Goal: Task Accomplishment & Management: Use online tool/utility

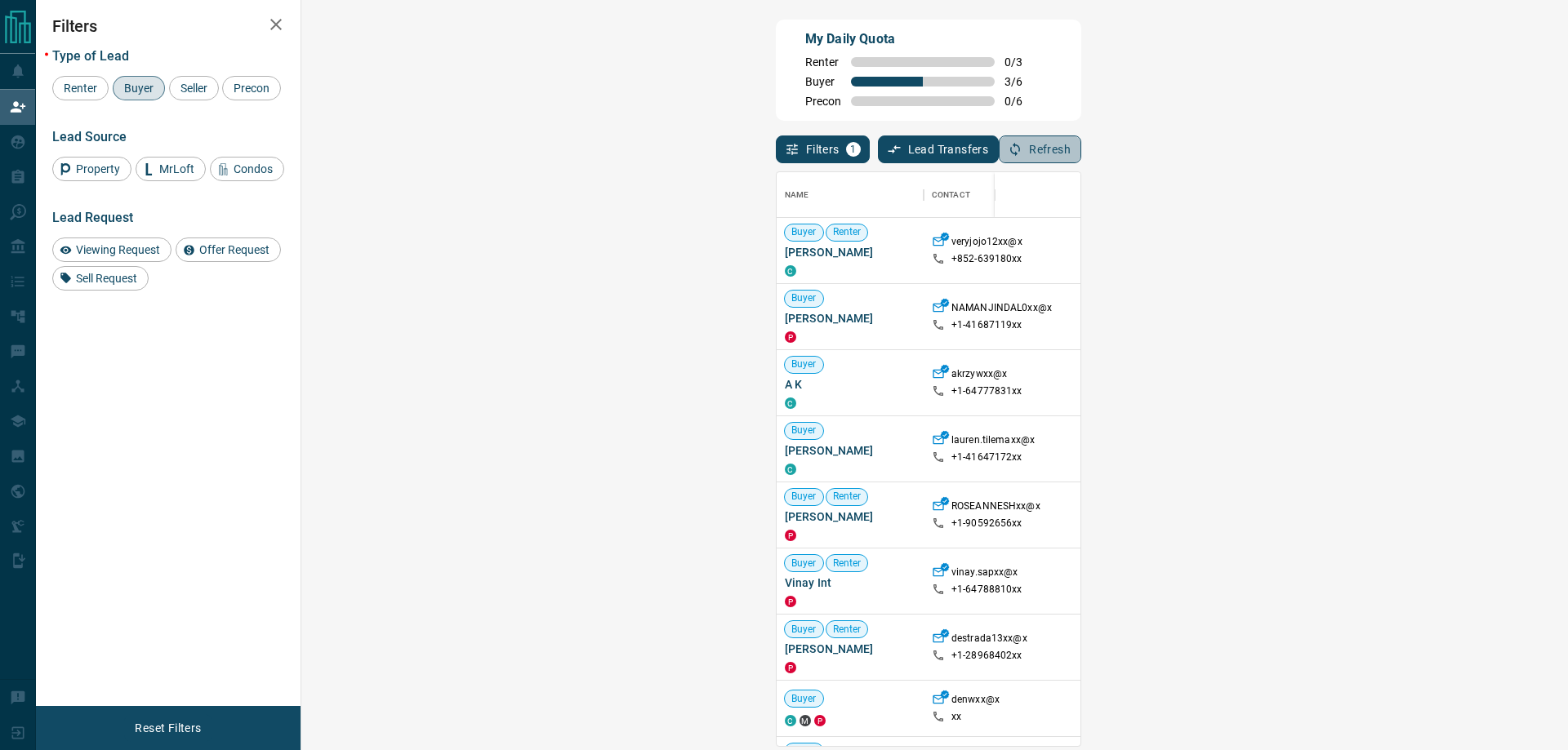
click at [1081, 155] on button "Refresh" at bounding box center [1040, 149] width 82 height 27
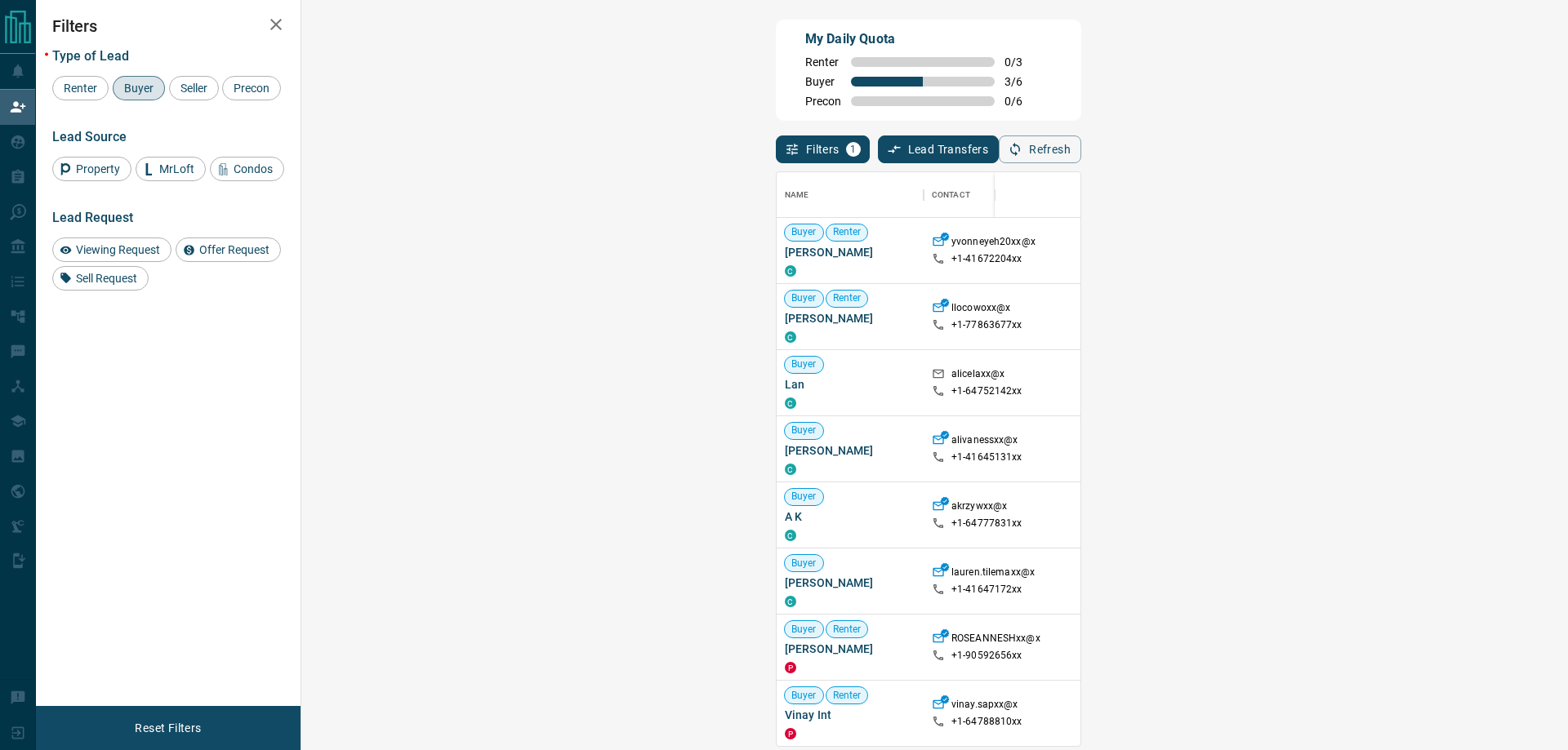
scroll to position [562, 1219]
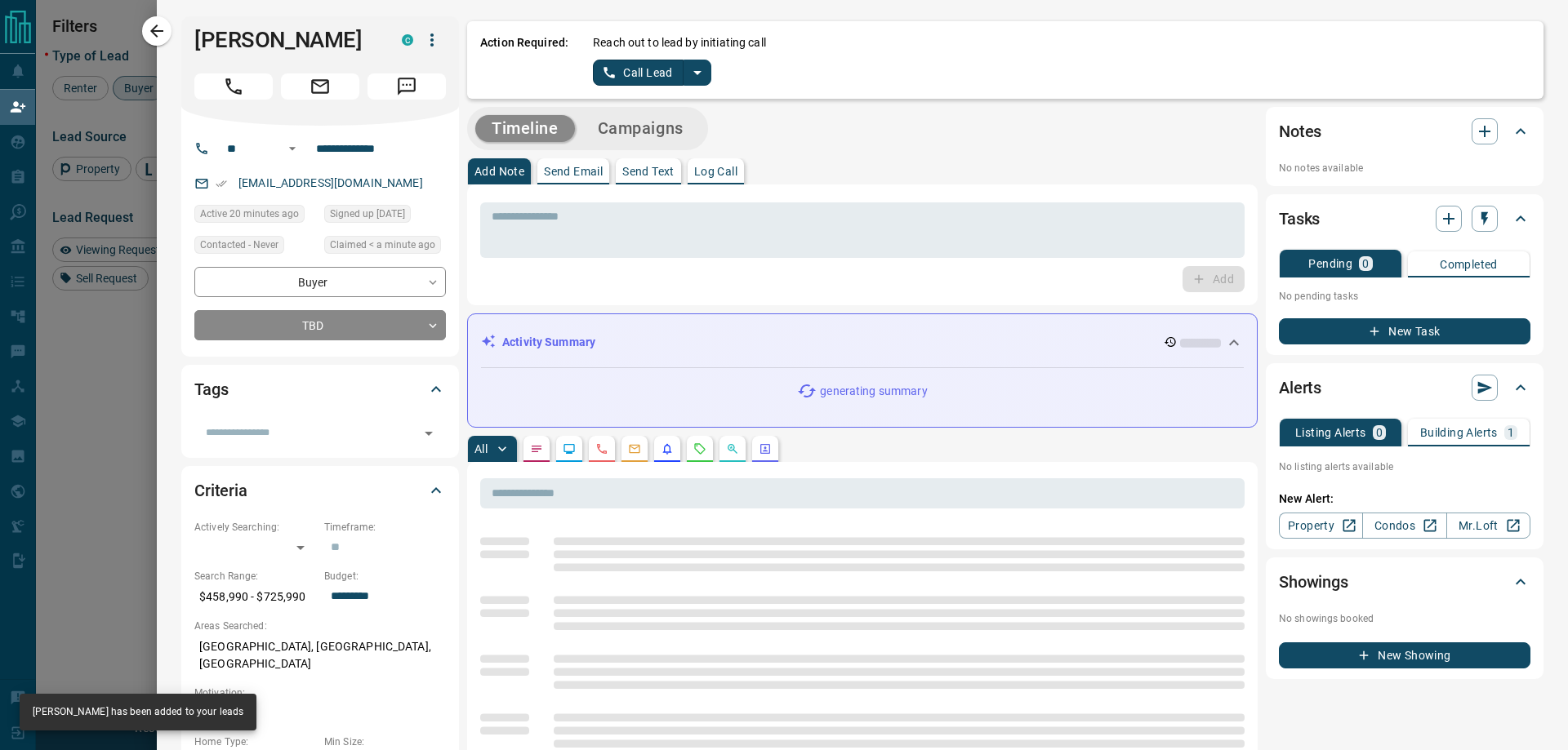
click at [700, 70] on icon "split button" at bounding box center [697, 72] width 20 height 20
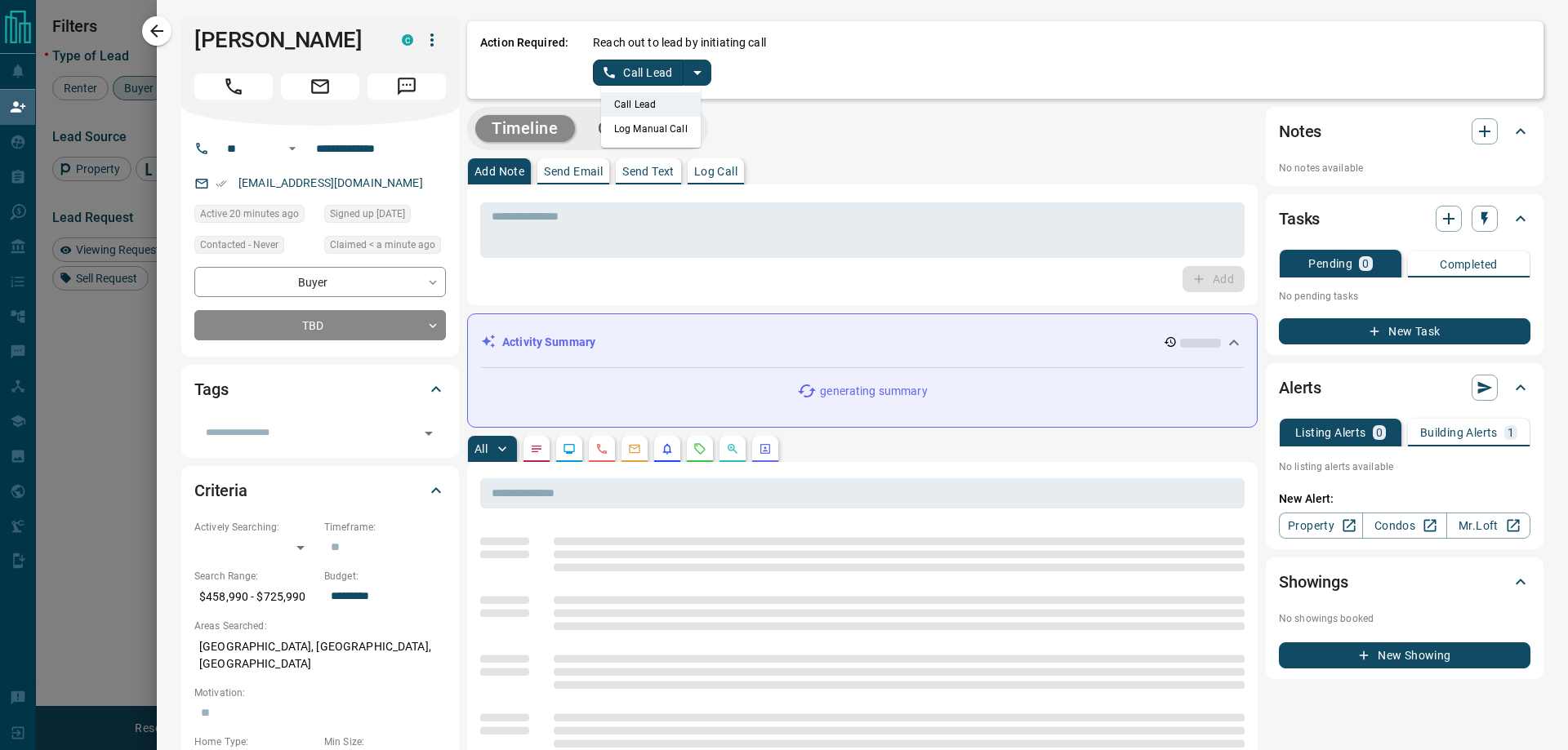
click at [669, 127] on li "Log Manual Call" at bounding box center [650, 129] width 100 height 25
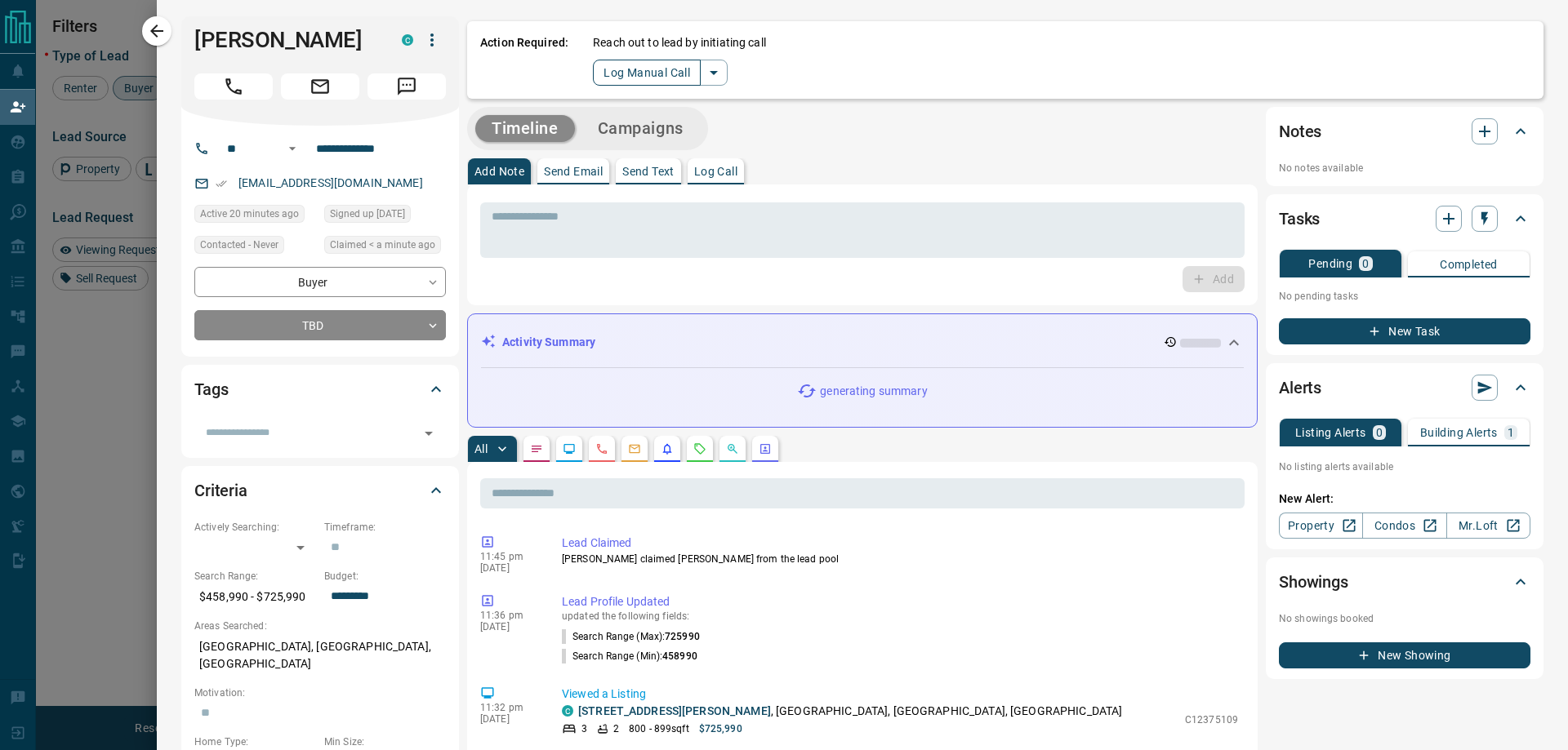
click at [637, 73] on button "Log Manual Call" at bounding box center [646, 72] width 107 height 26
click at [606, 67] on button "Yes" at bounding box center [609, 71] width 33 height 25
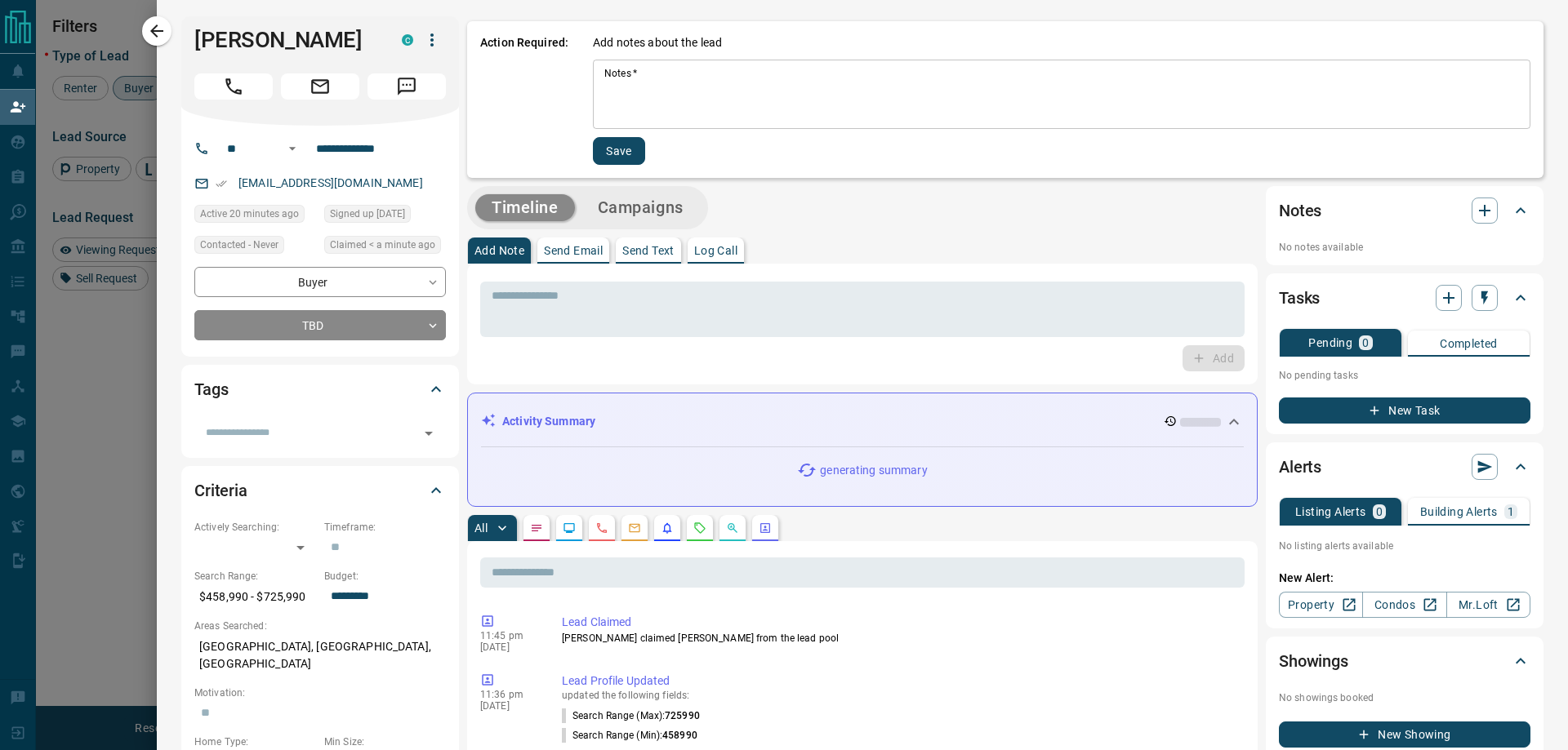
click at [649, 76] on textarea "Notes   *" at bounding box center [1061, 95] width 914 height 56
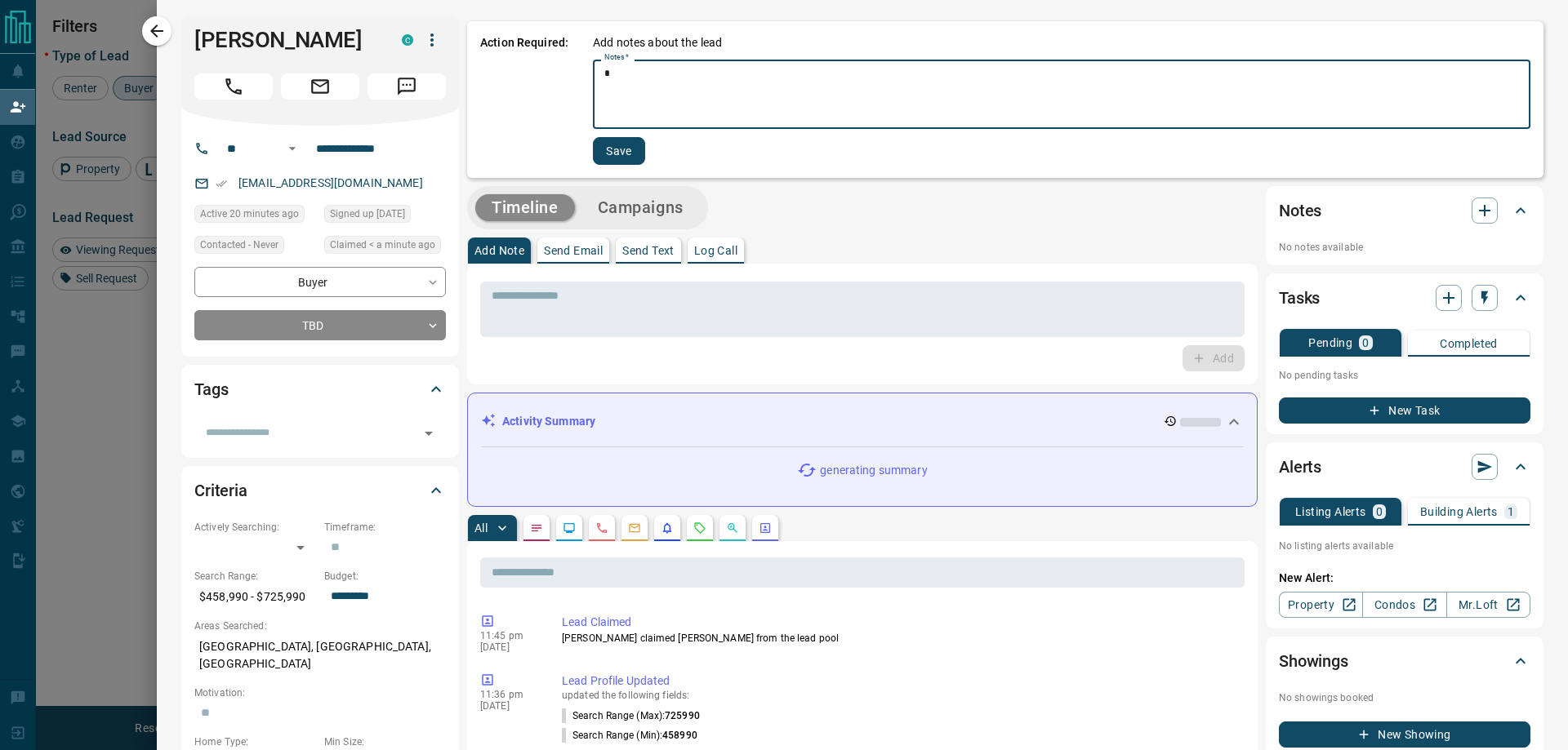
type textarea "*"
click at [618, 154] on button "Save" at bounding box center [619, 151] width 52 height 27
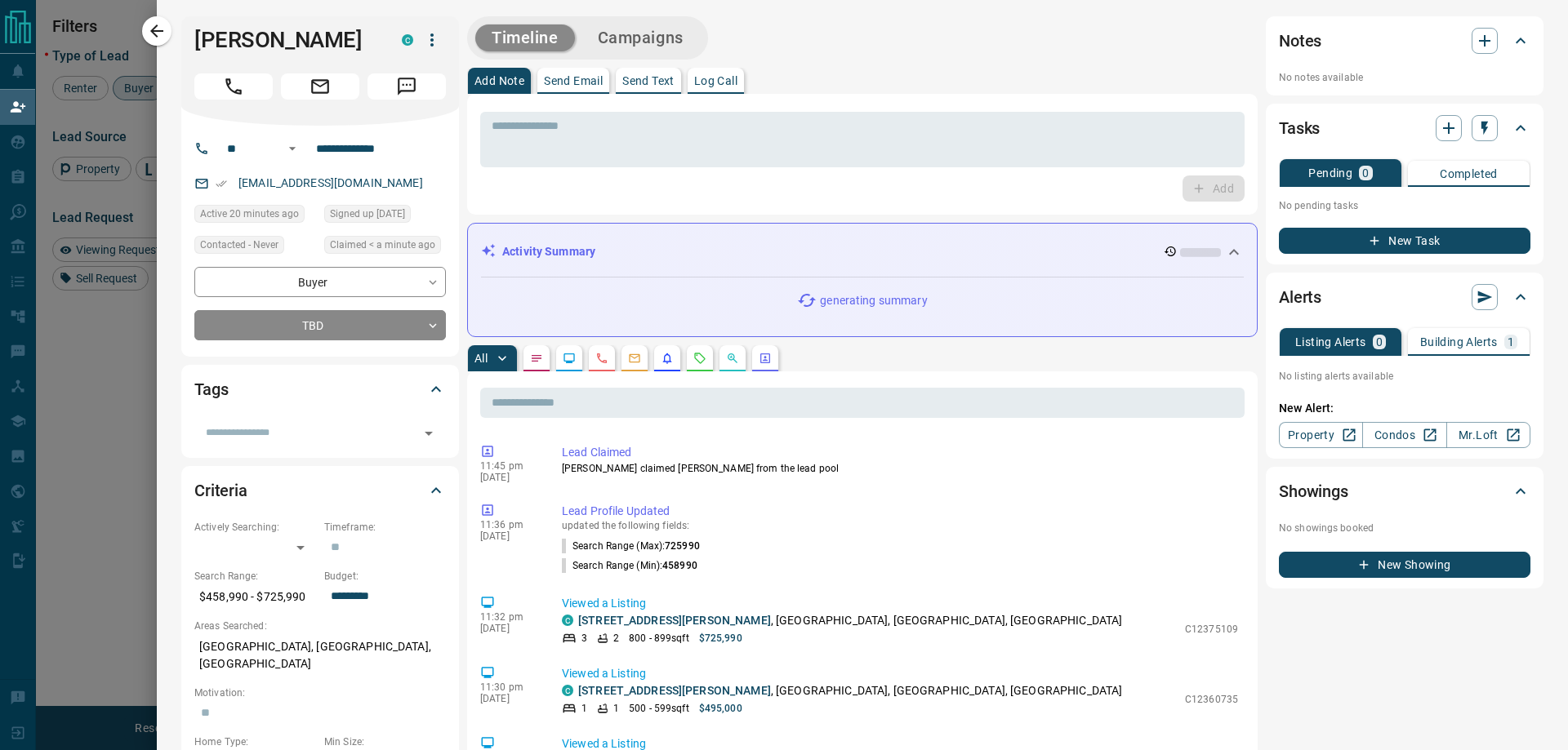
click at [639, 21] on div "Timeline Campaigns" at bounding box center [587, 38] width 231 height 34
click at [658, 40] on button "Campaigns" at bounding box center [641, 38] width 119 height 27
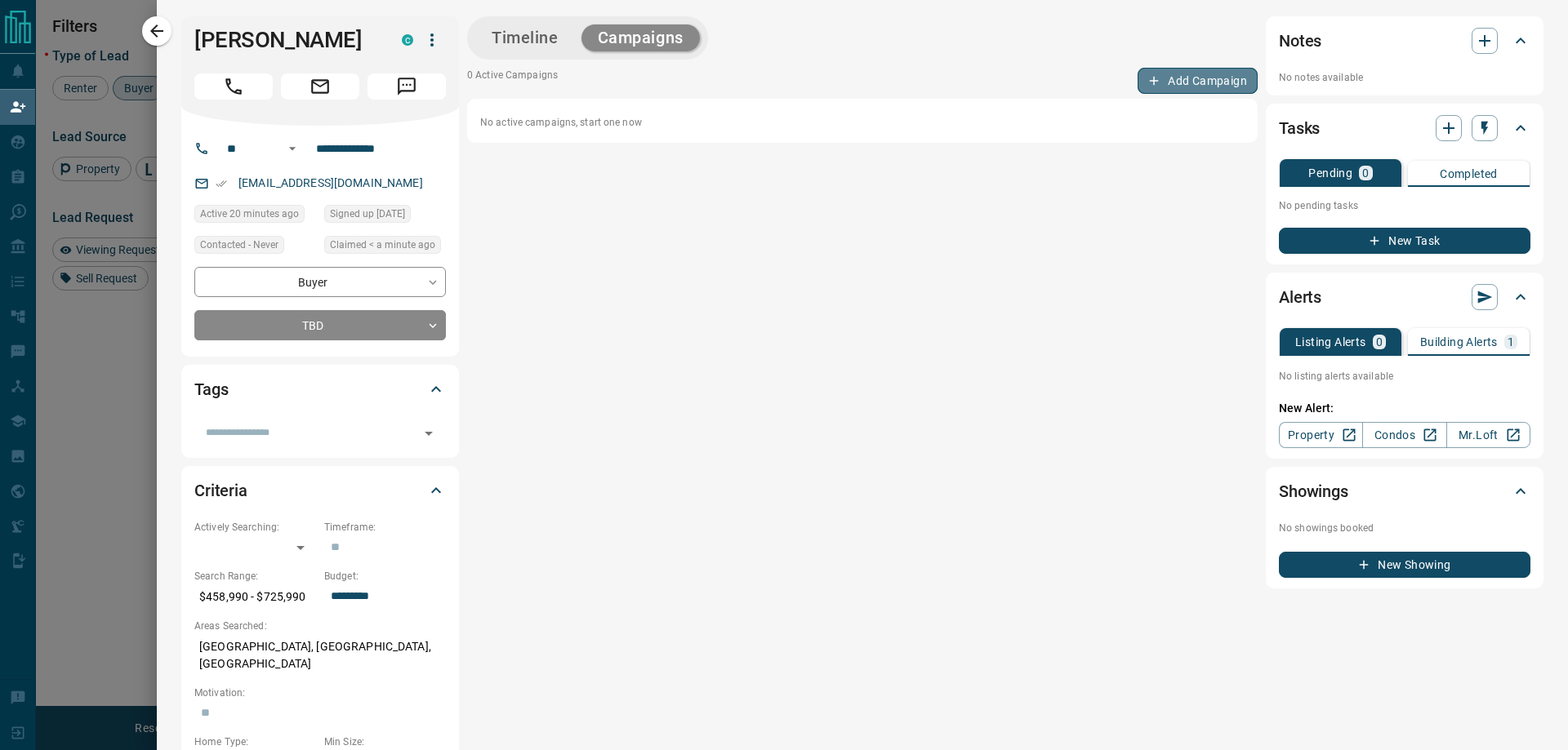
click at [1219, 79] on button "Add Campaign" at bounding box center [1198, 81] width 120 height 26
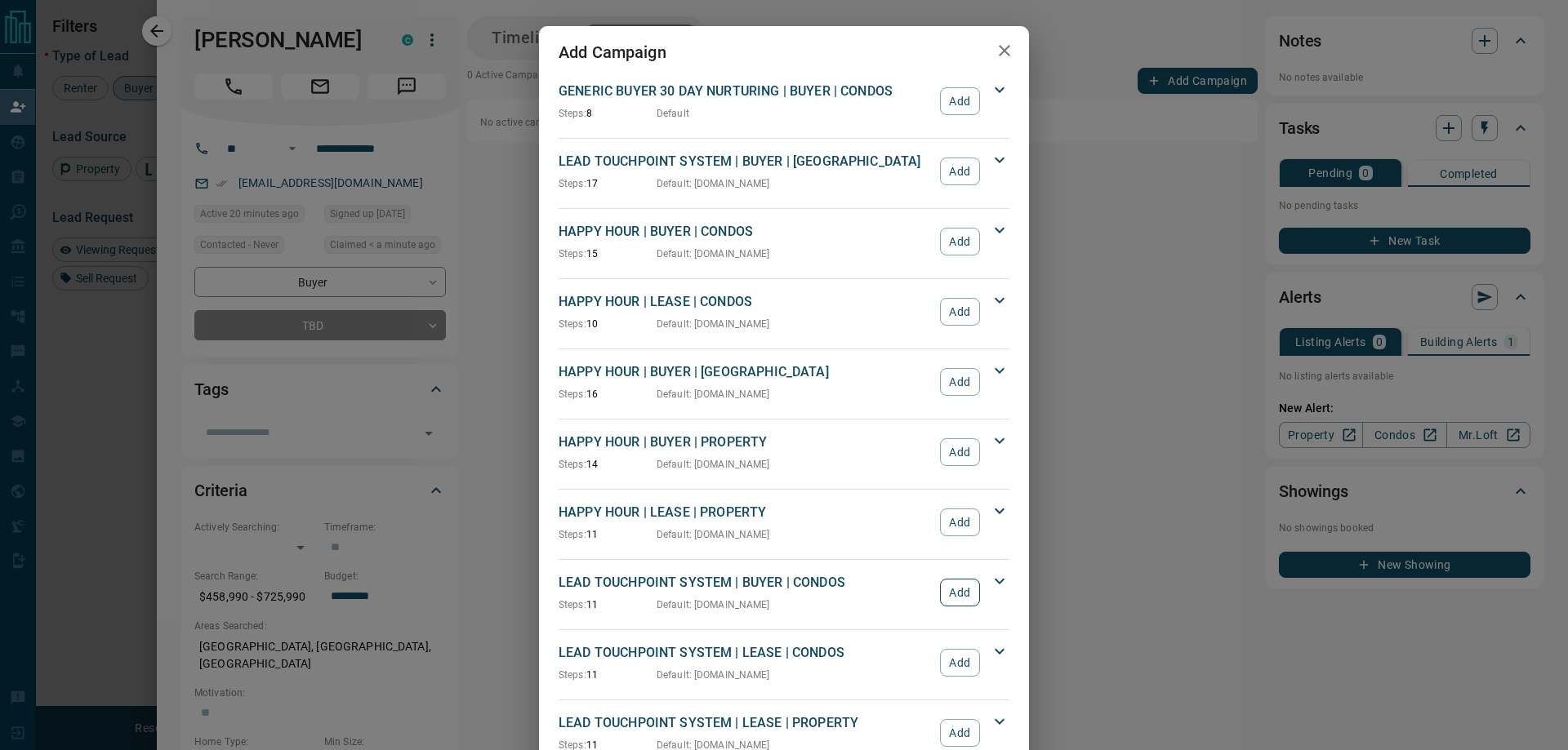
click at [955, 580] on button "Add" at bounding box center [960, 593] width 40 height 27
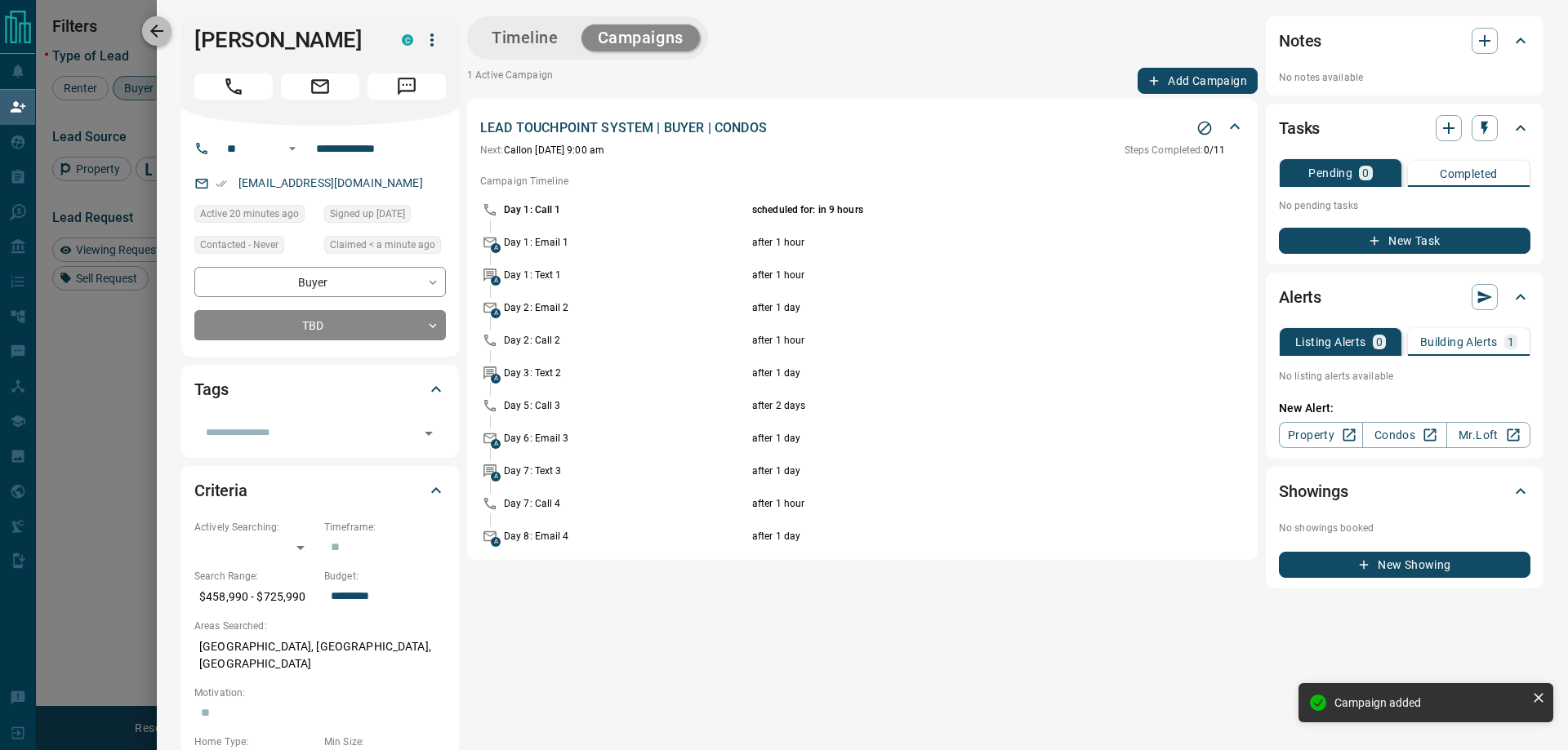
click at [151, 27] on icon "button" at bounding box center [156, 31] width 20 height 20
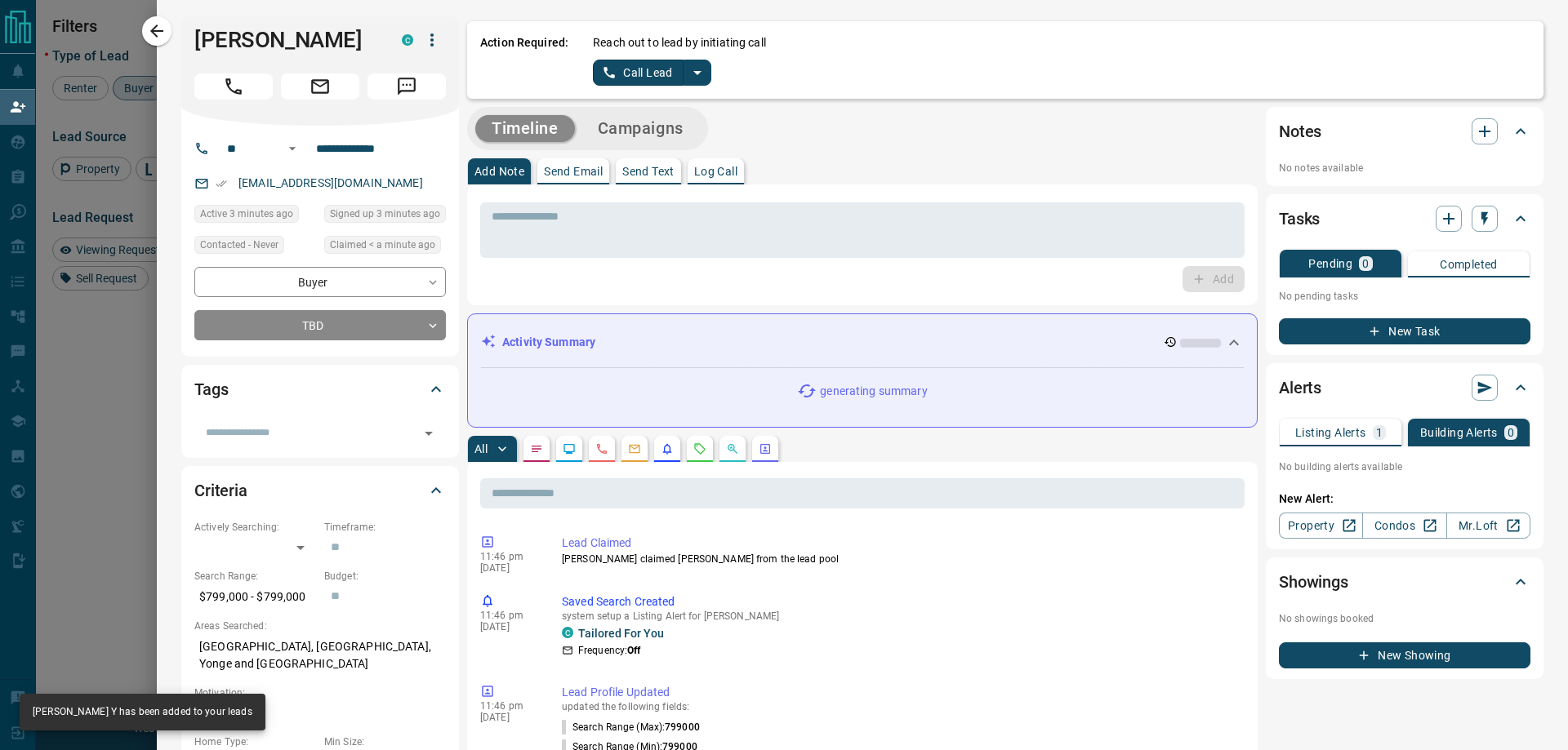
click at [696, 67] on icon "split button" at bounding box center [697, 72] width 20 height 20
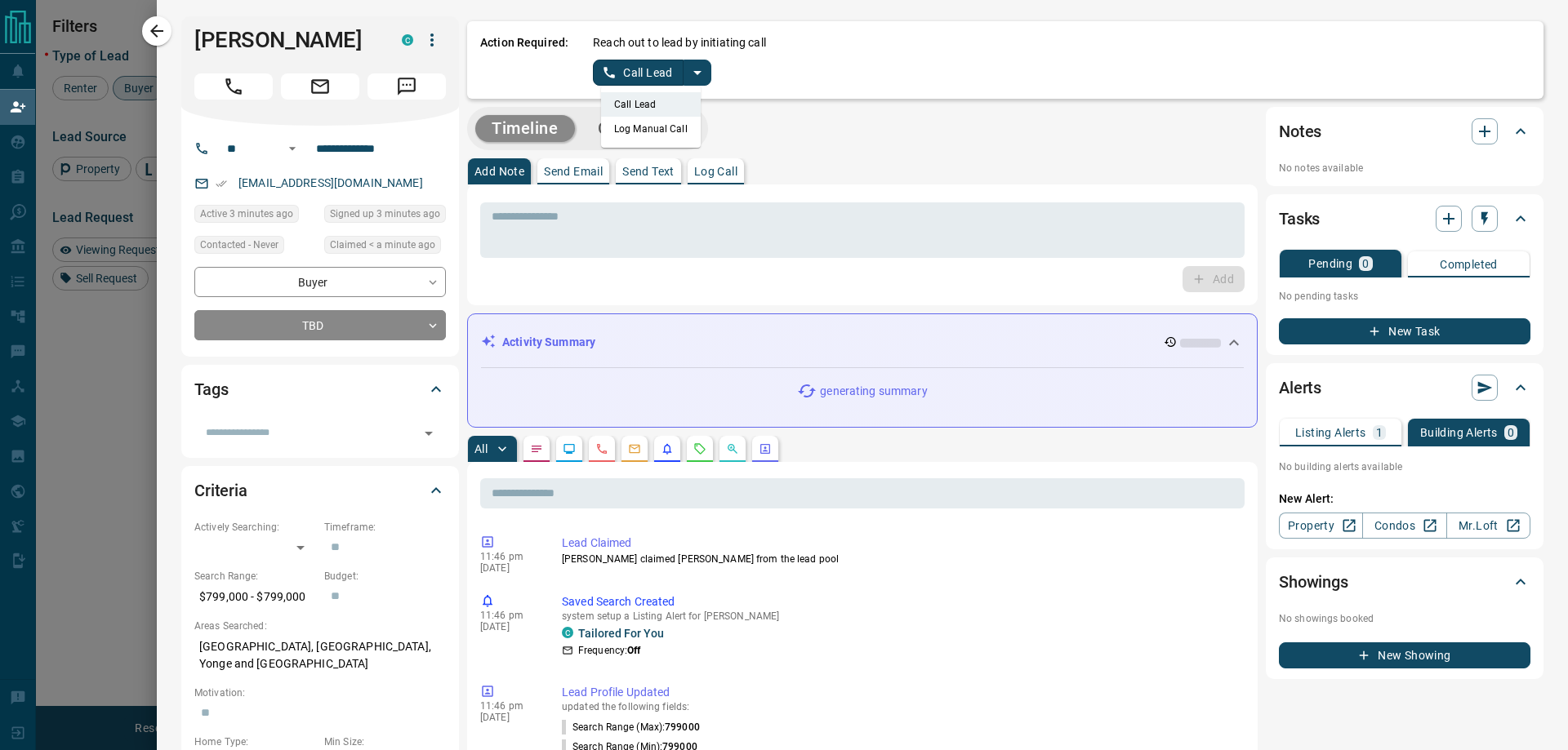
click at [666, 126] on li "Log Manual Call" at bounding box center [650, 129] width 100 height 25
click at [637, 68] on button "Log Manual Call" at bounding box center [646, 72] width 107 height 26
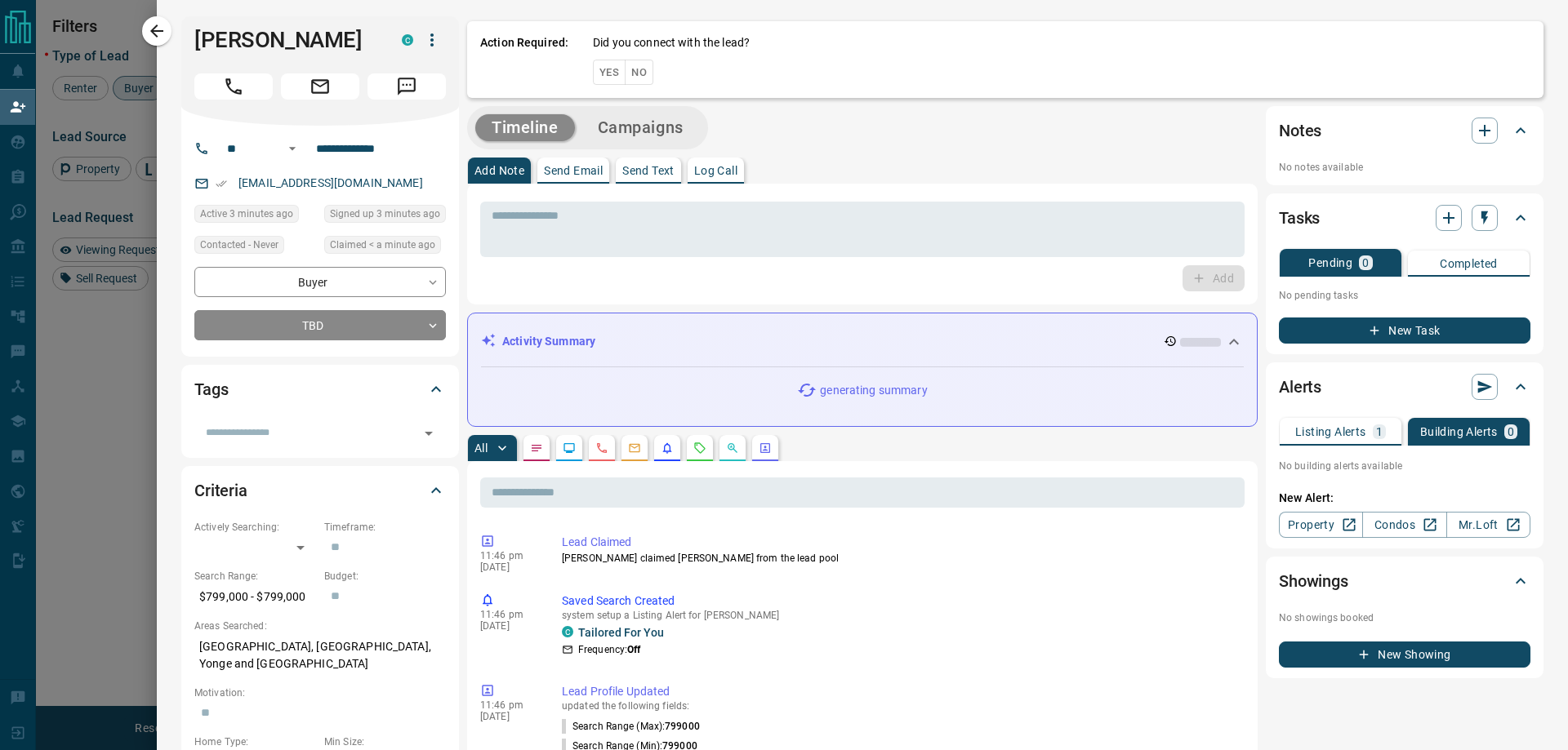
click at [600, 69] on button "Yes" at bounding box center [609, 71] width 33 height 25
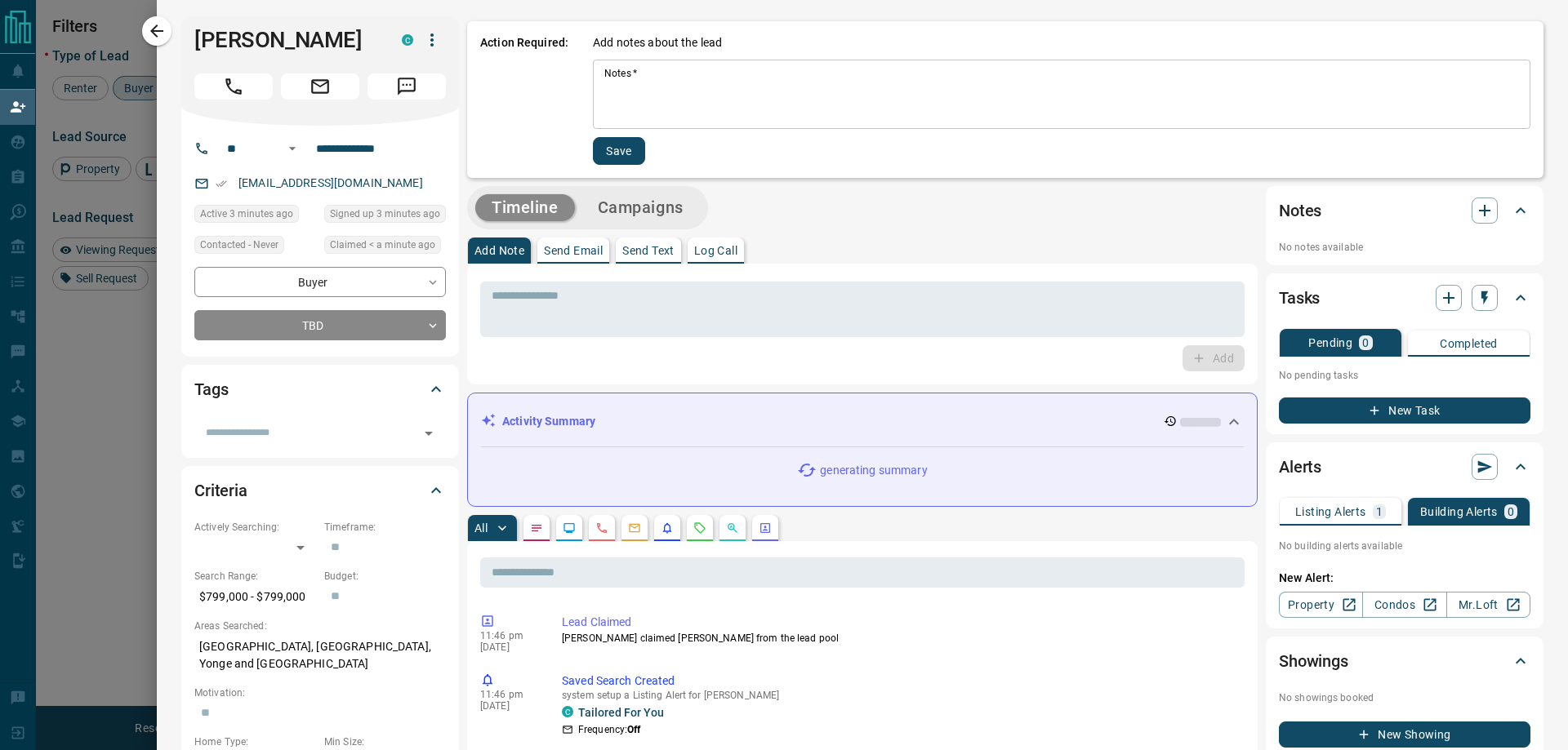
click at [678, 69] on textarea "Notes   *" at bounding box center [1061, 95] width 914 height 56
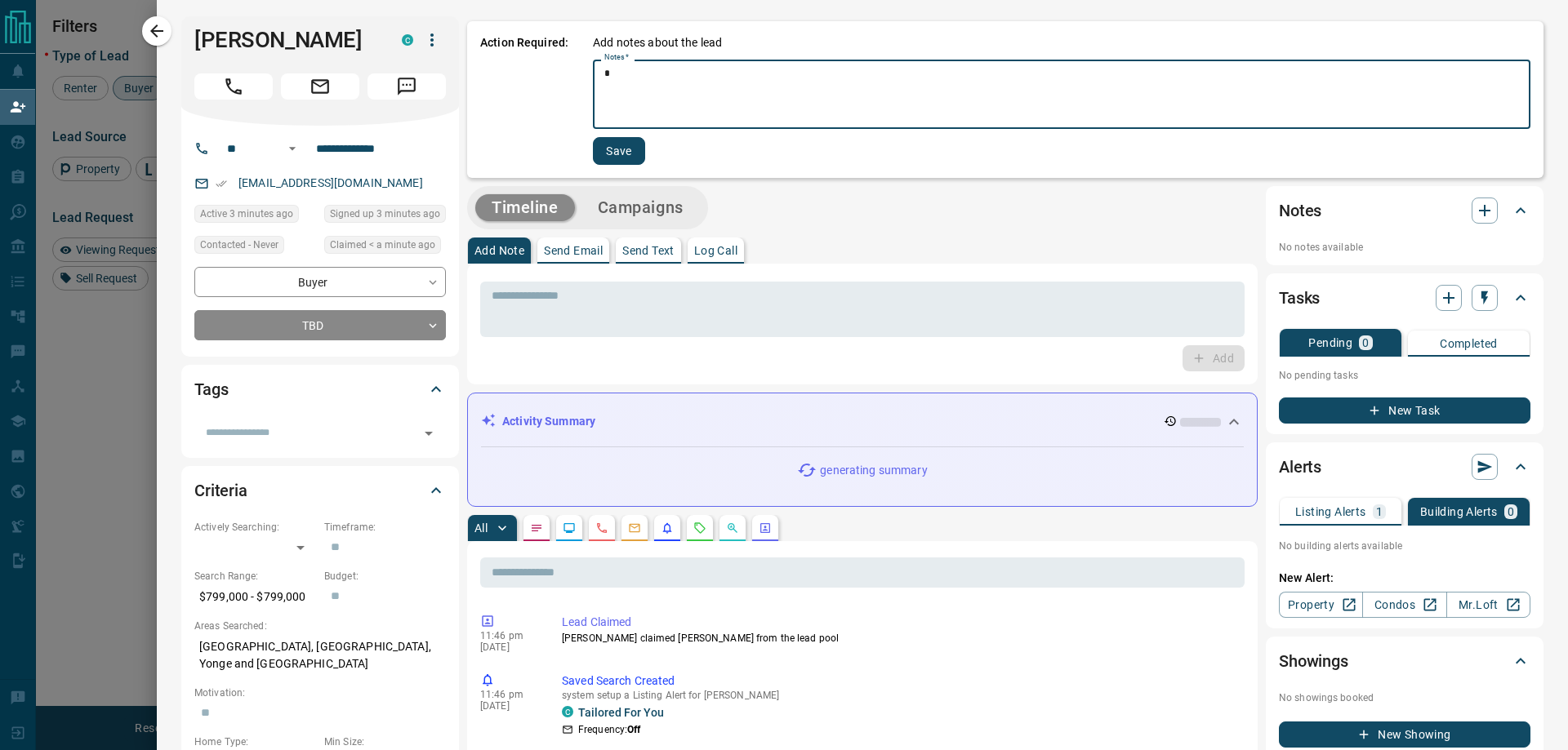
type textarea "*"
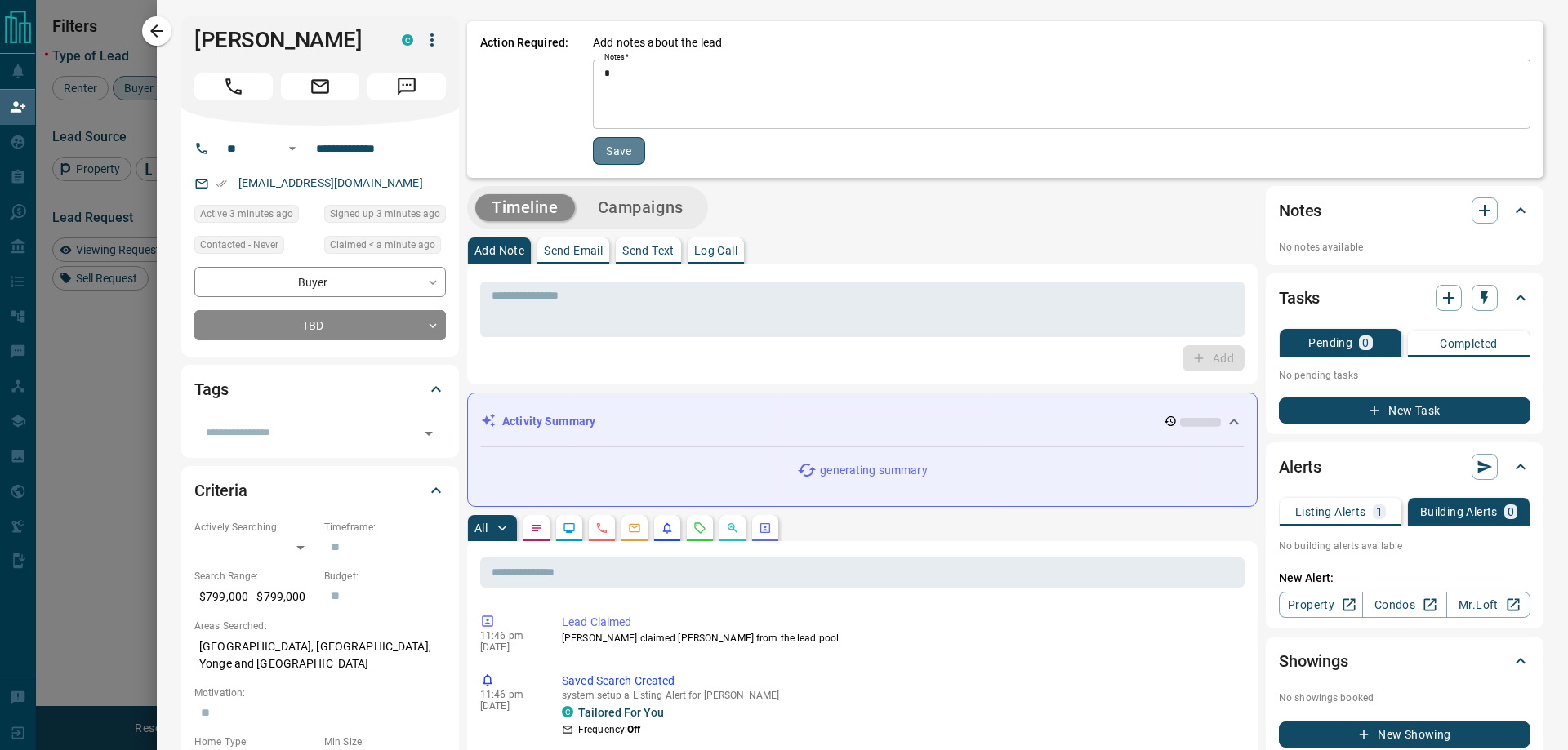
click at [619, 145] on button "Save" at bounding box center [619, 151] width 52 height 27
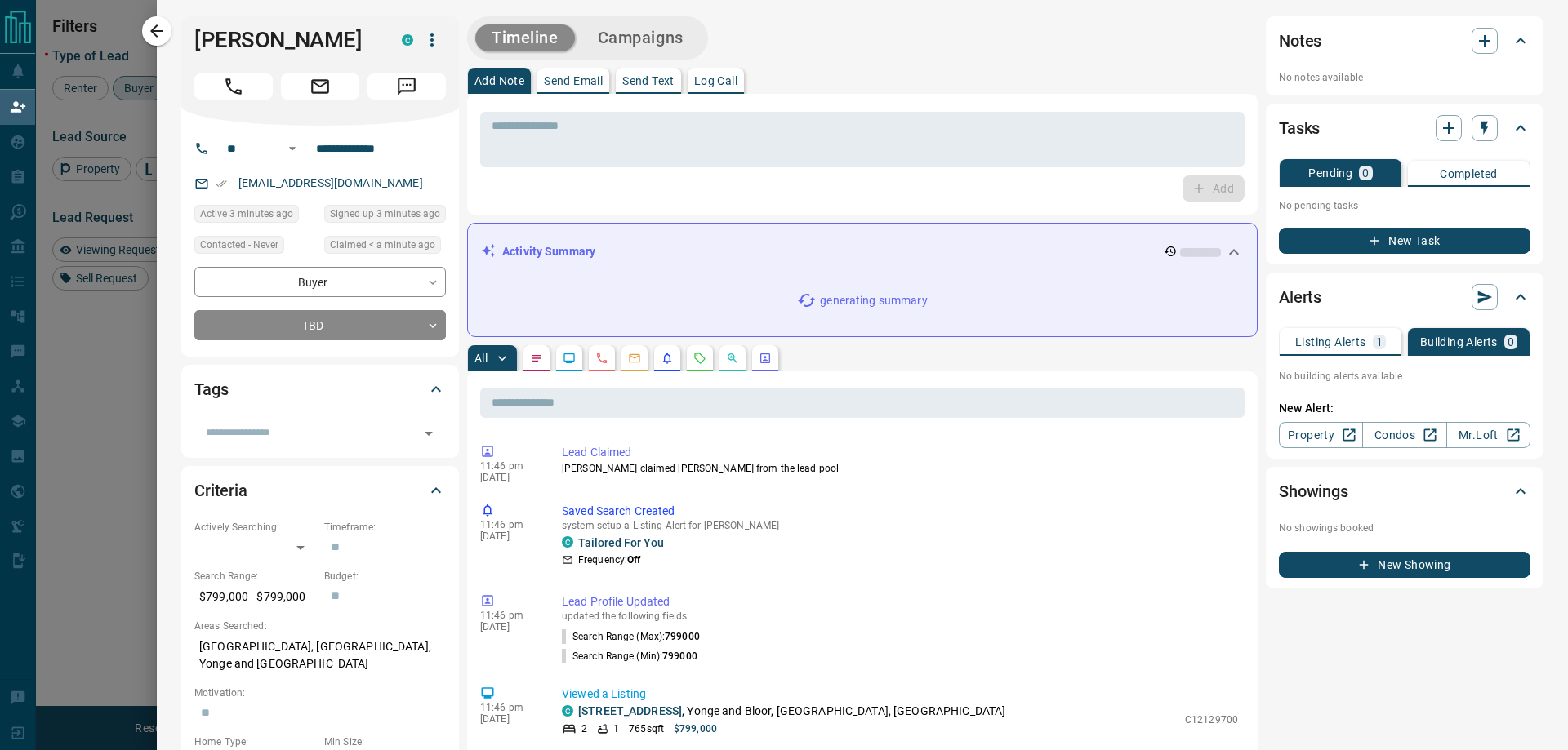
click at [625, 38] on button "Campaigns" at bounding box center [641, 38] width 119 height 27
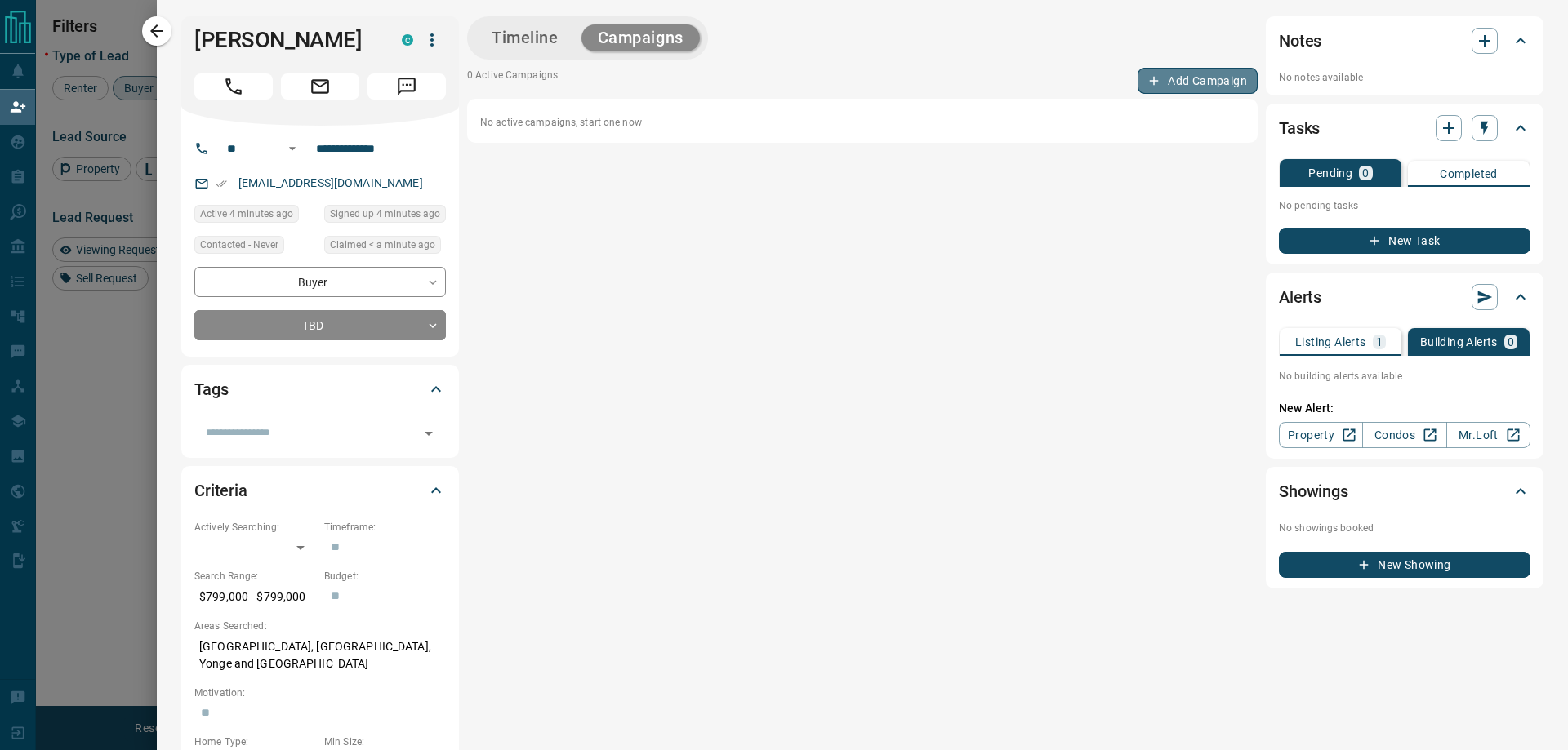
click at [1223, 75] on button "Add Campaign" at bounding box center [1198, 81] width 120 height 26
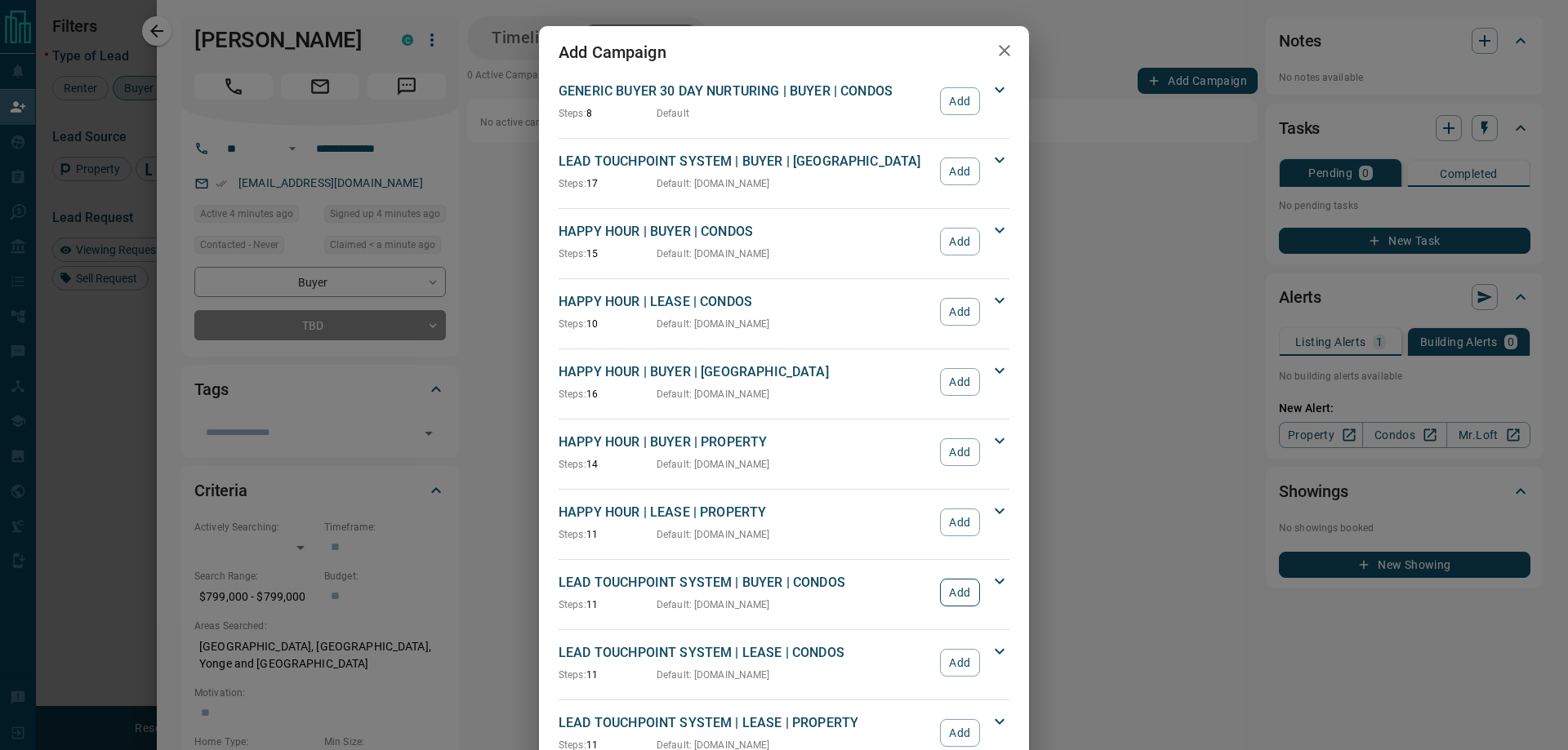
click at [958, 585] on button "Add" at bounding box center [960, 593] width 40 height 27
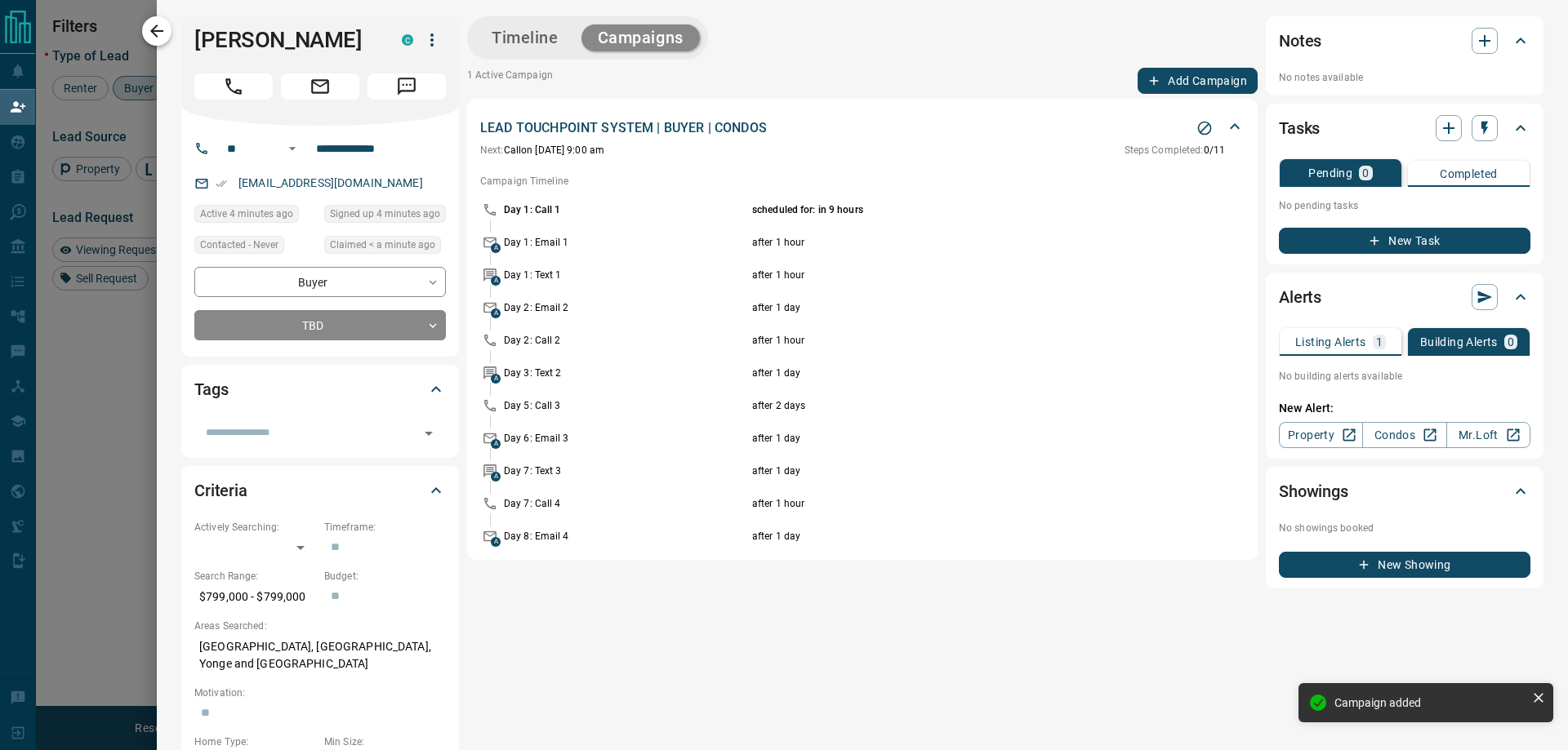
click at [169, 25] on button "button" at bounding box center [156, 31] width 29 height 29
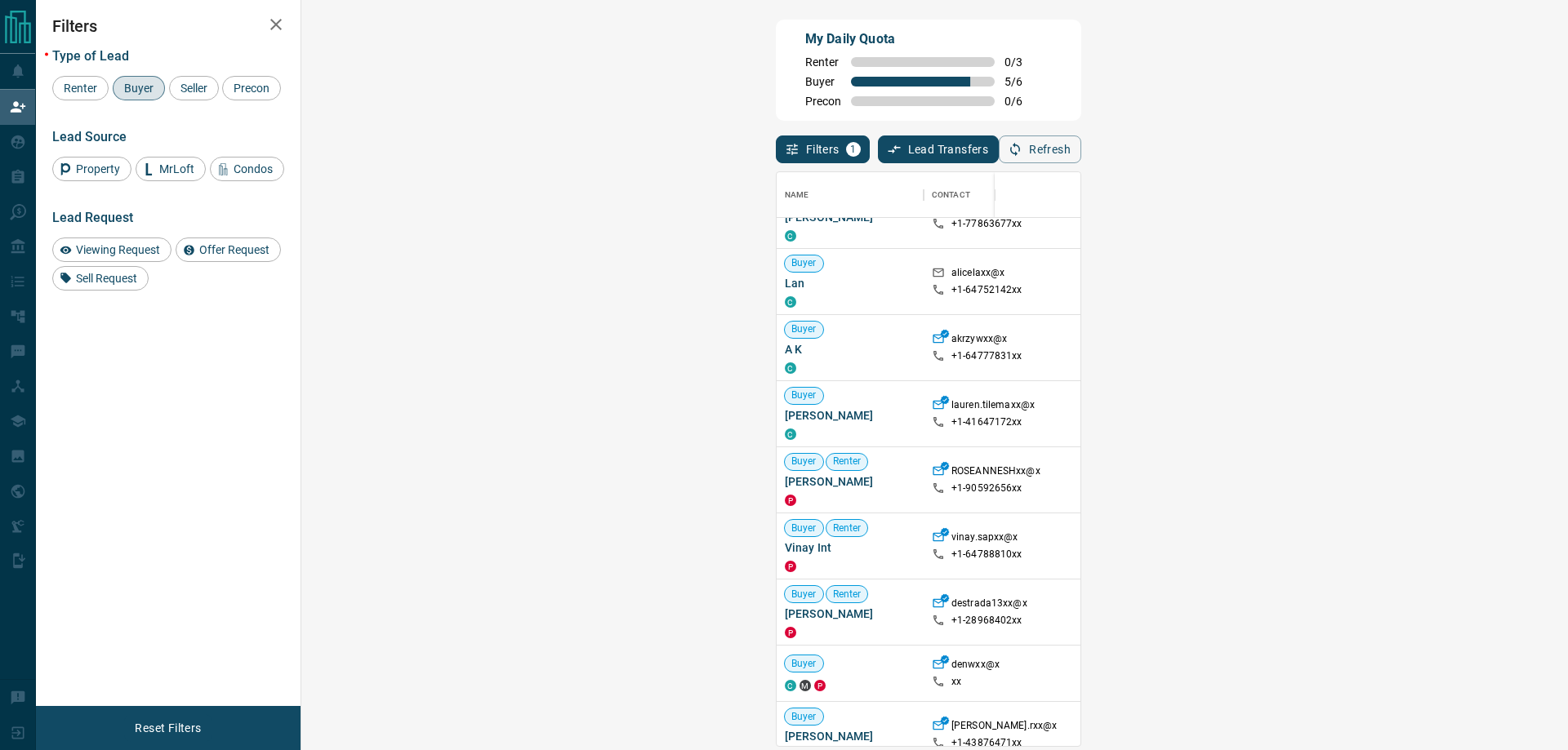
scroll to position [0, 0]
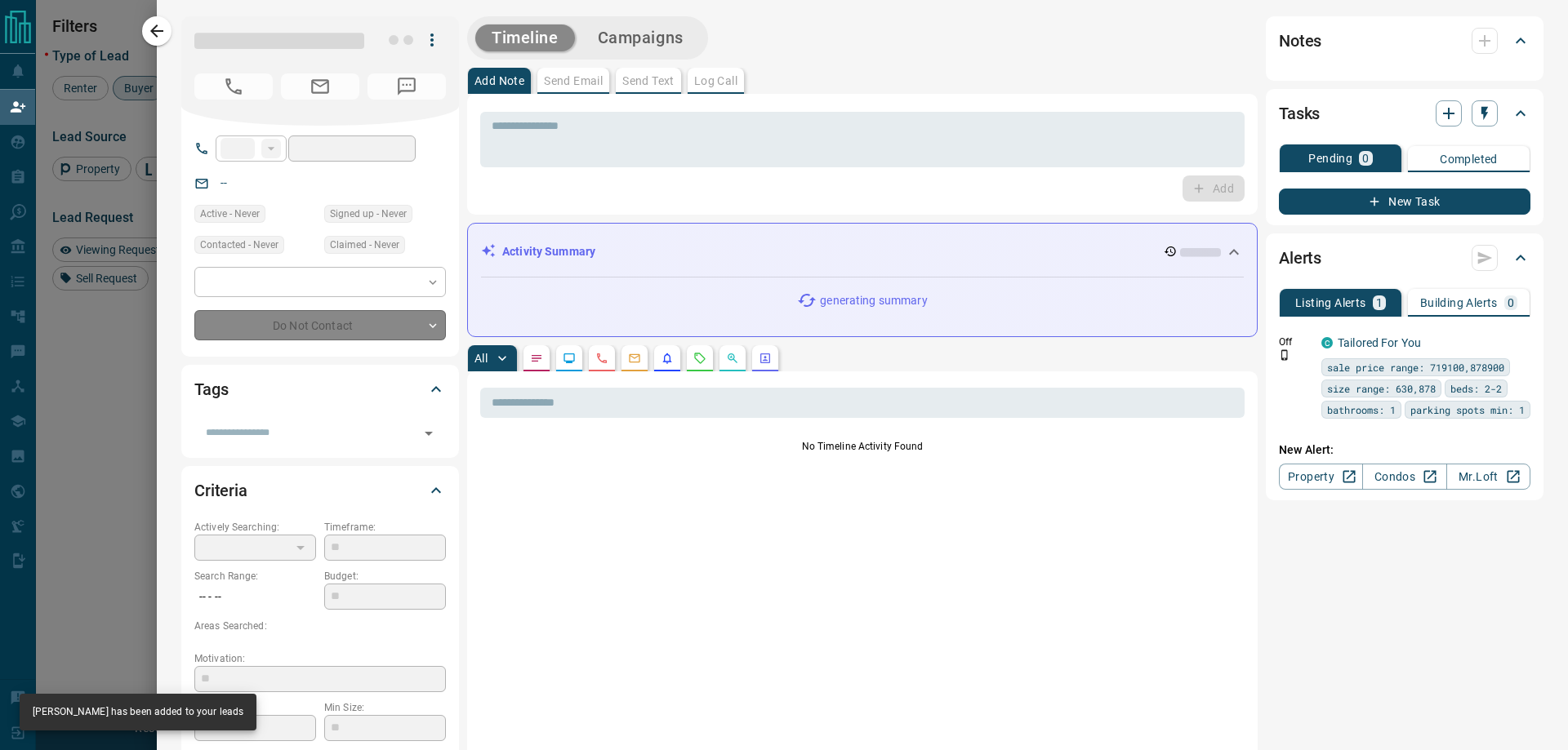
type input "**"
type input "**********"
type input "**"
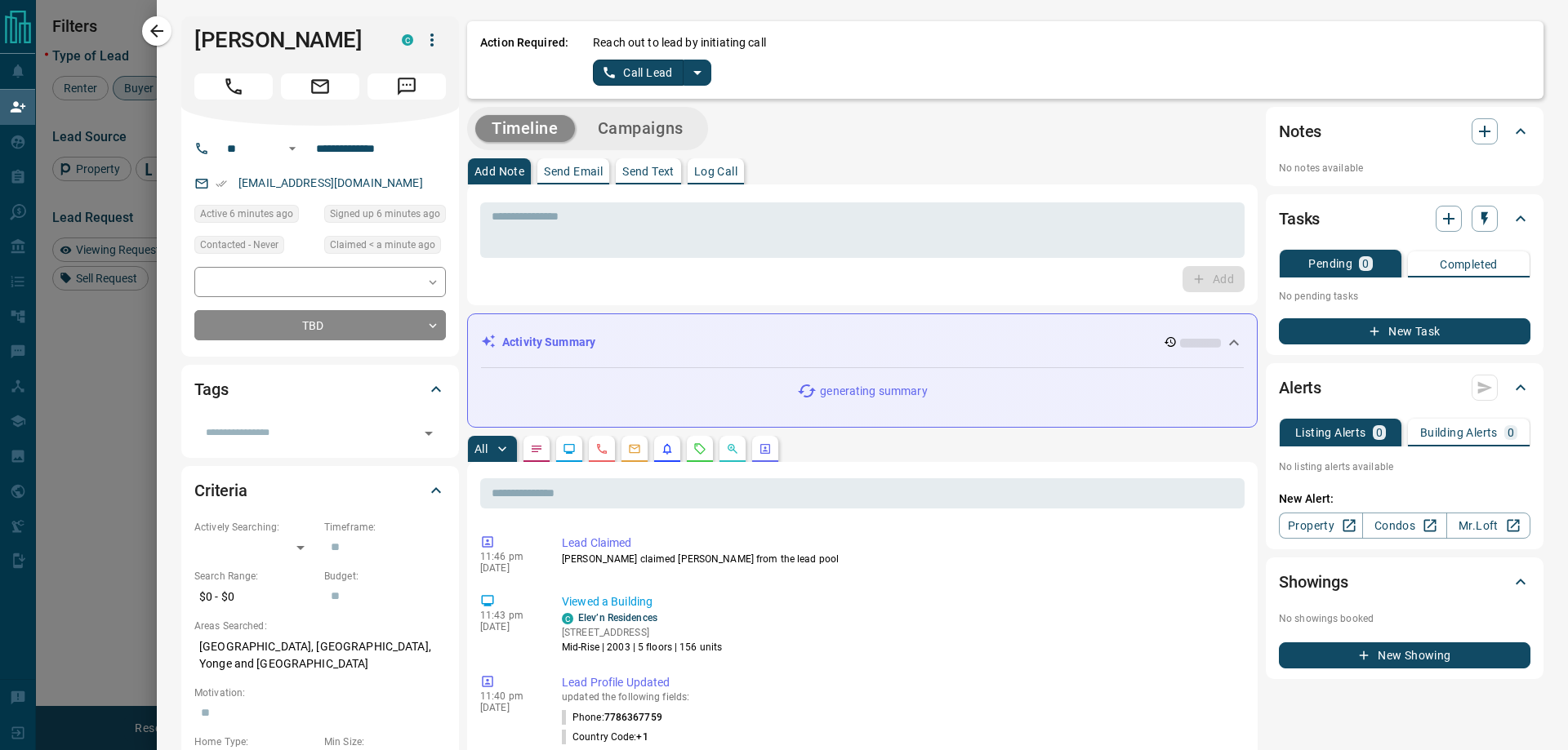
click at [698, 73] on icon "split button" at bounding box center [698, 73] width 9 height 4
click at [680, 127] on li "Log Manual Call" at bounding box center [650, 129] width 100 height 25
click at [645, 75] on button "Log Manual Call" at bounding box center [646, 72] width 107 height 26
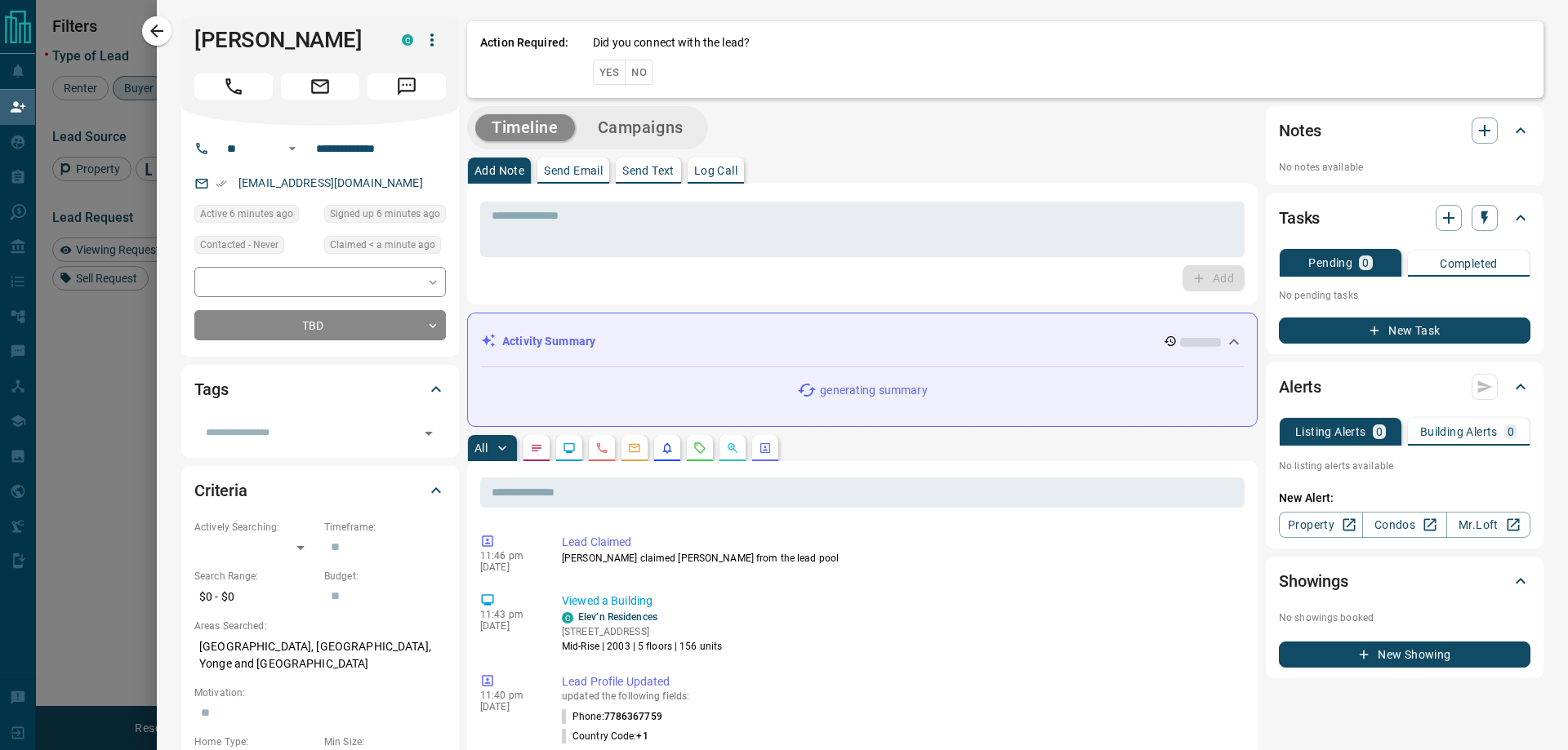
click at [601, 66] on button "Yes" at bounding box center [609, 71] width 33 height 25
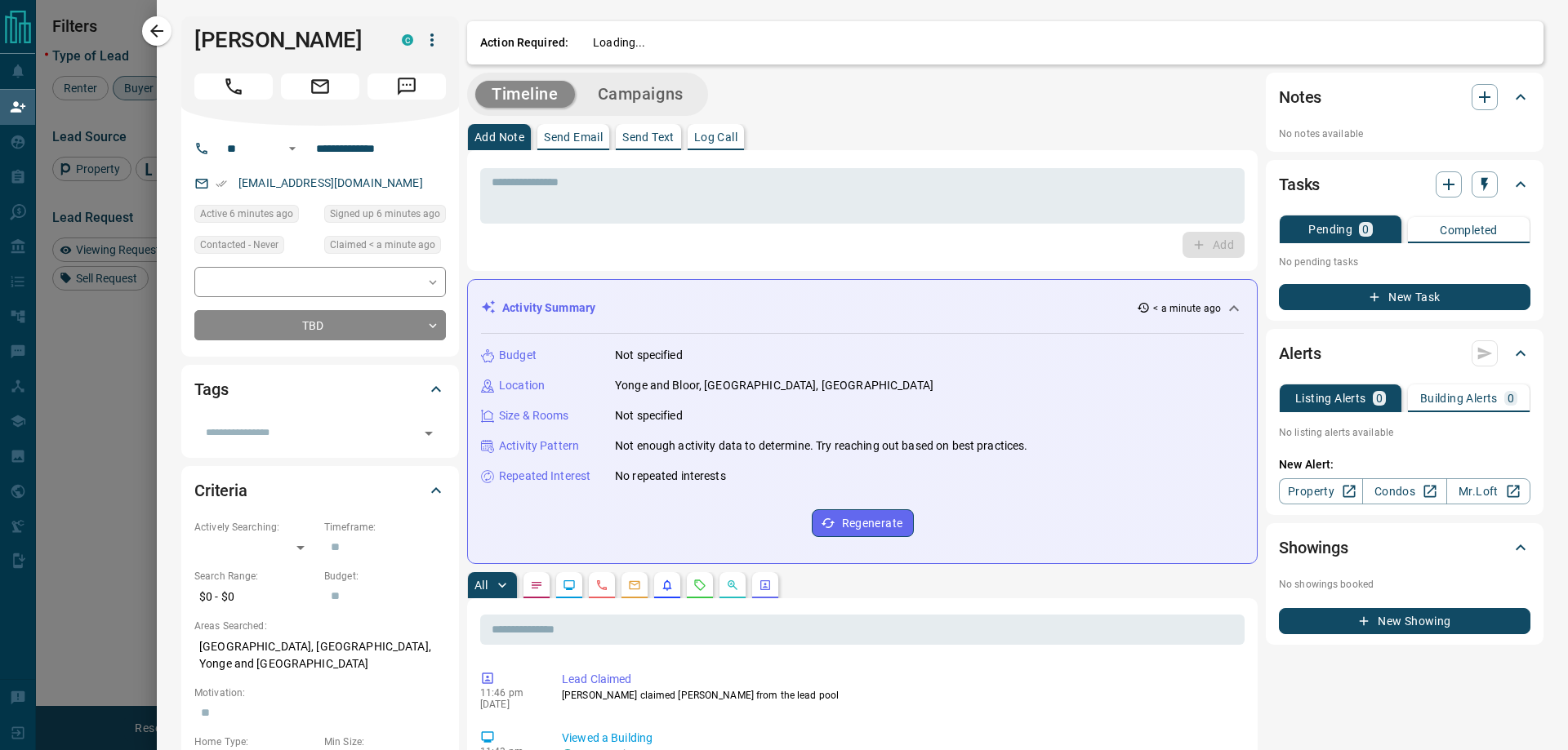
click at [658, 74] on div "Timeline Campaigns" at bounding box center [588, 95] width 241 height 43
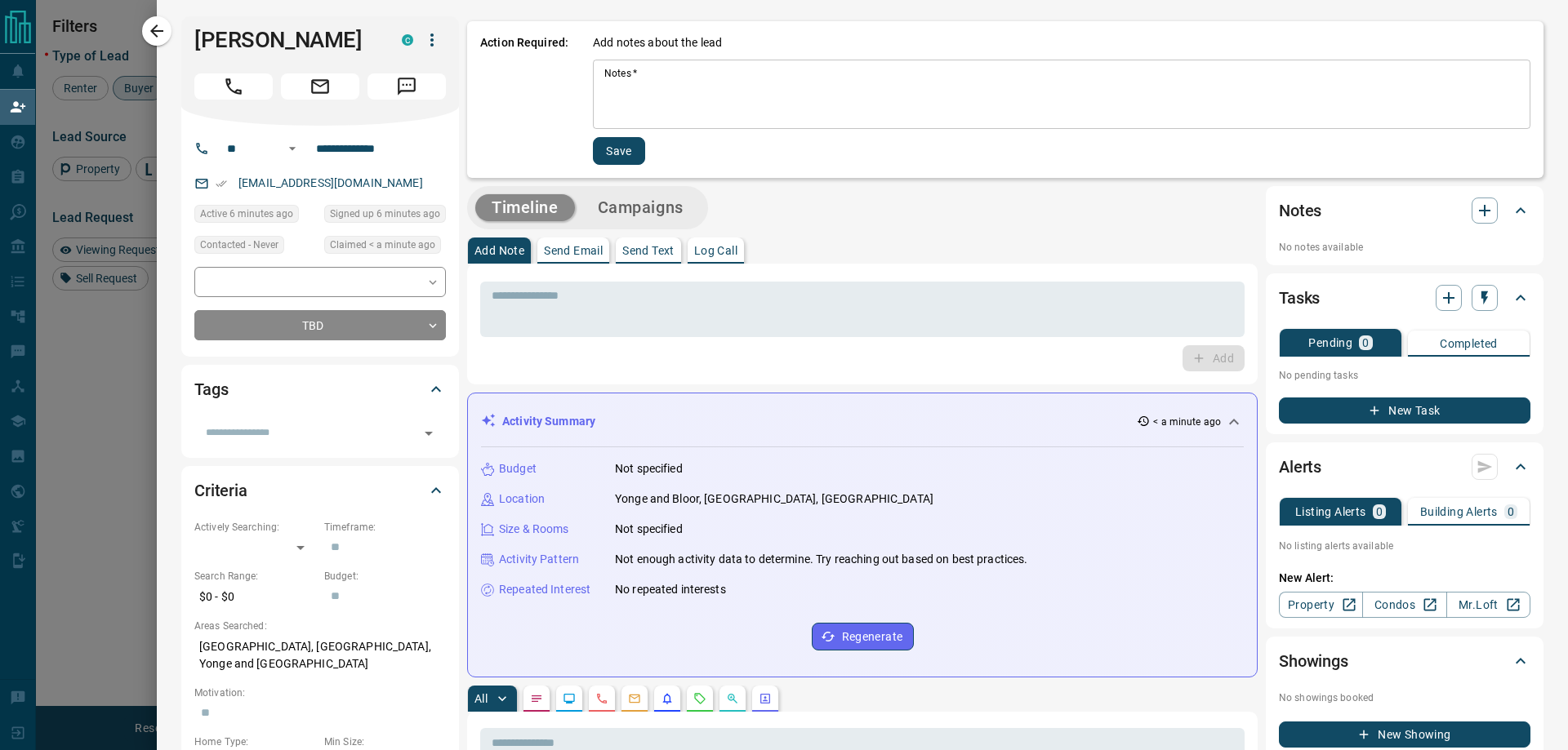
click at [661, 74] on textarea "Notes   *" at bounding box center [1061, 95] width 914 height 56
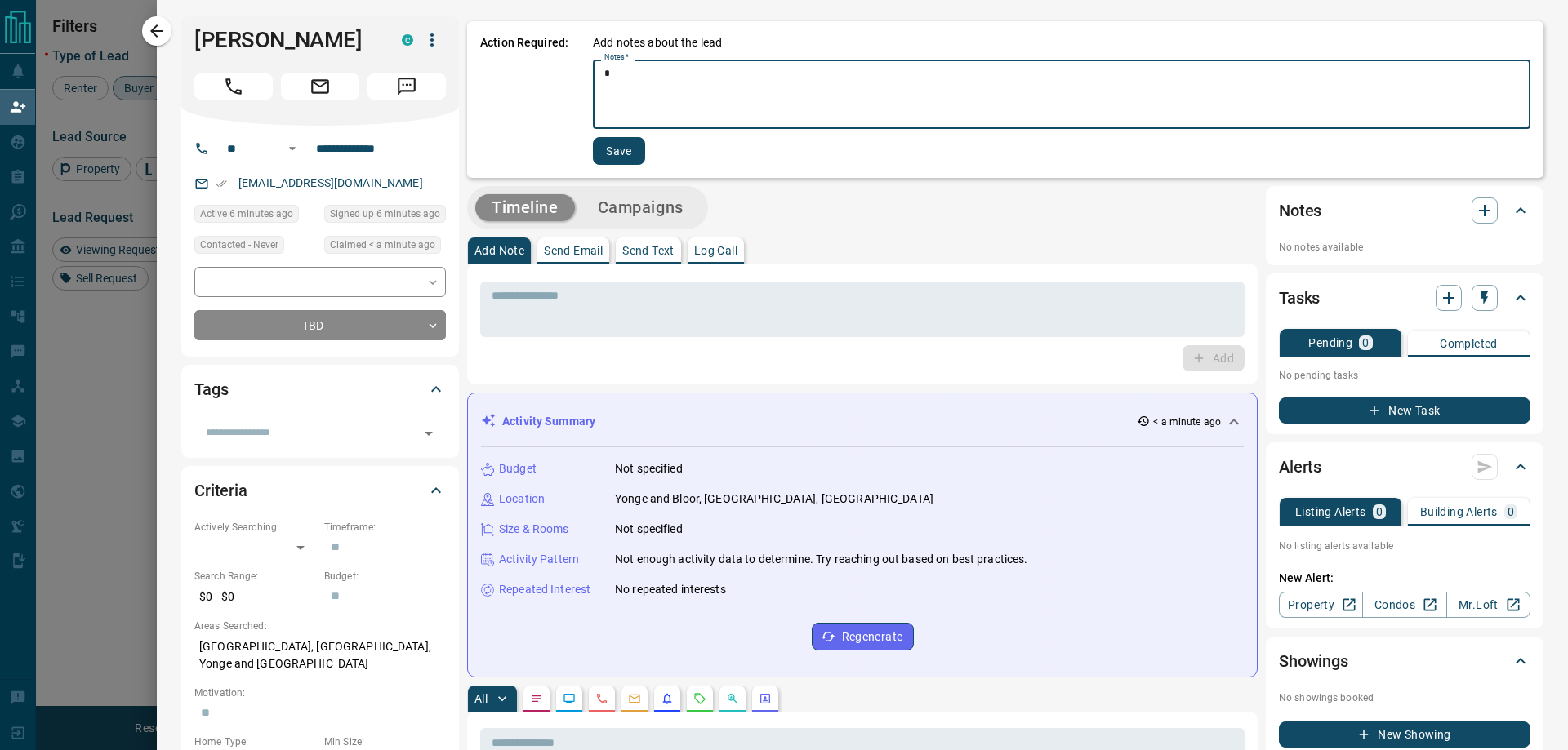
type textarea "*"
click at [619, 142] on button "Save" at bounding box center [619, 151] width 52 height 27
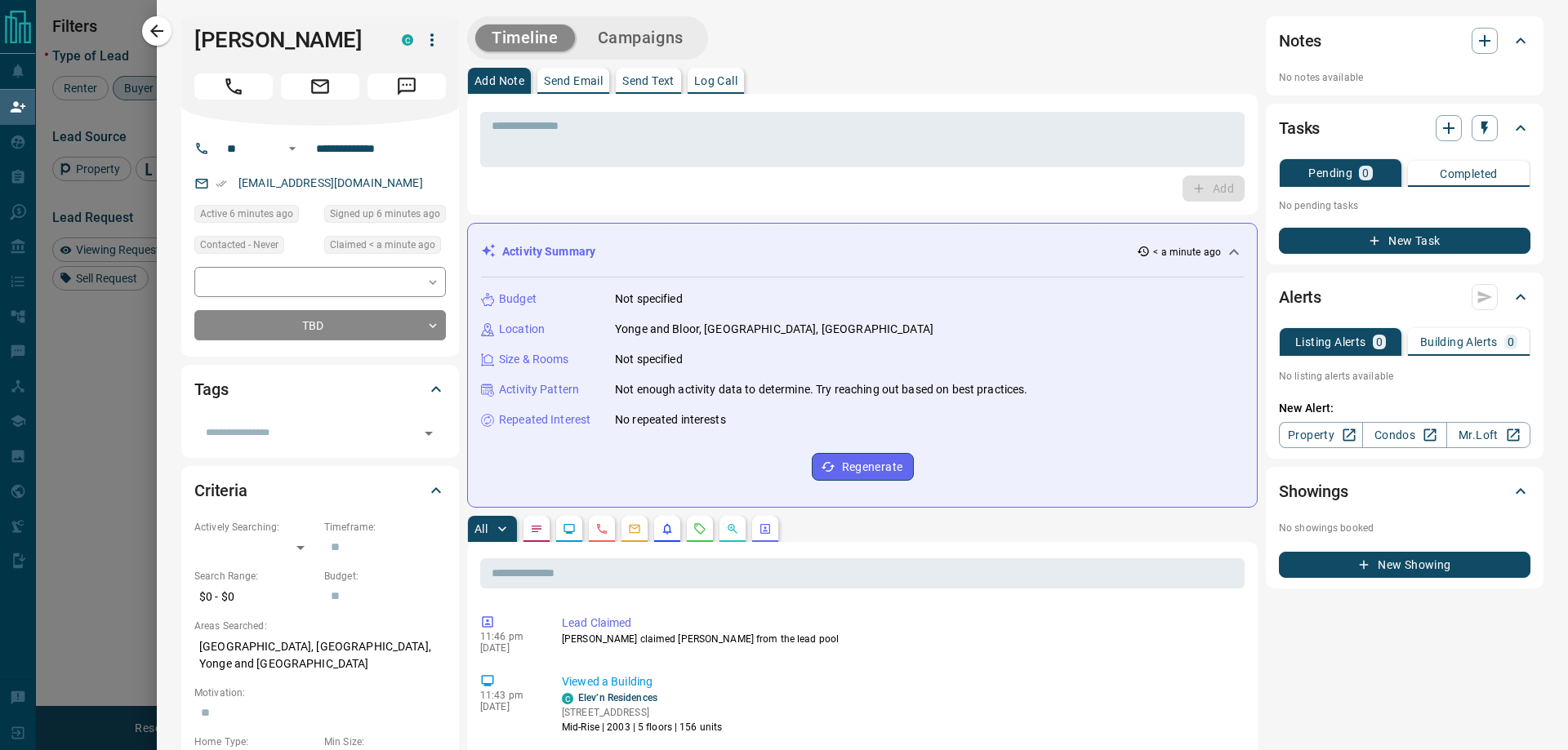
click at [651, 31] on button "Campaigns" at bounding box center [641, 38] width 119 height 27
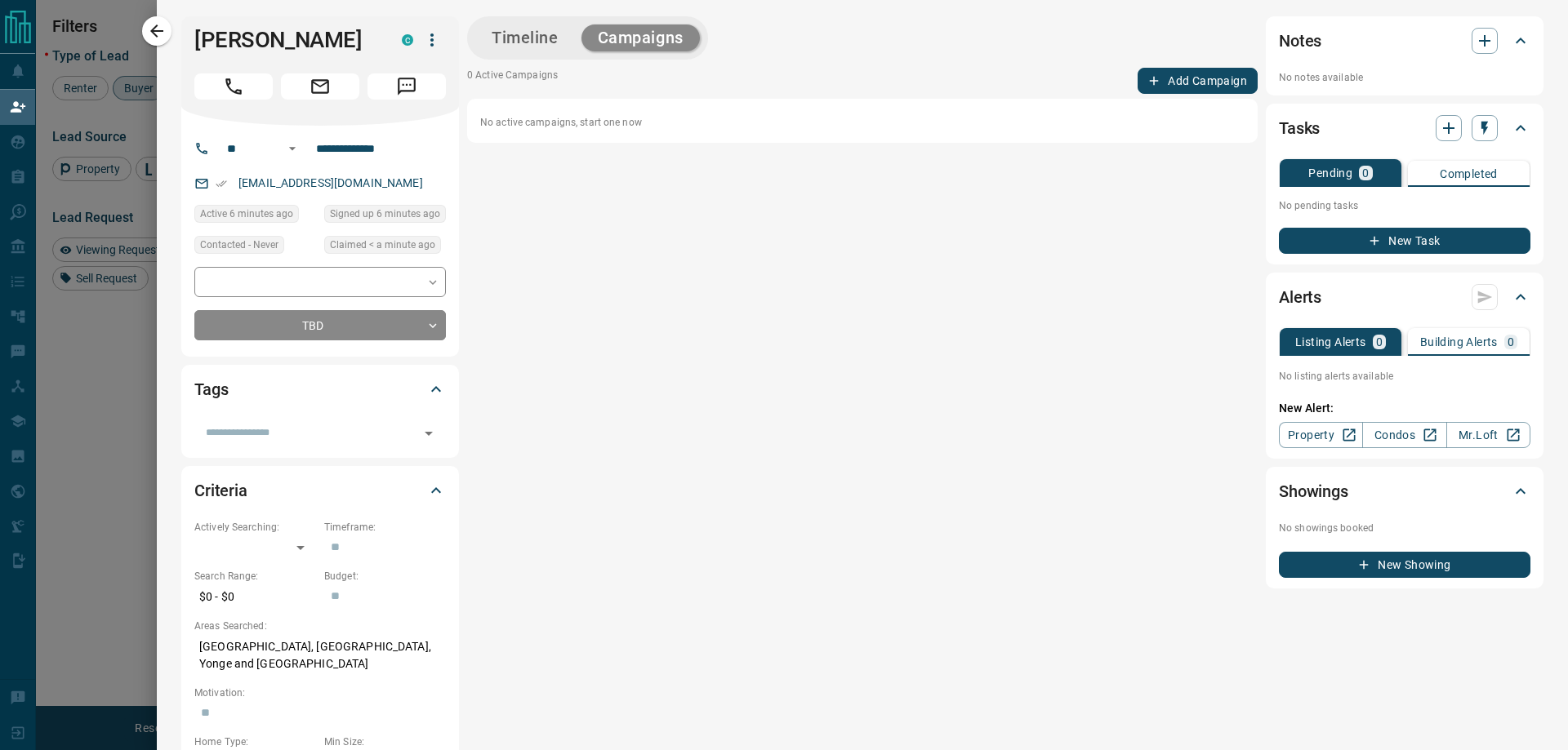
click at [1176, 79] on button "Add Campaign" at bounding box center [1198, 81] width 120 height 26
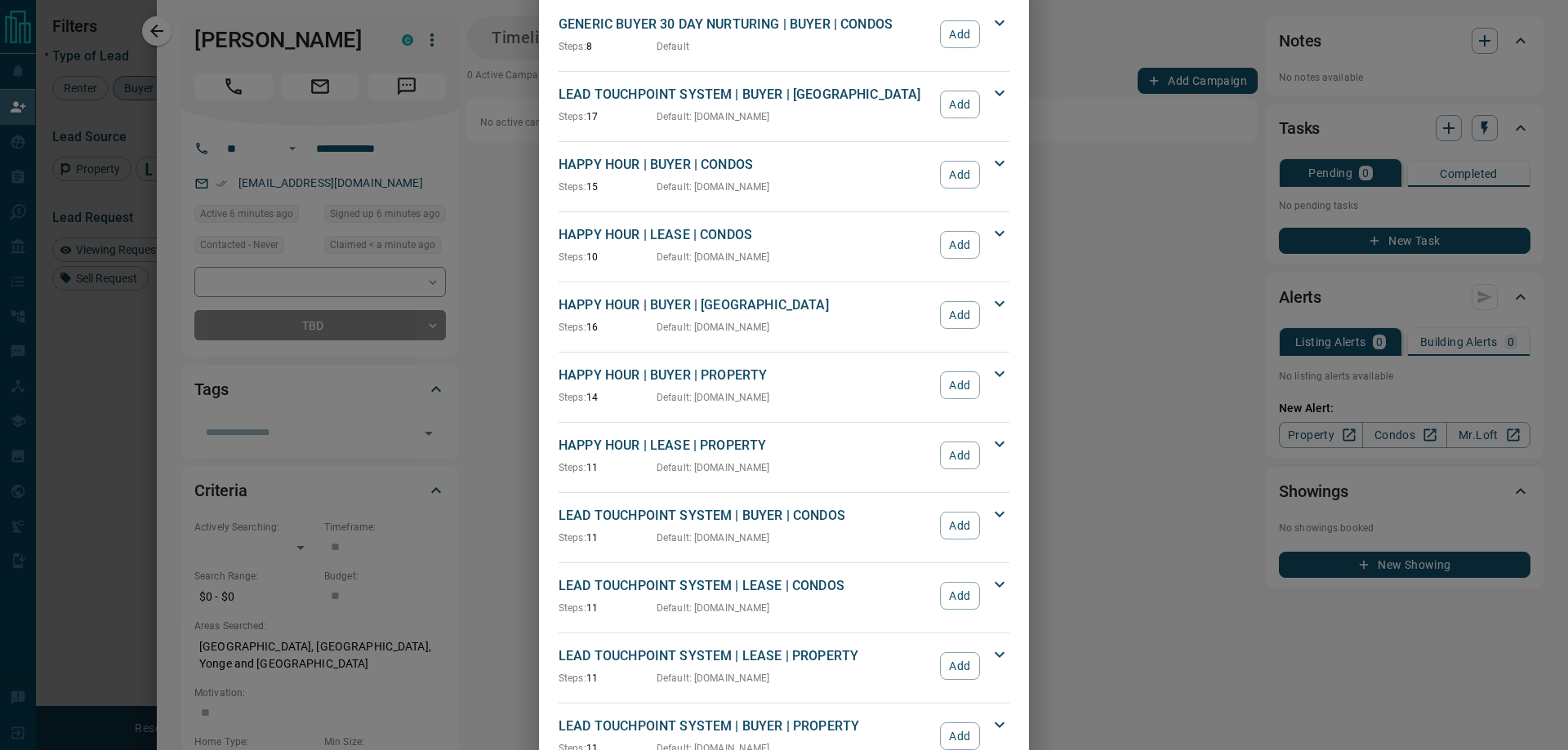
scroll to position [190, 0]
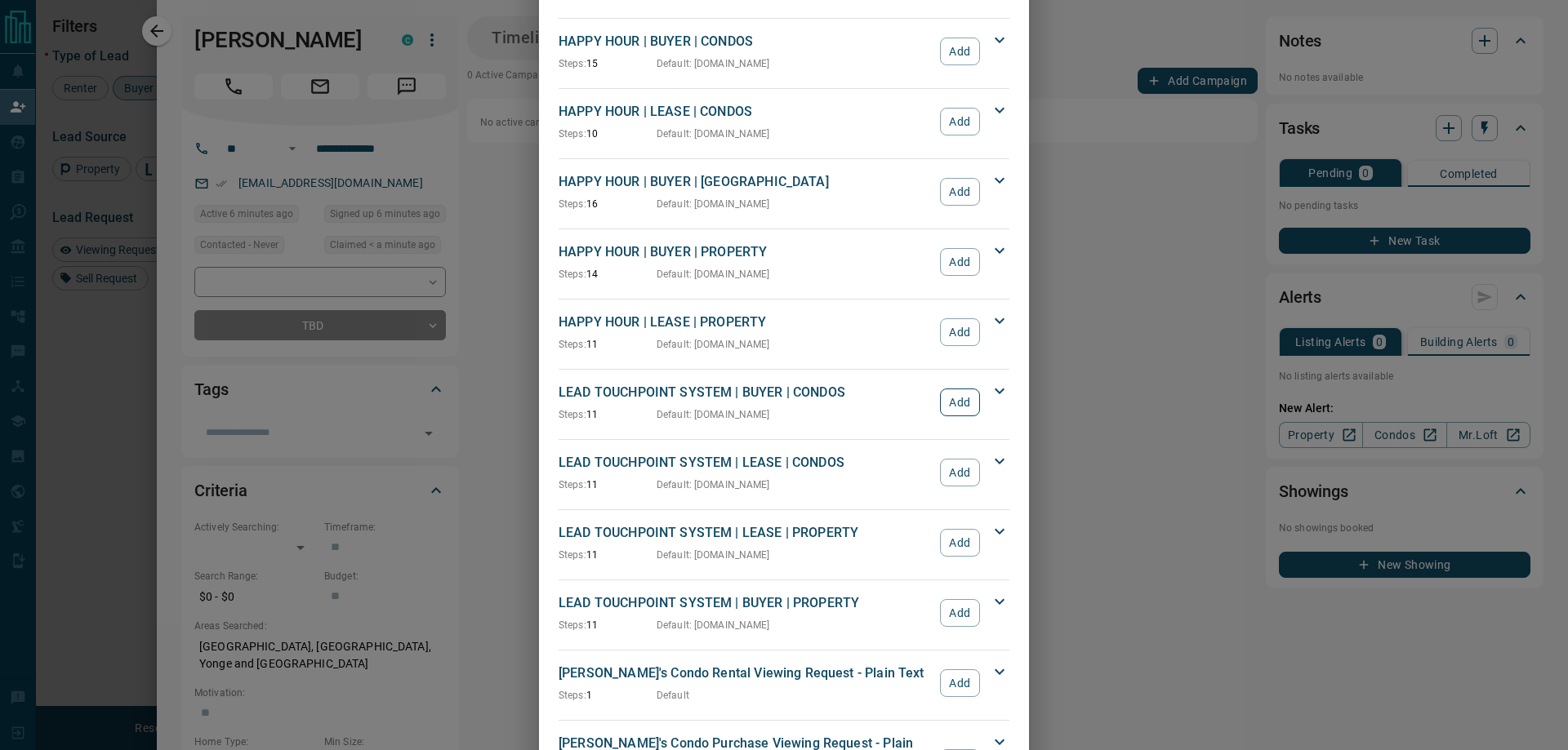
click at [956, 399] on button "Add" at bounding box center [960, 402] width 40 height 27
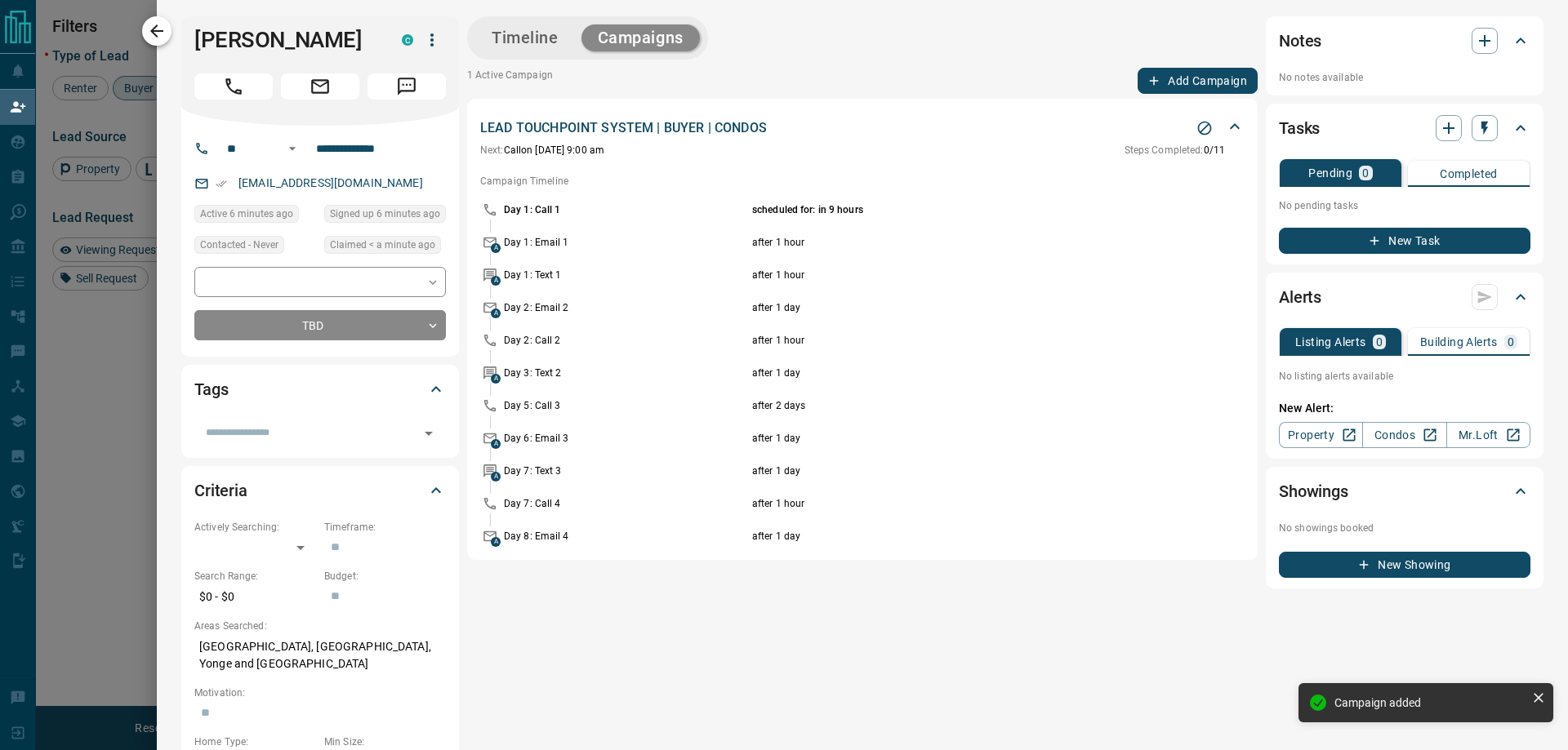
click at [156, 26] on icon "button" at bounding box center [156, 31] width 13 height 13
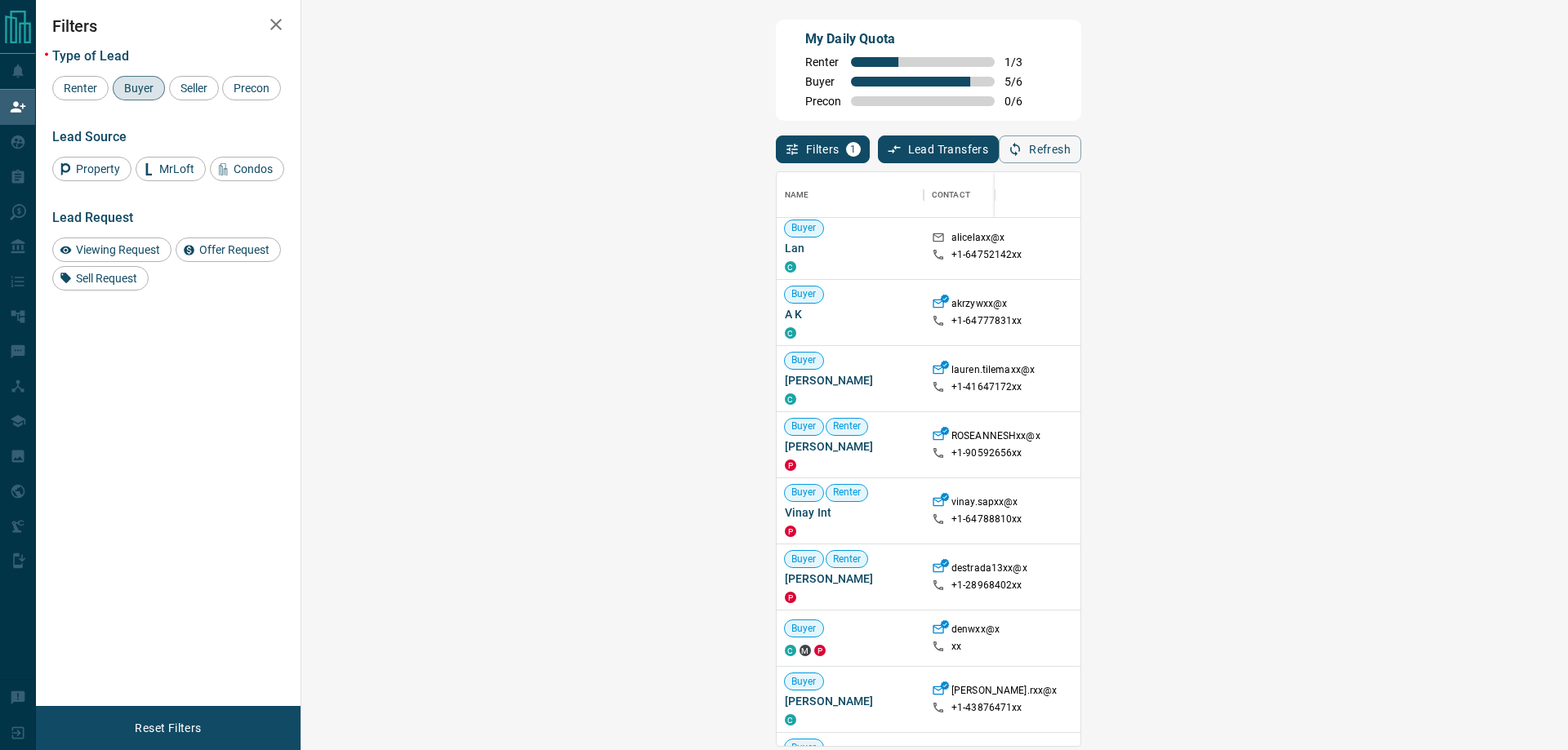
scroll to position [0, 0]
click at [1081, 152] on button "Refresh" at bounding box center [1040, 149] width 82 height 27
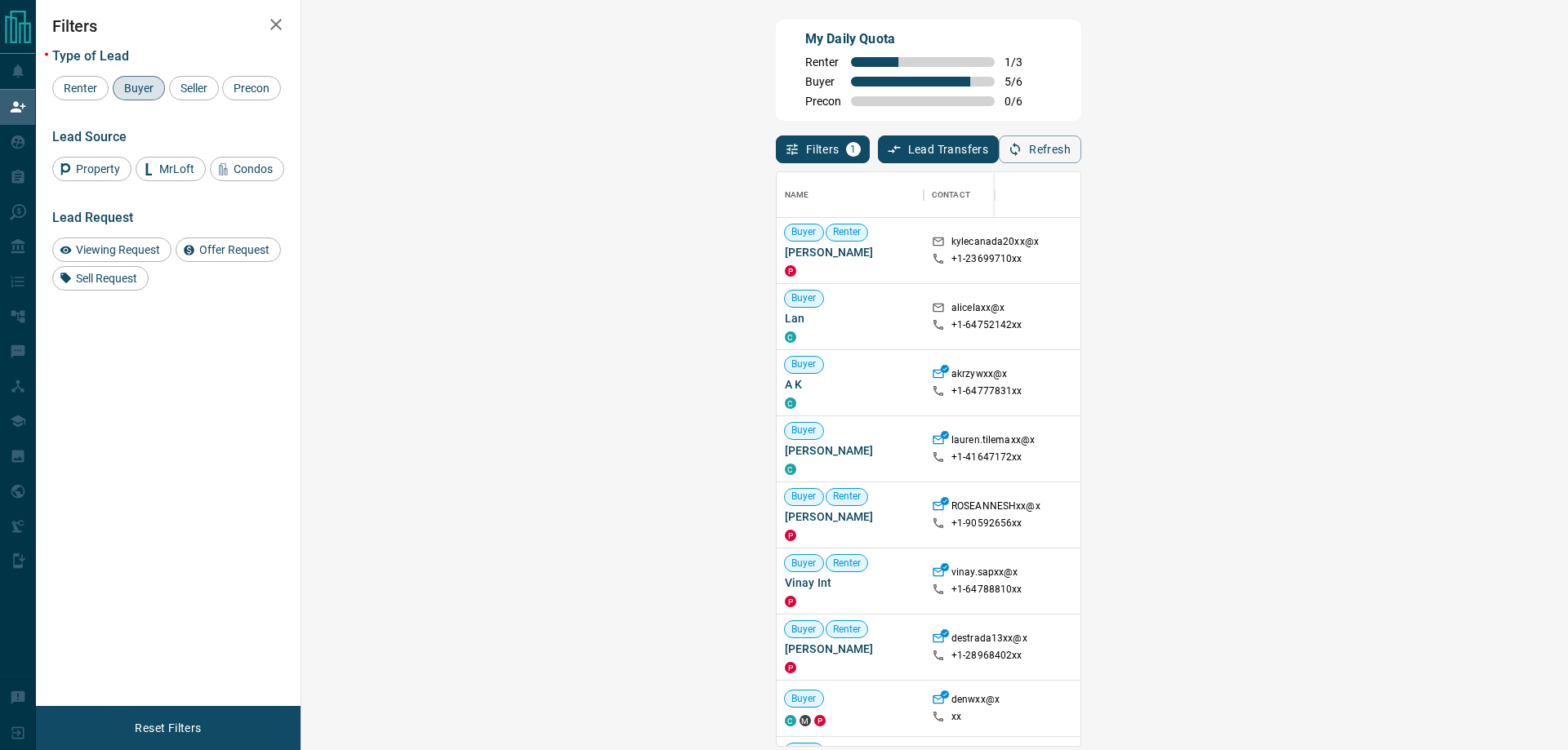
scroll to position [562, 1219]
click at [1081, 152] on button "Refresh" at bounding box center [1040, 149] width 82 height 27
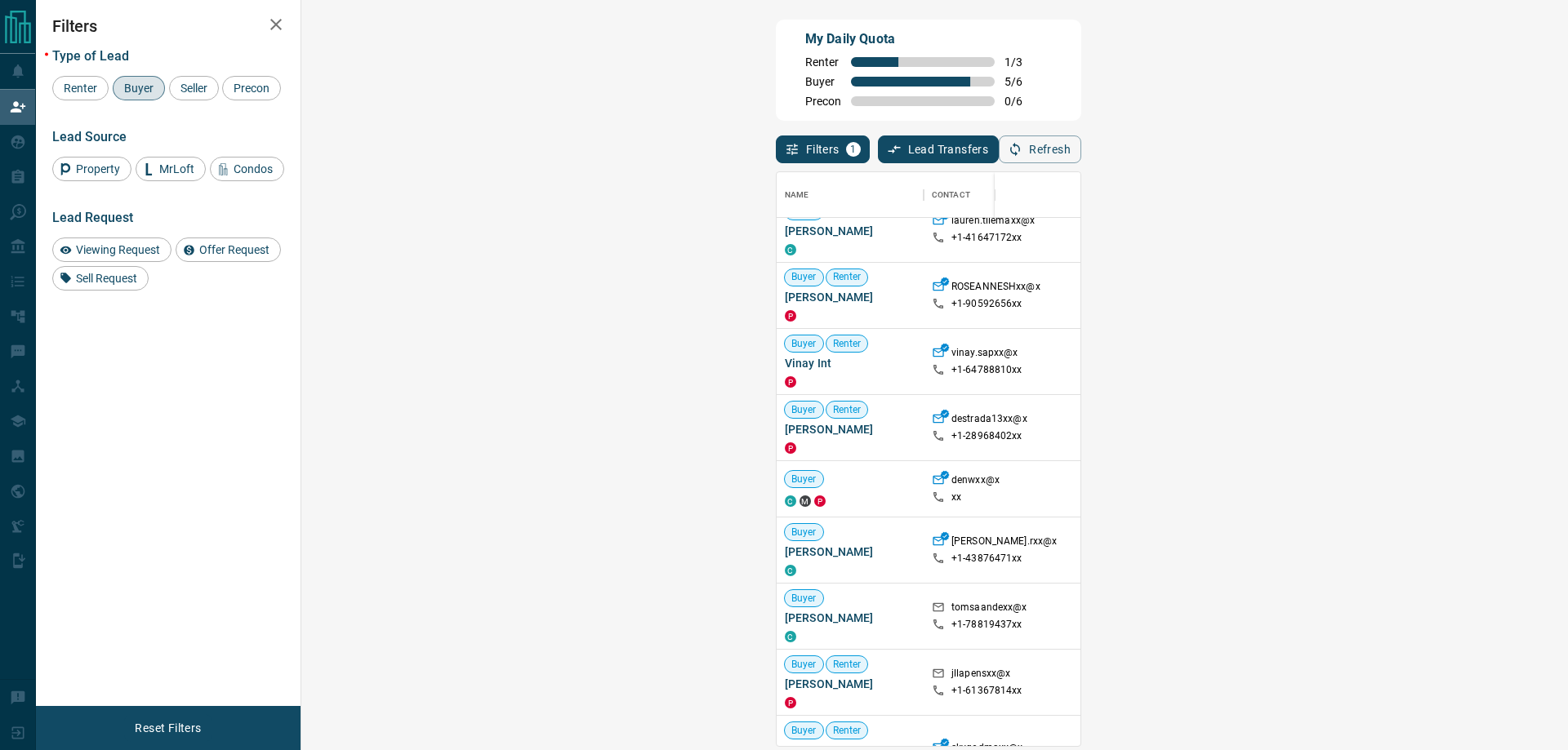
scroll to position [0, 0]
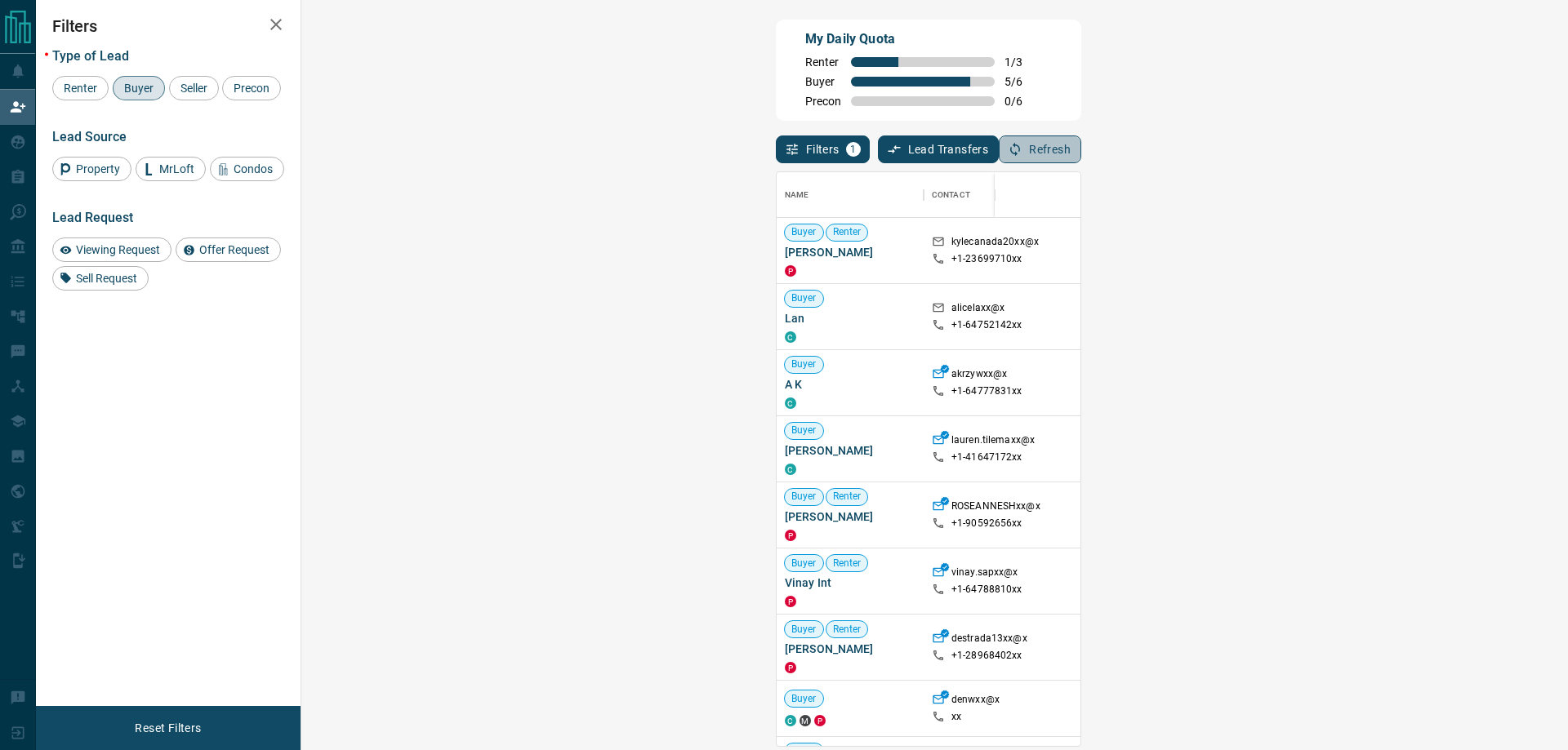
click at [1081, 153] on button "Refresh" at bounding box center [1040, 149] width 82 height 27
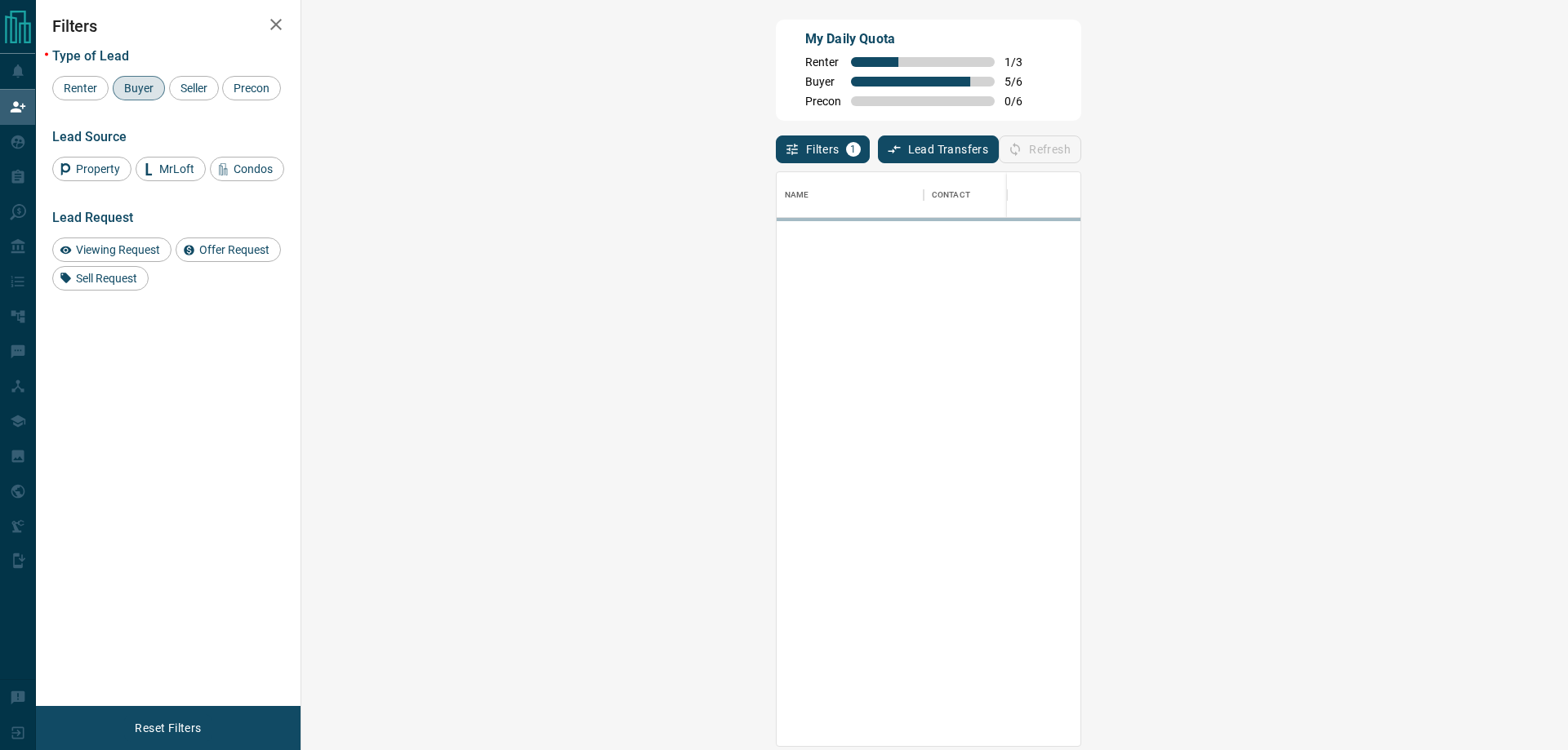
scroll to position [562, 1219]
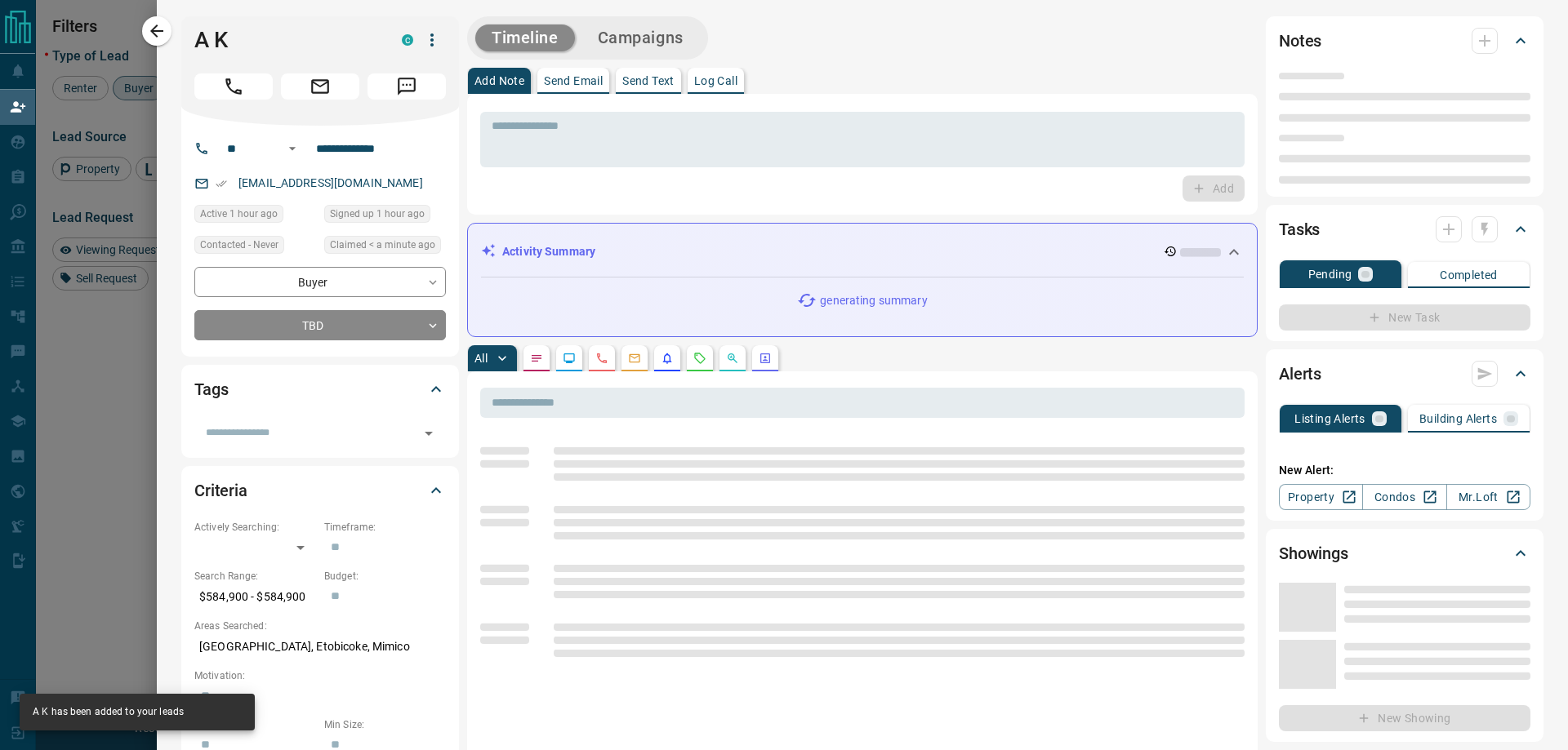
type input "**"
type input "**********"
type input "**"
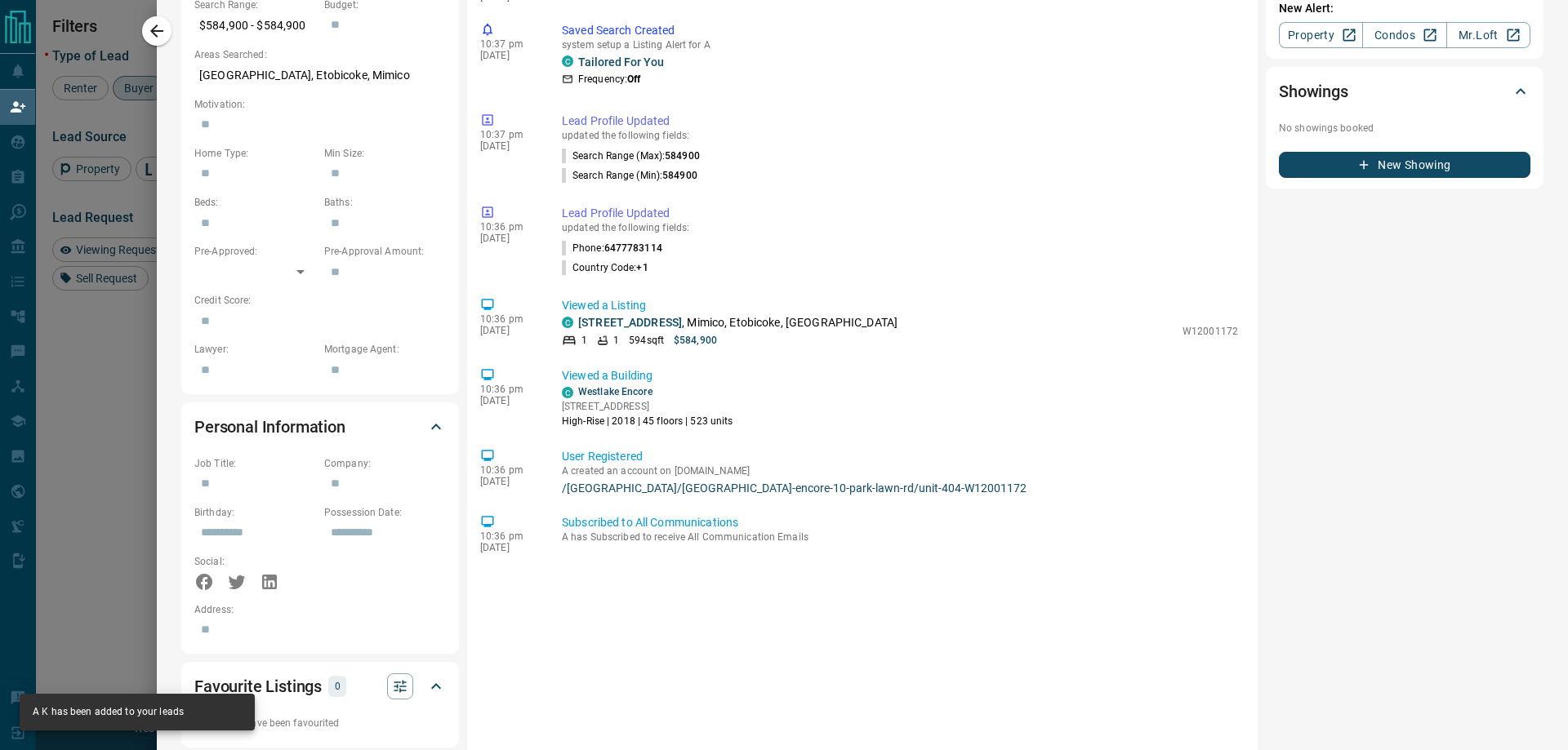
scroll to position [0, 0]
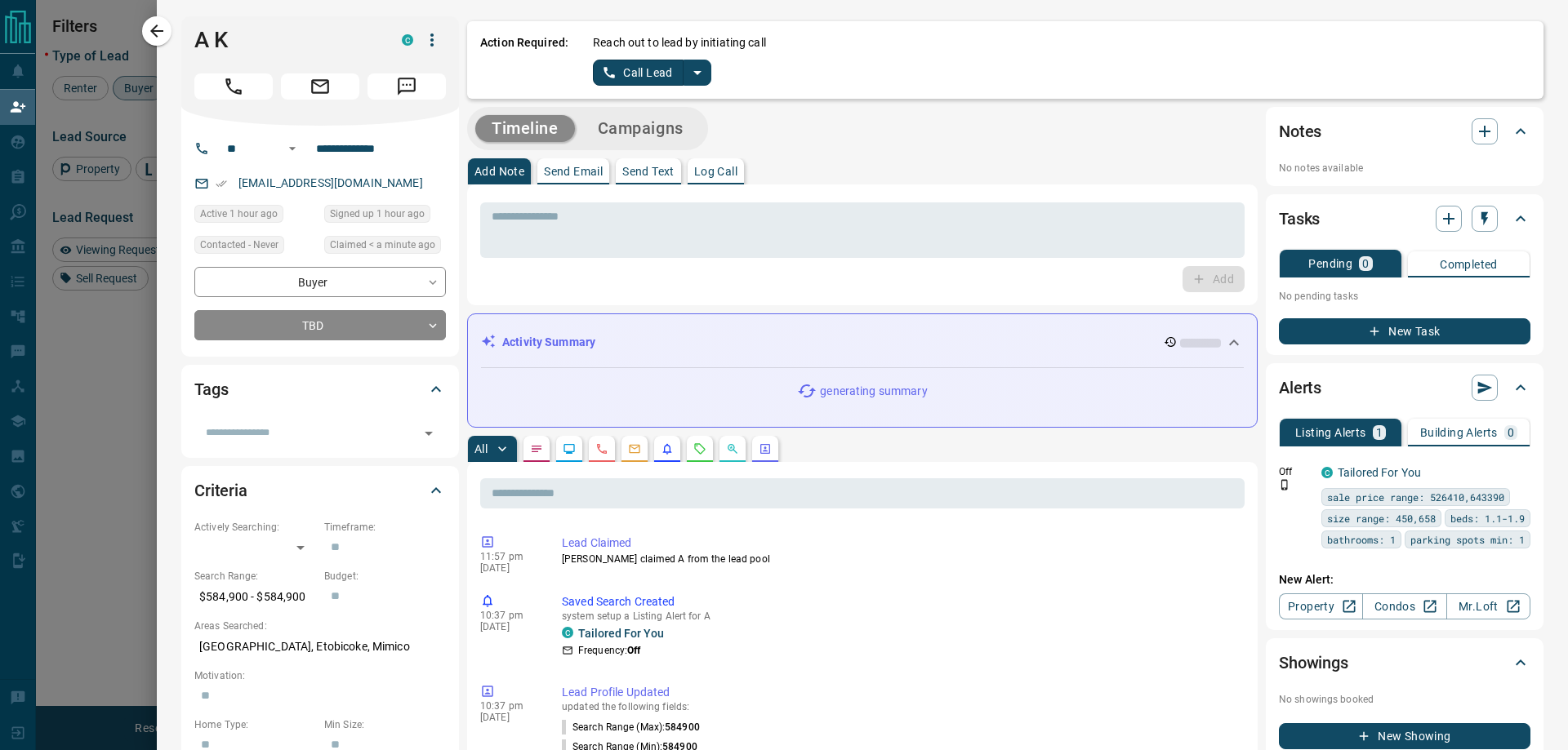
click at [702, 76] on icon "split button" at bounding box center [697, 72] width 20 height 20
click at [676, 137] on li "Log Manual Call" at bounding box center [650, 129] width 100 height 25
click at [636, 73] on button "Log Manual Call" at bounding box center [646, 72] width 107 height 26
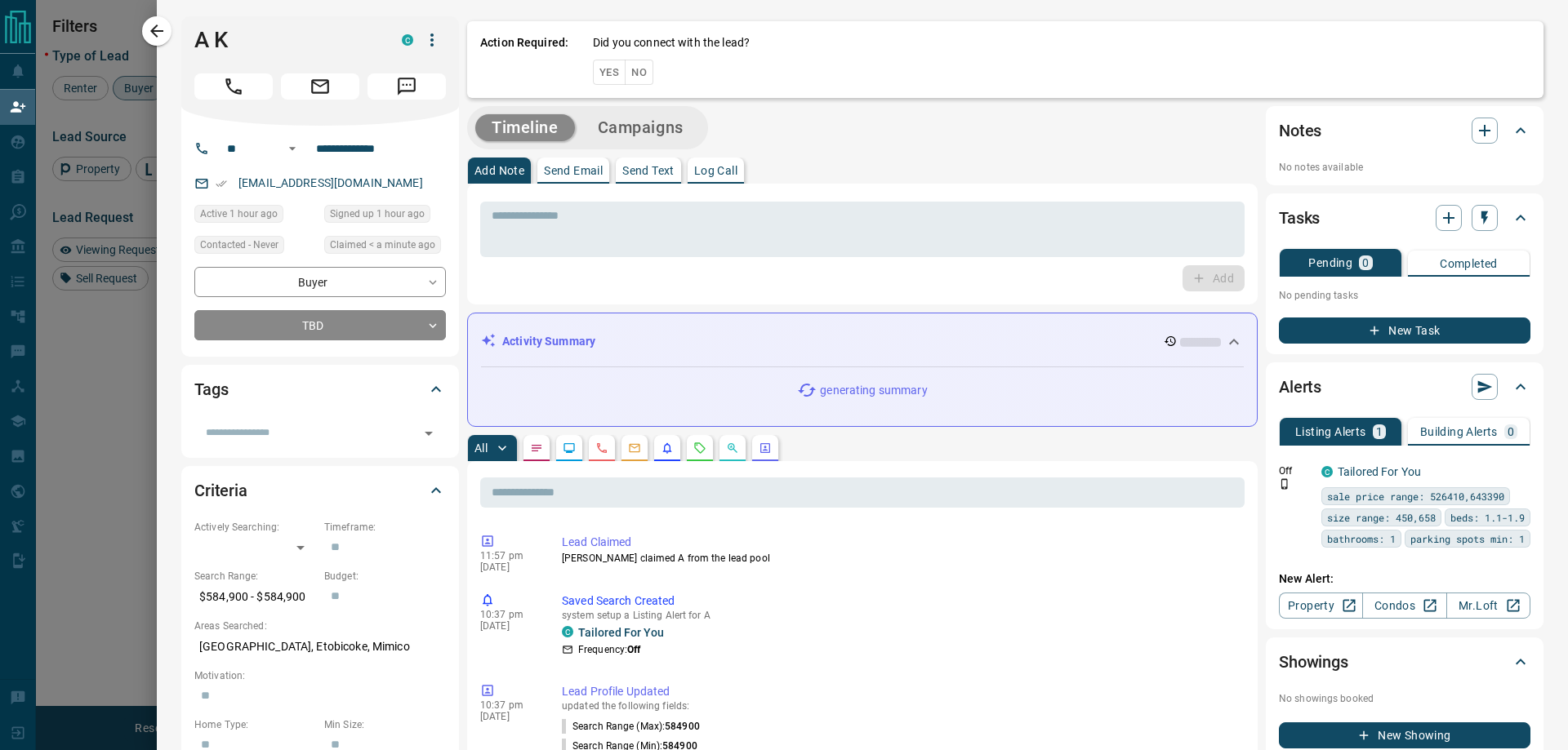
click at [613, 70] on button "Yes" at bounding box center [609, 71] width 33 height 25
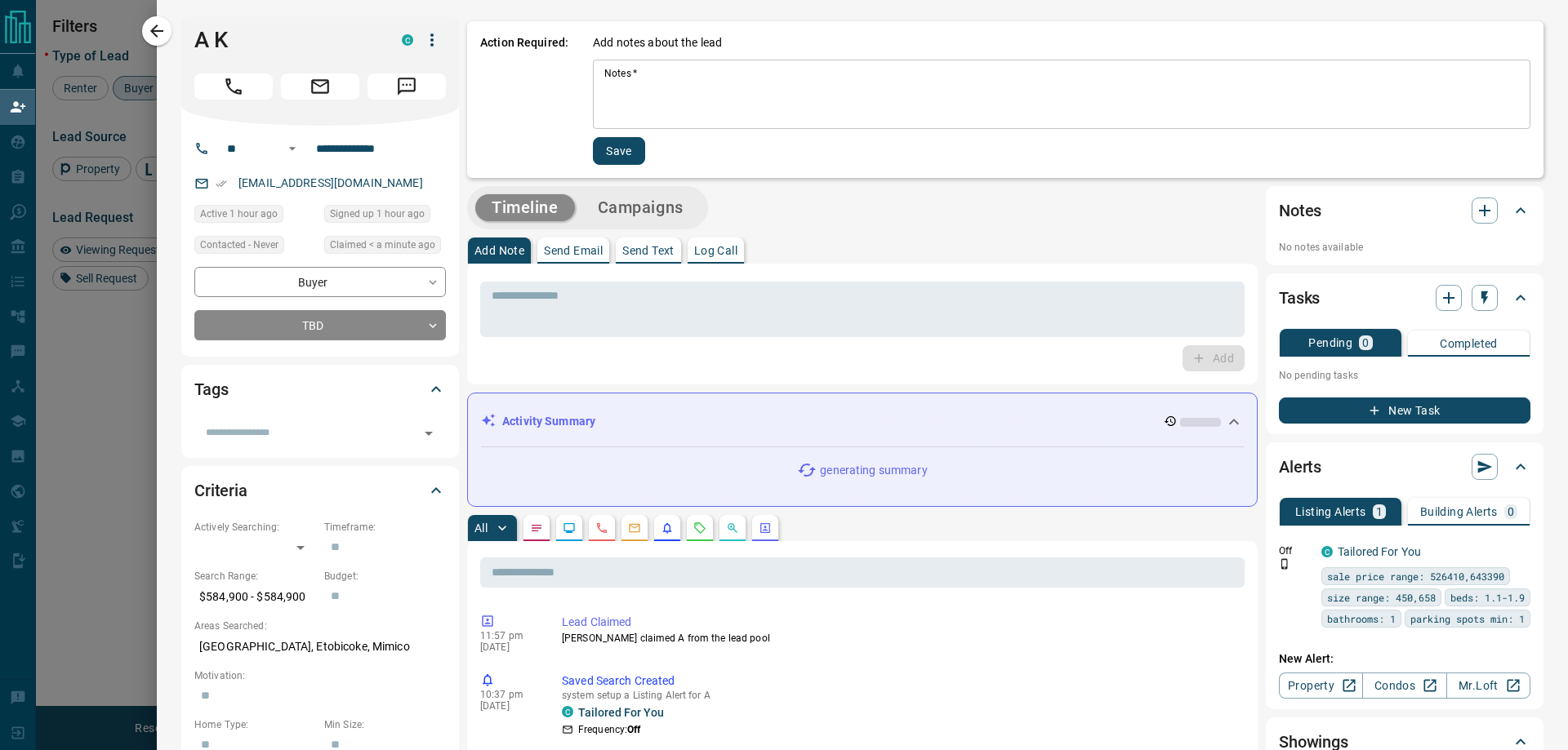
click at [656, 67] on textarea "Notes   *" at bounding box center [1061, 95] width 914 height 56
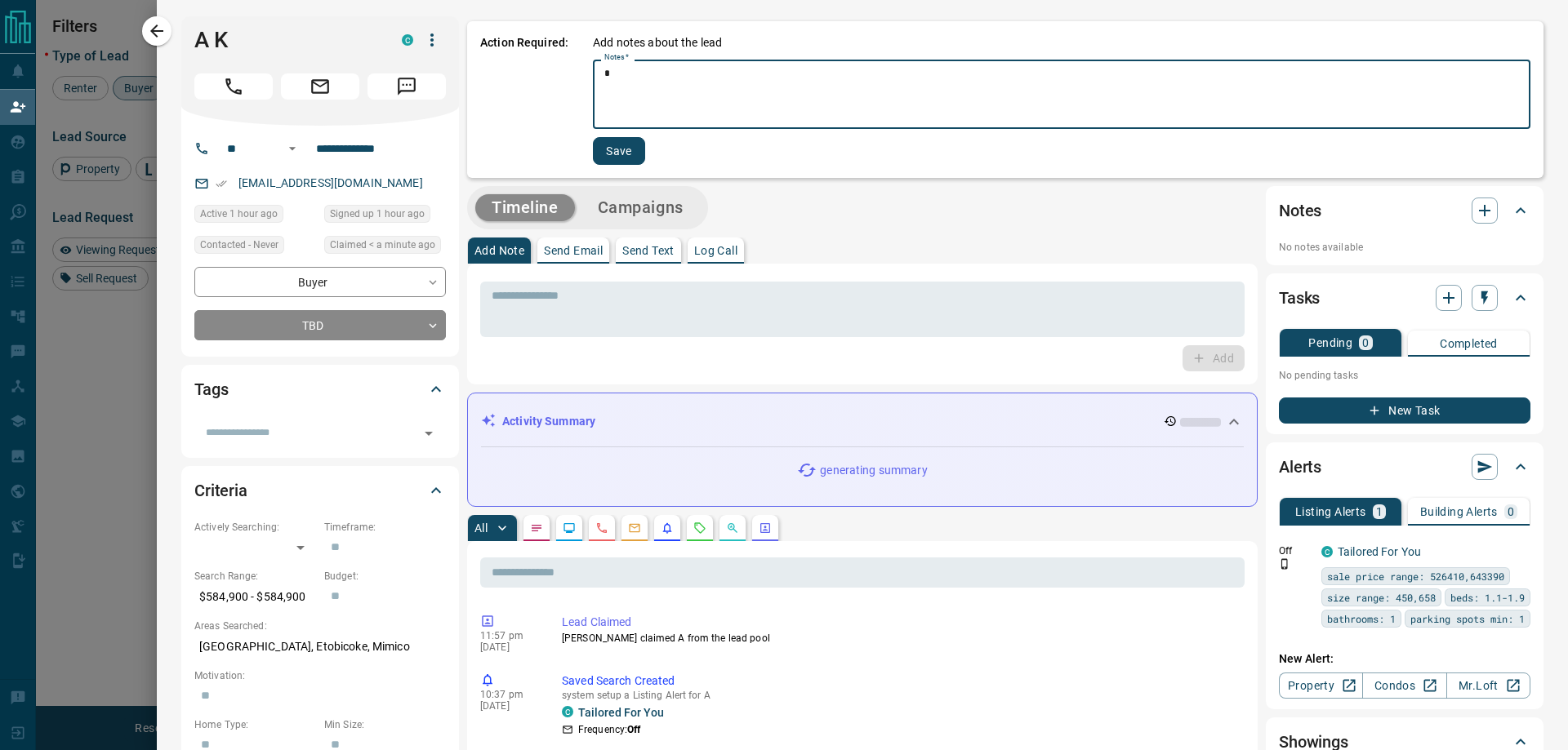
type textarea "*"
click at [611, 149] on button "Save" at bounding box center [619, 151] width 52 height 27
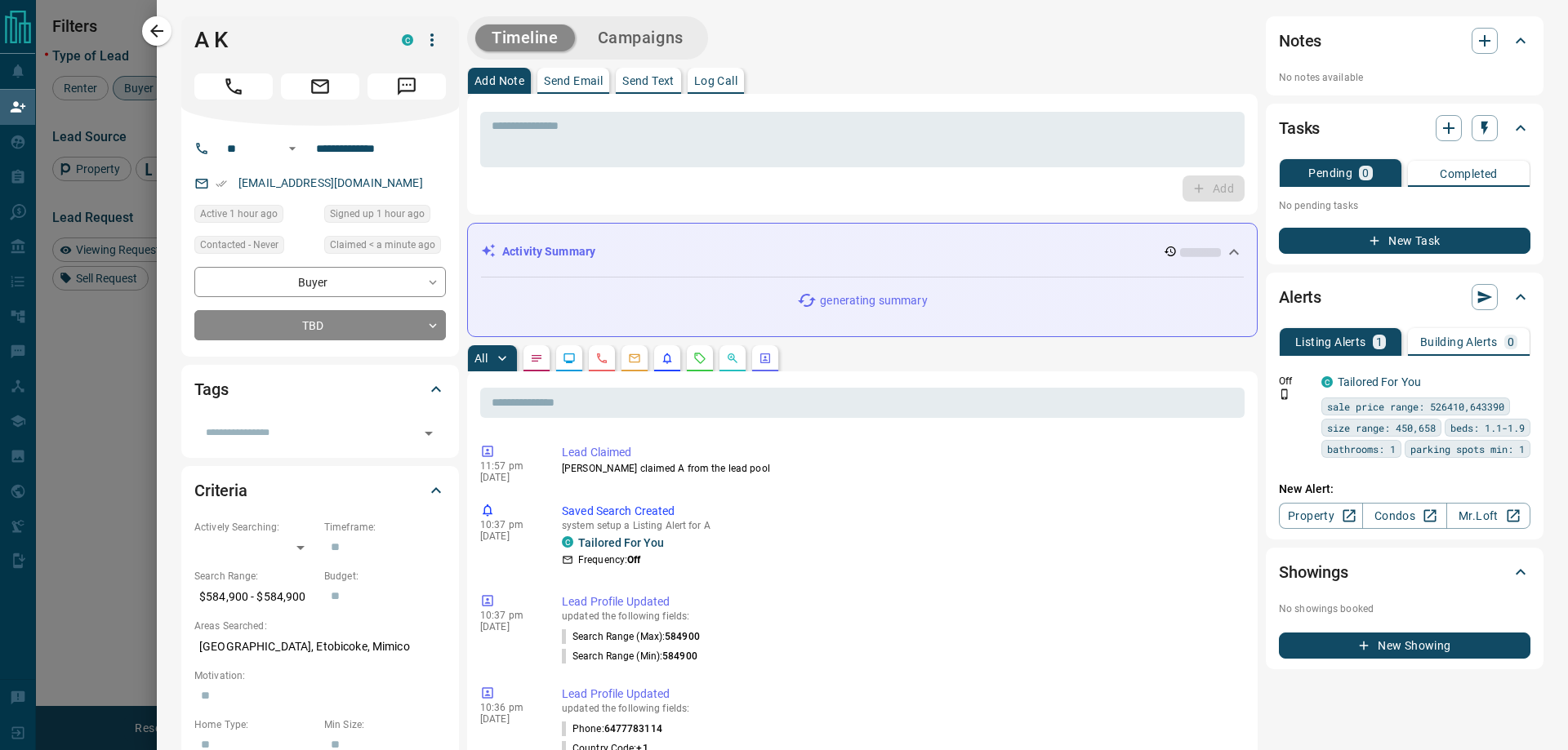
click at [665, 32] on button "Campaigns" at bounding box center [641, 38] width 119 height 27
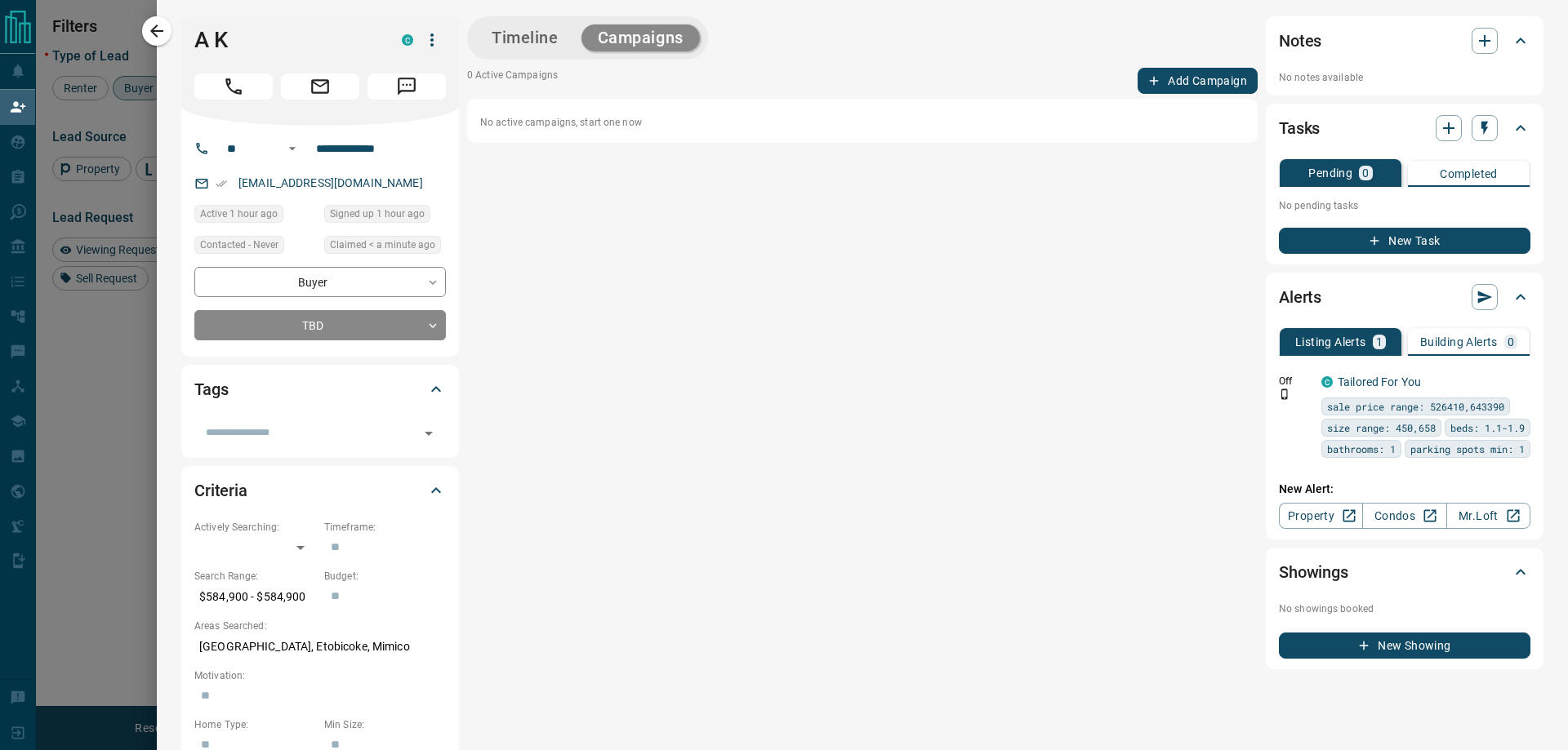
click at [1167, 71] on button "Add Campaign" at bounding box center [1198, 81] width 120 height 26
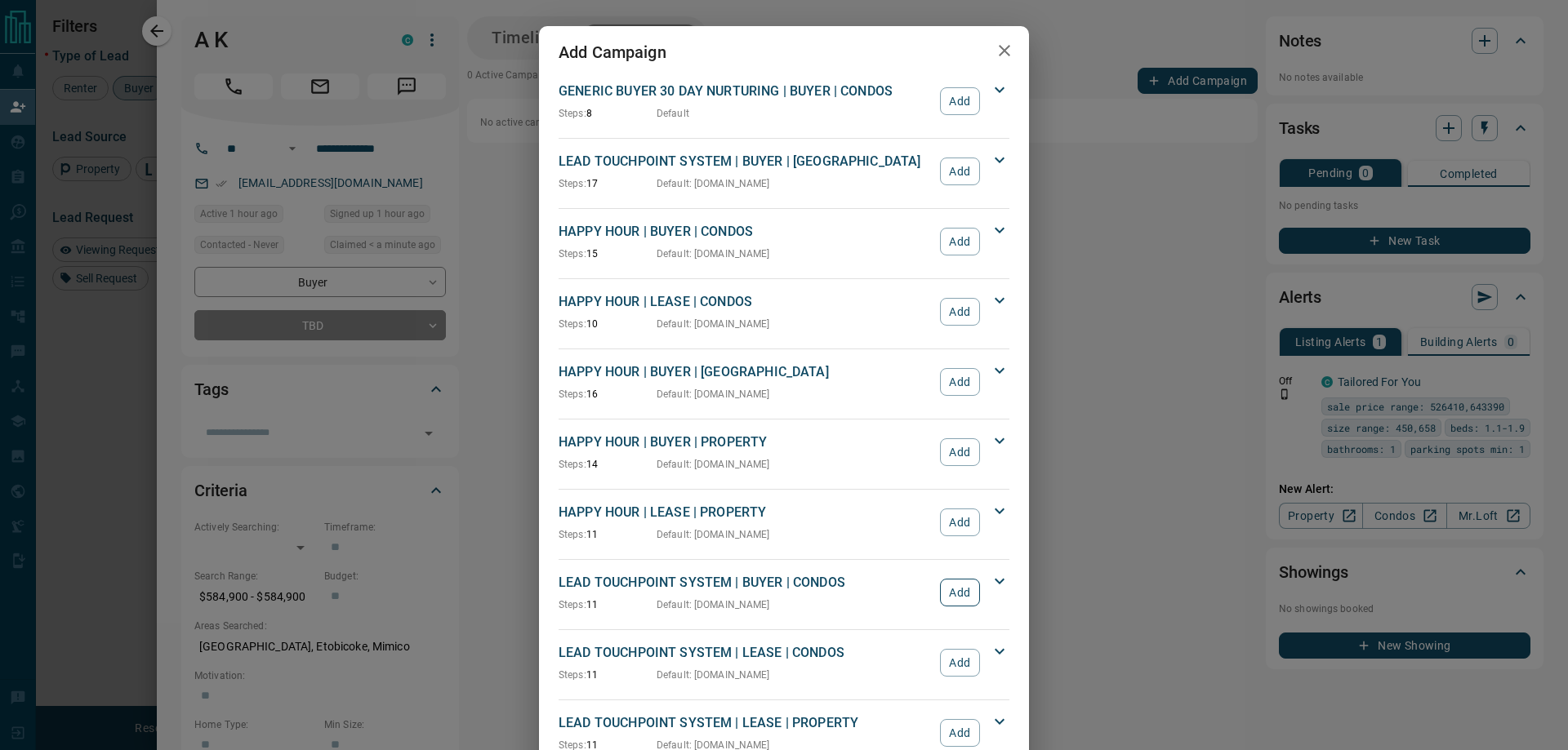
click at [957, 586] on button "Add" at bounding box center [960, 593] width 40 height 27
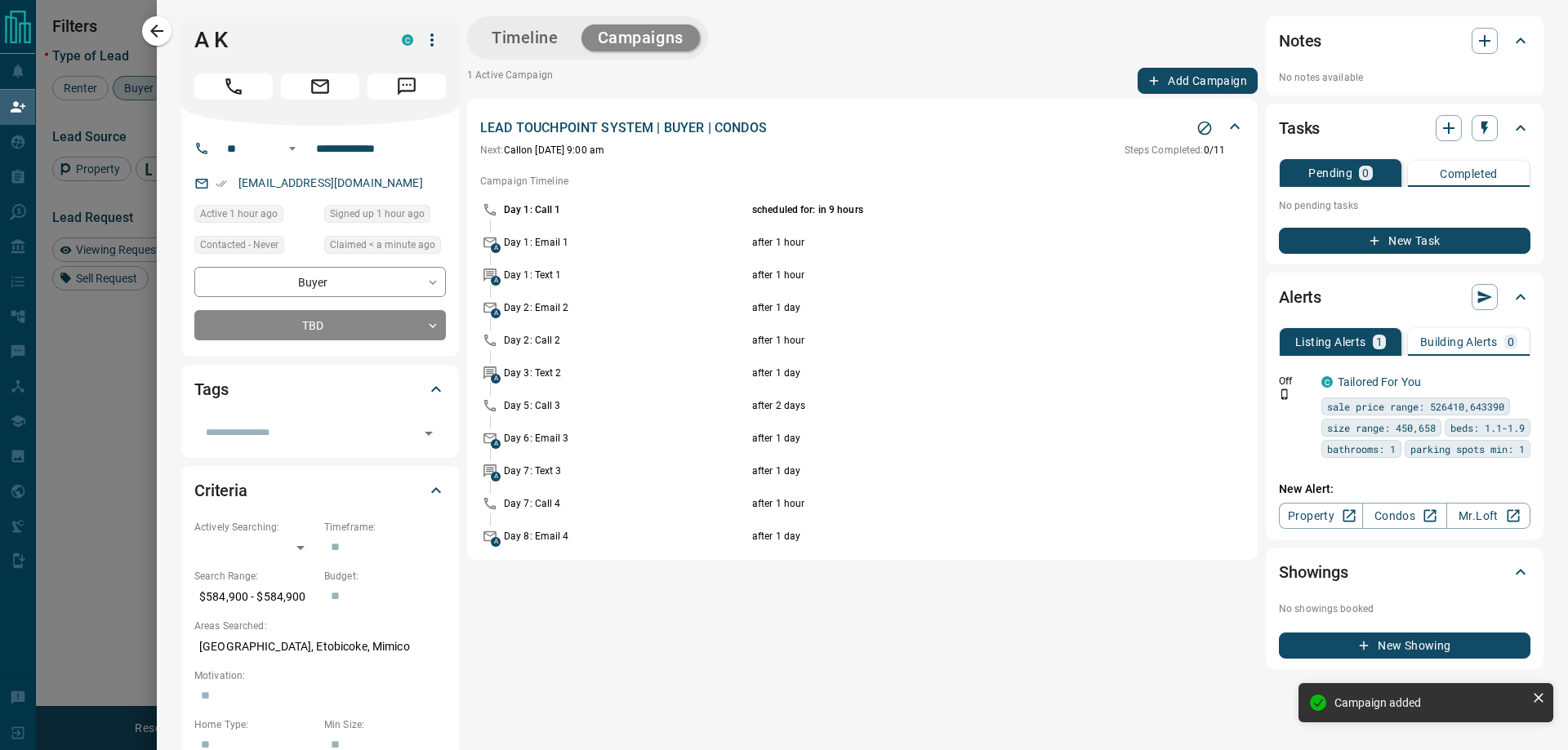
click at [156, 24] on icon "button" at bounding box center [156, 31] width 20 height 20
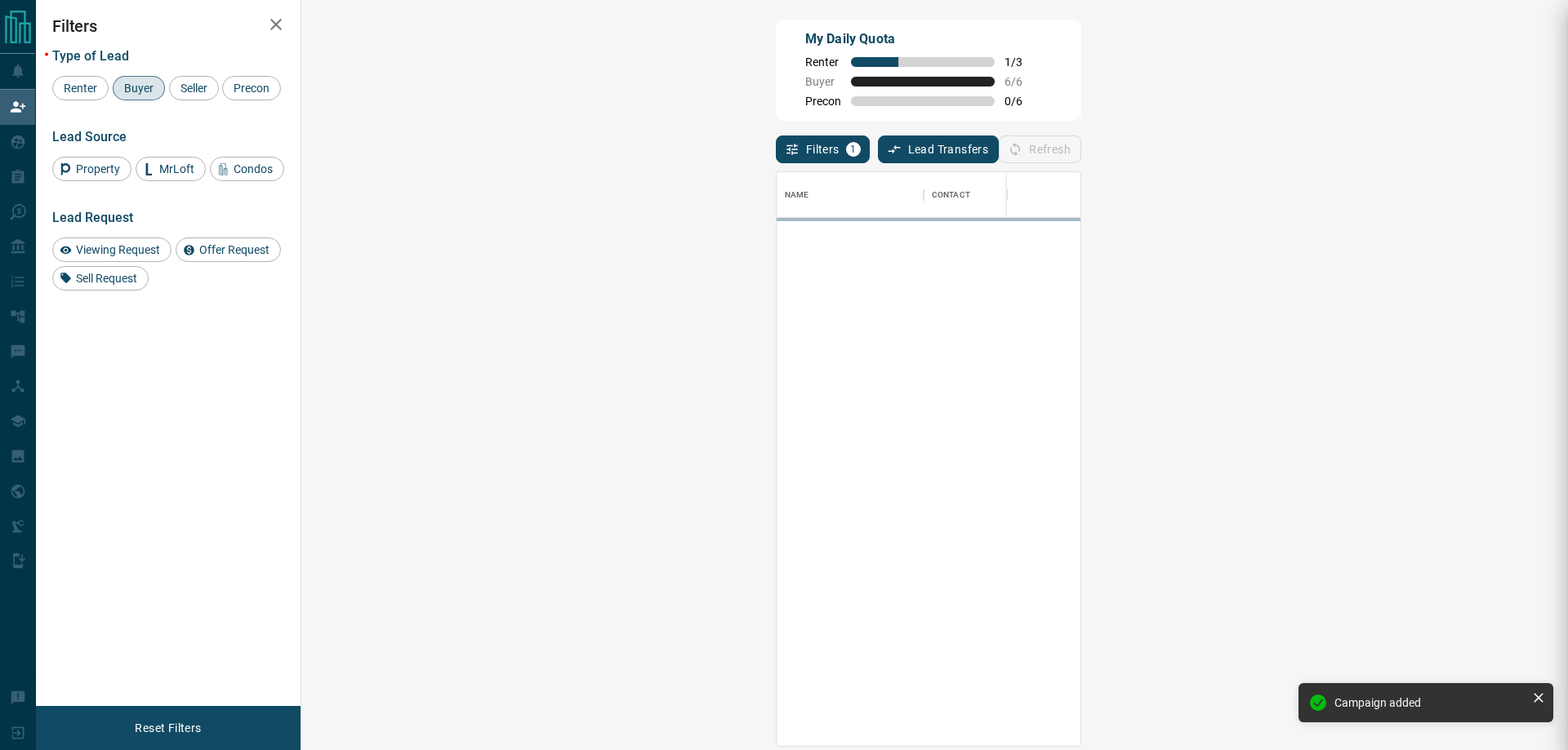
scroll to position [562, 1219]
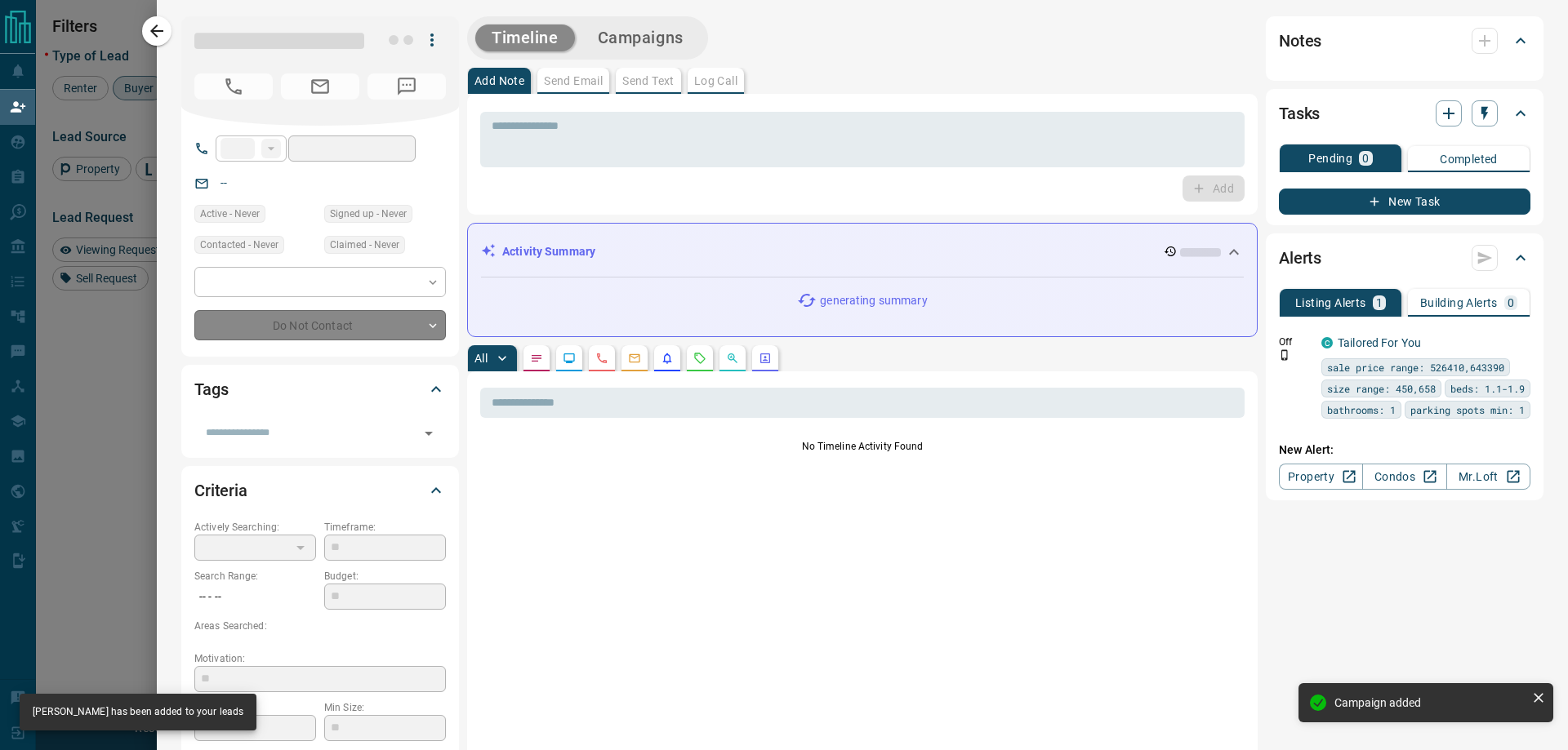
type input "**"
type input "**********"
type input "**"
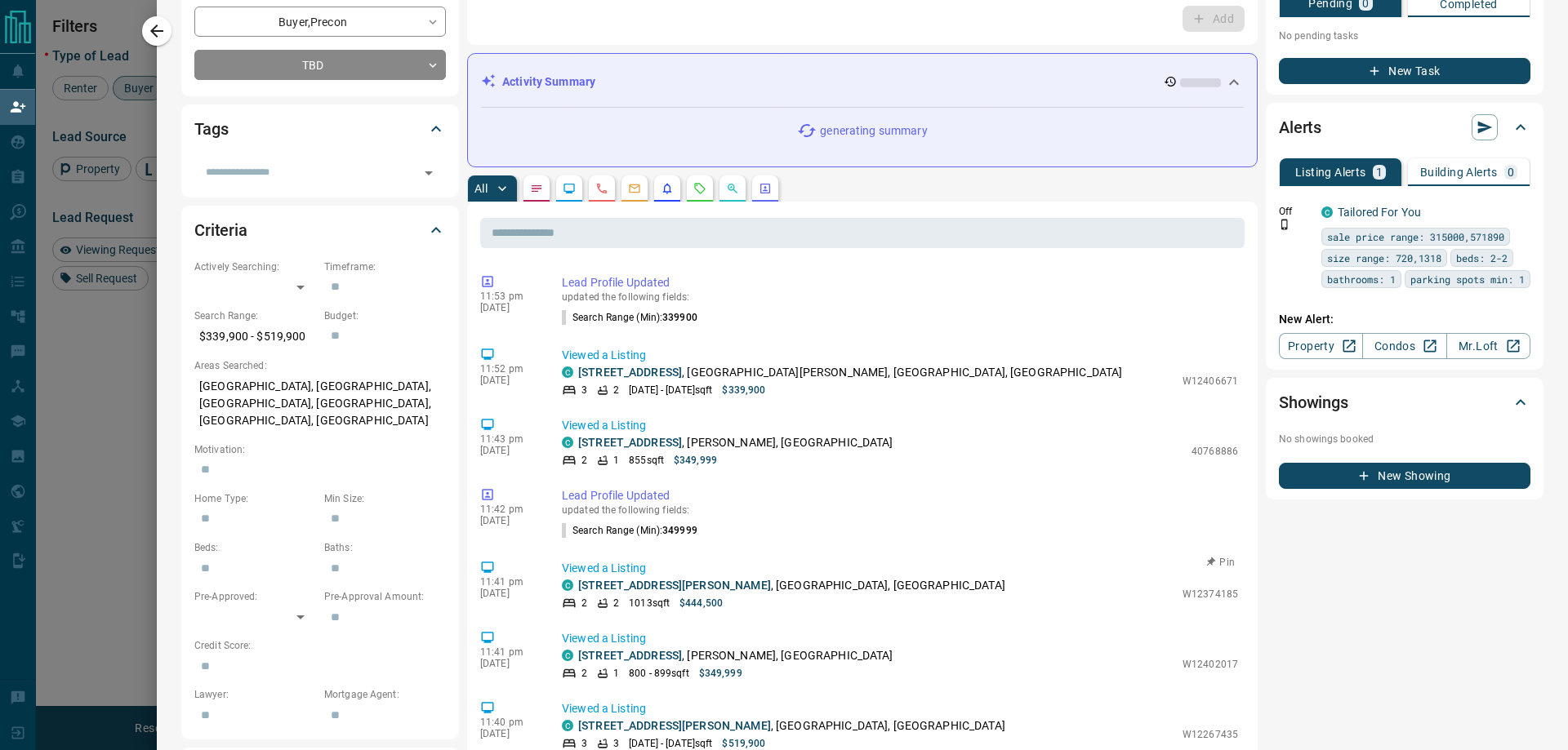
scroll to position [0, 0]
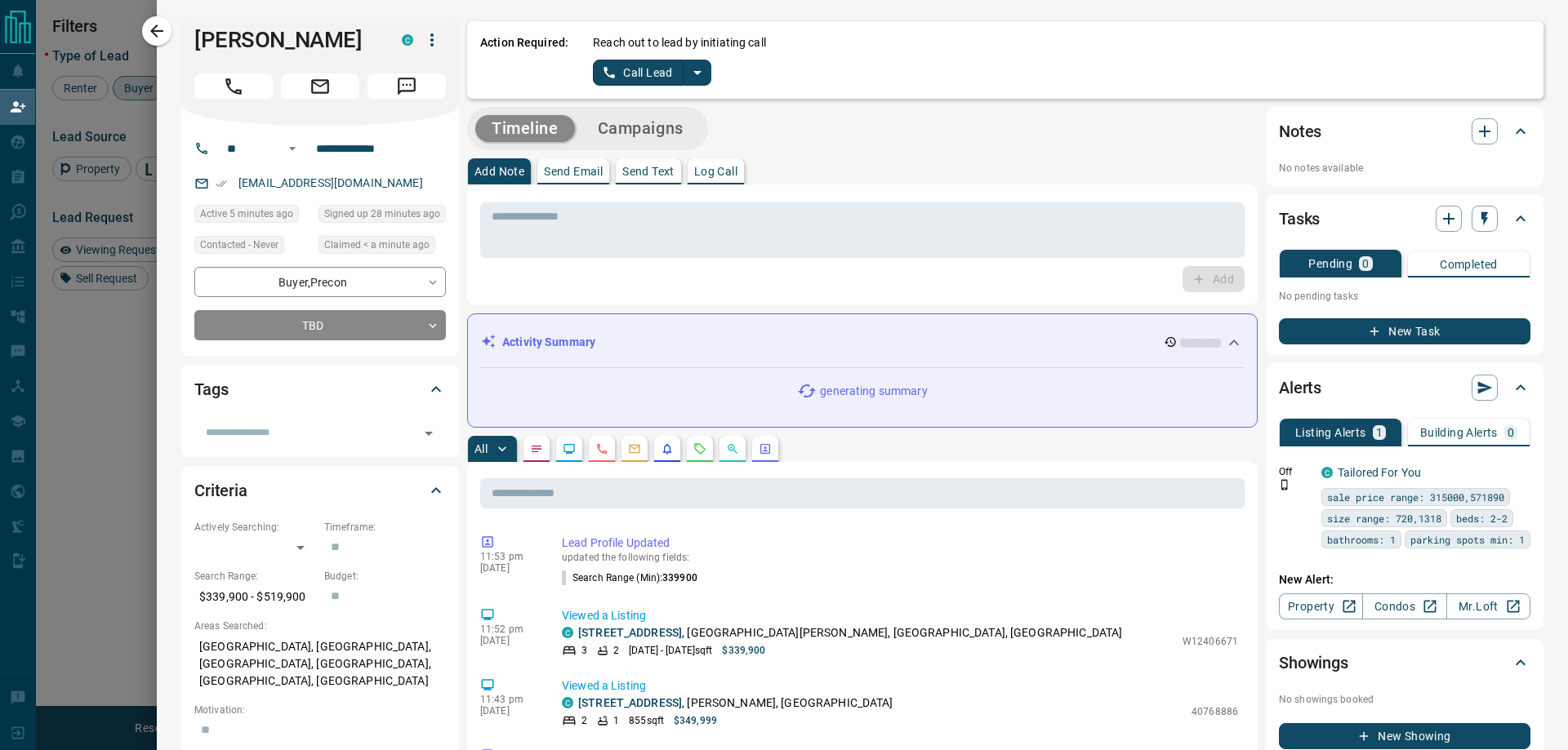
click at [699, 70] on icon "split button" at bounding box center [697, 72] width 20 height 20
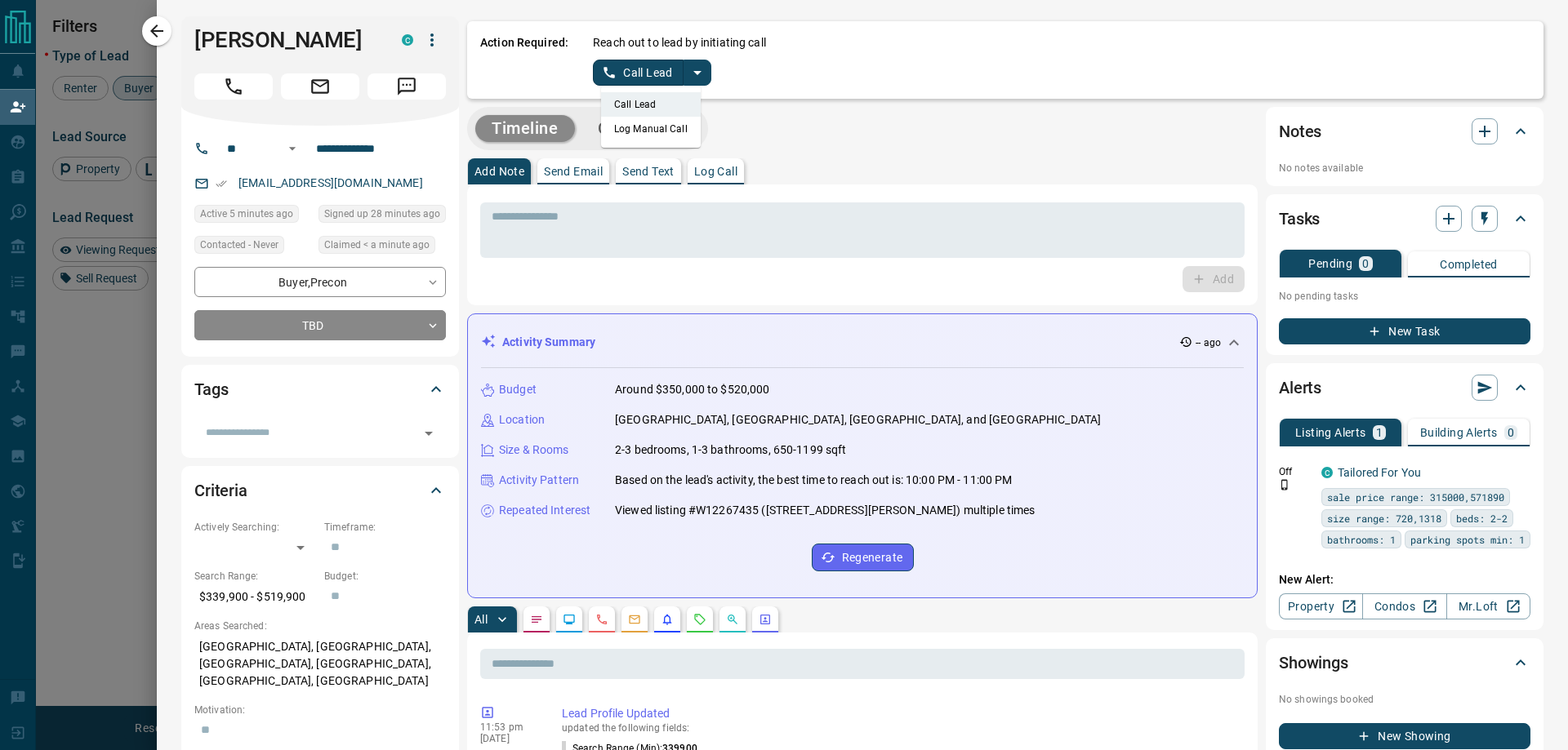
click at [666, 132] on li "Log Manual Call" at bounding box center [650, 129] width 100 height 25
click at [650, 82] on button "Log Manual Call" at bounding box center [646, 72] width 107 height 26
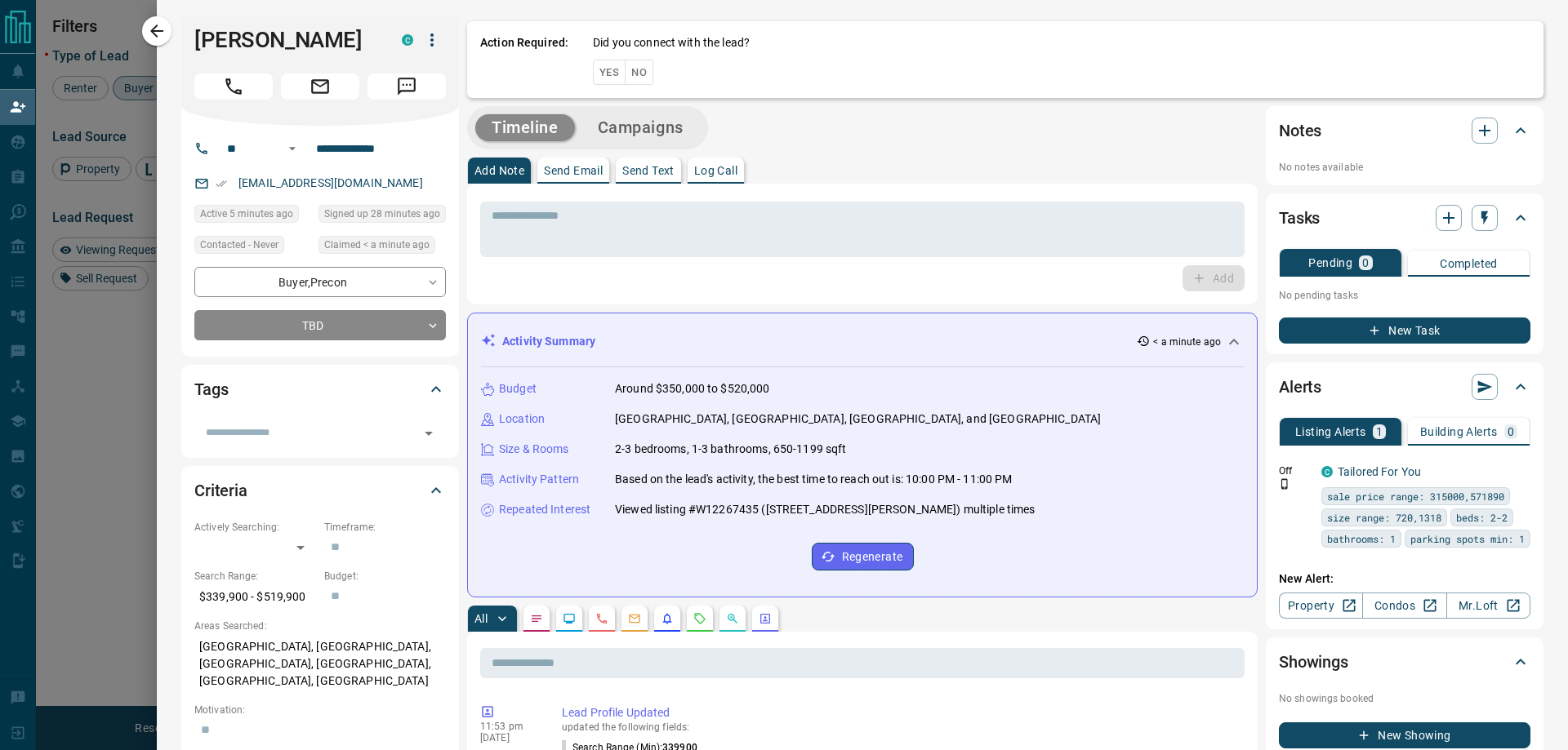
click at [620, 76] on button "Yes" at bounding box center [609, 71] width 33 height 25
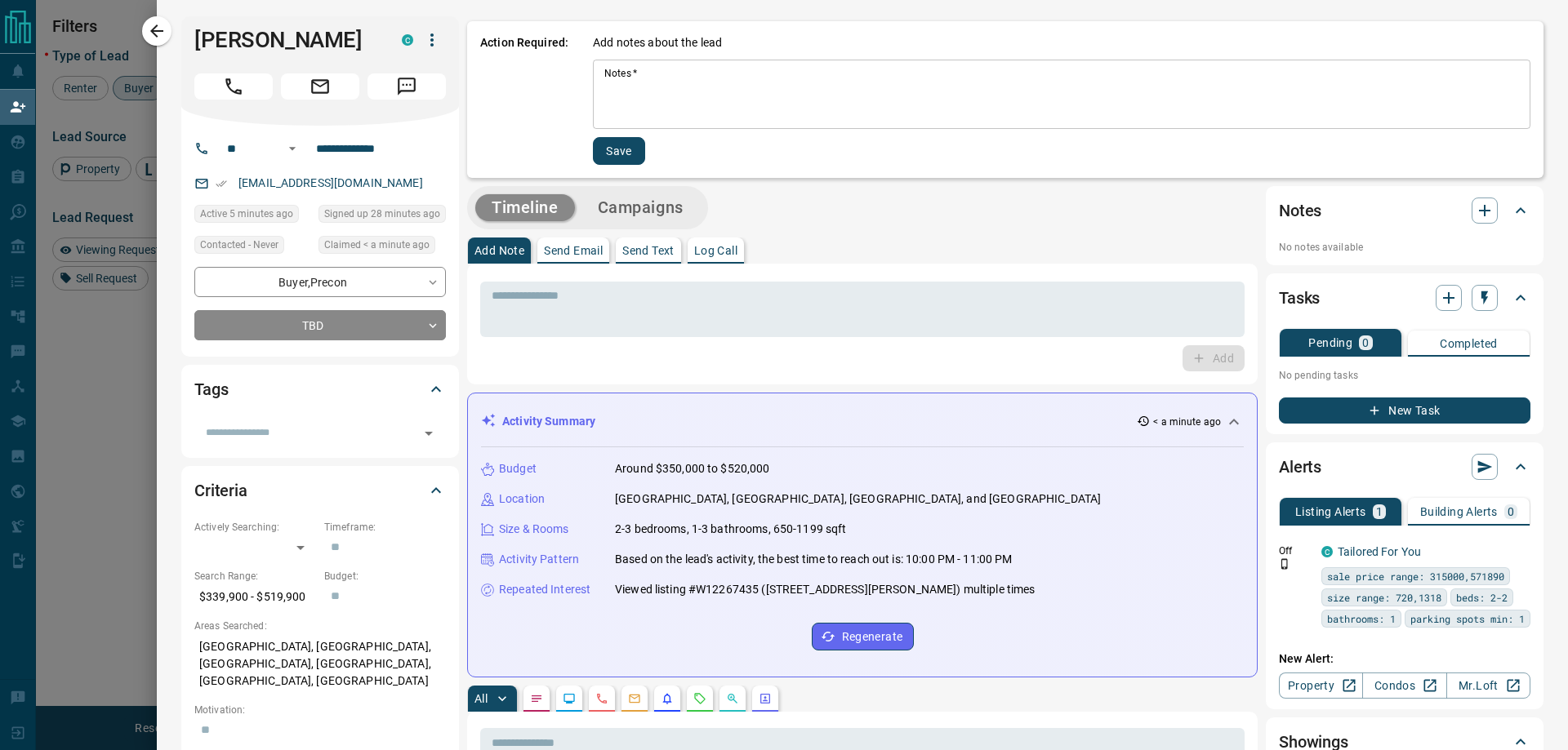
click at [667, 67] on textarea "Notes   *" at bounding box center [1061, 95] width 914 height 56
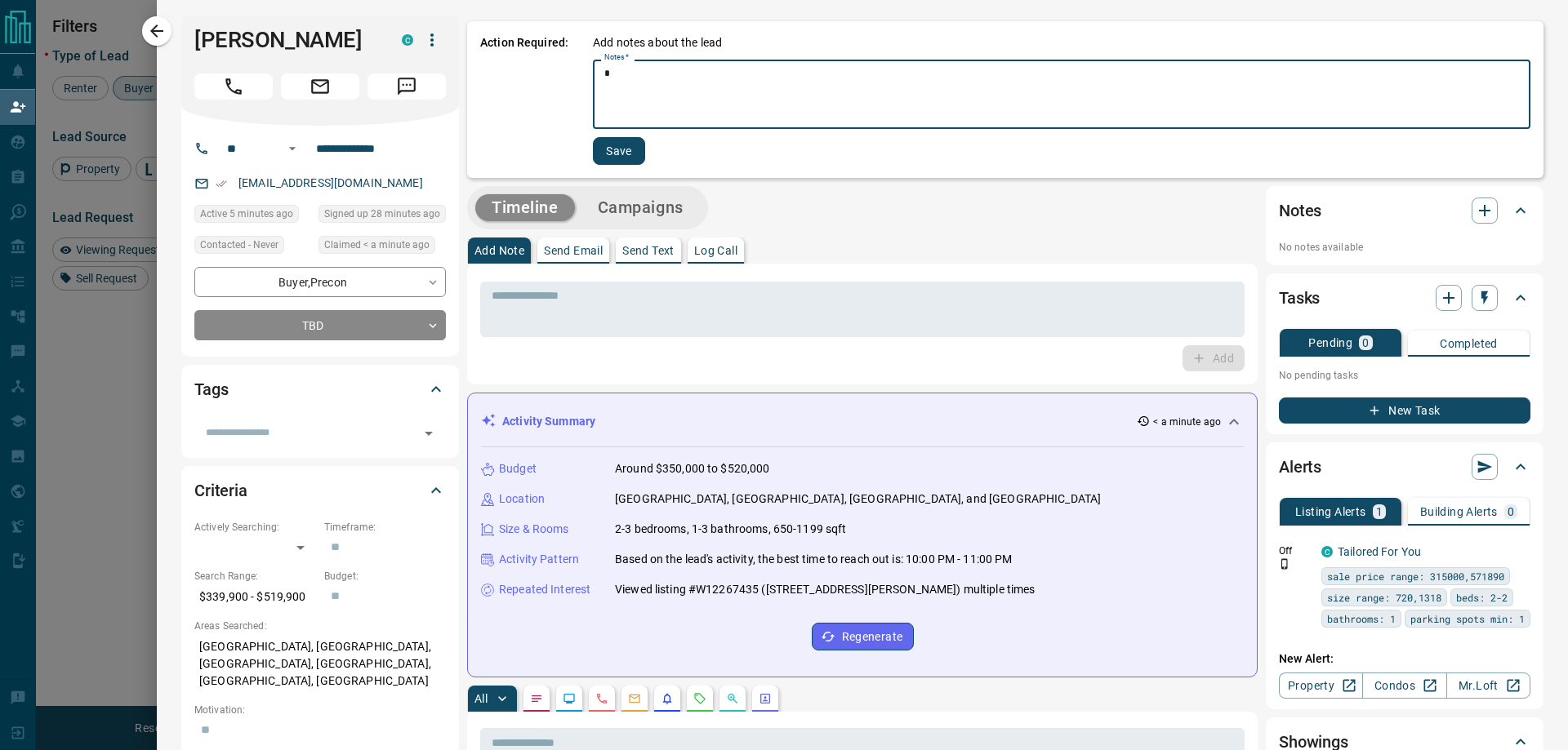
type textarea "*"
click at [623, 147] on button "Save" at bounding box center [619, 151] width 52 height 27
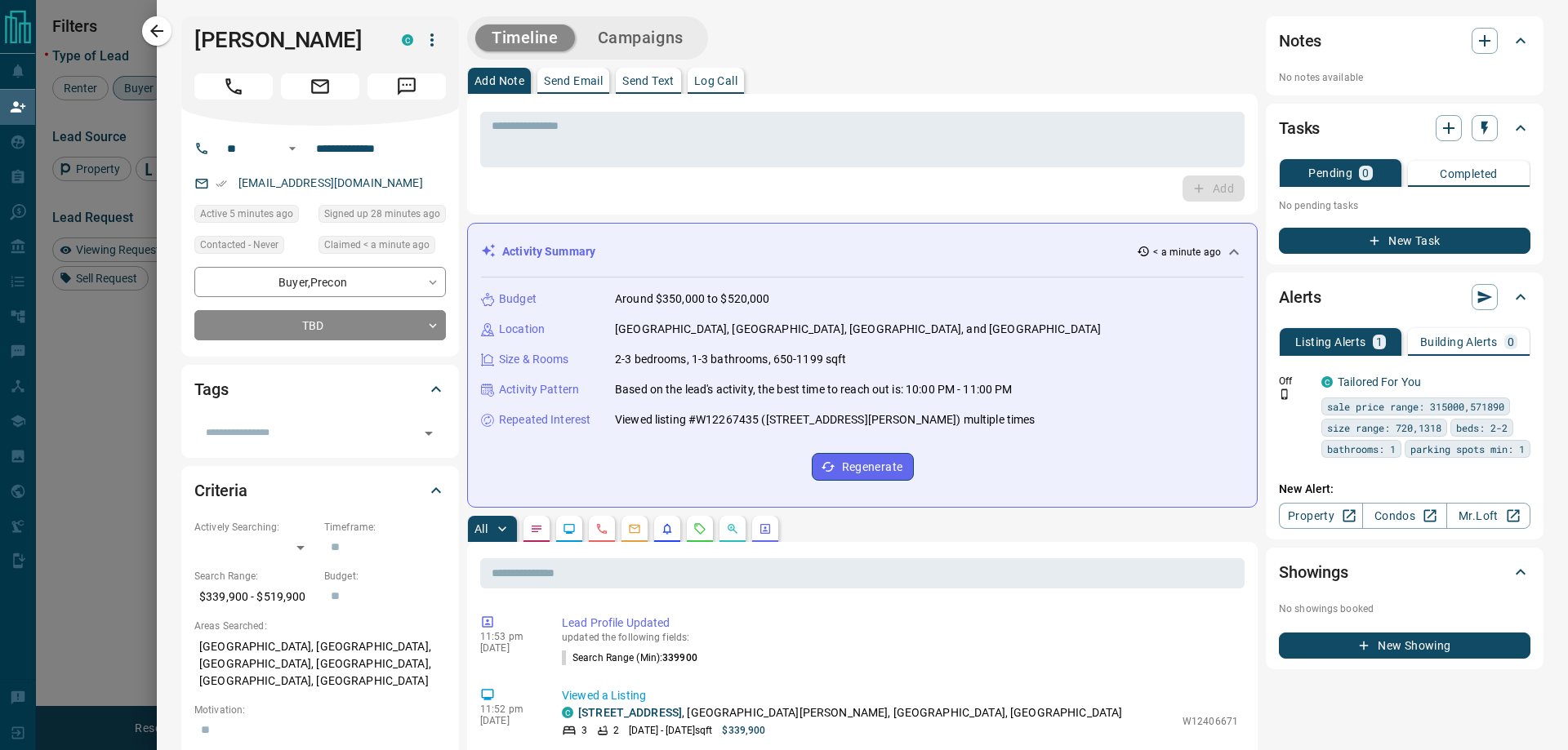
click at [649, 40] on button "Campaigns" at bounding box center [641, 38] width 119 height 27
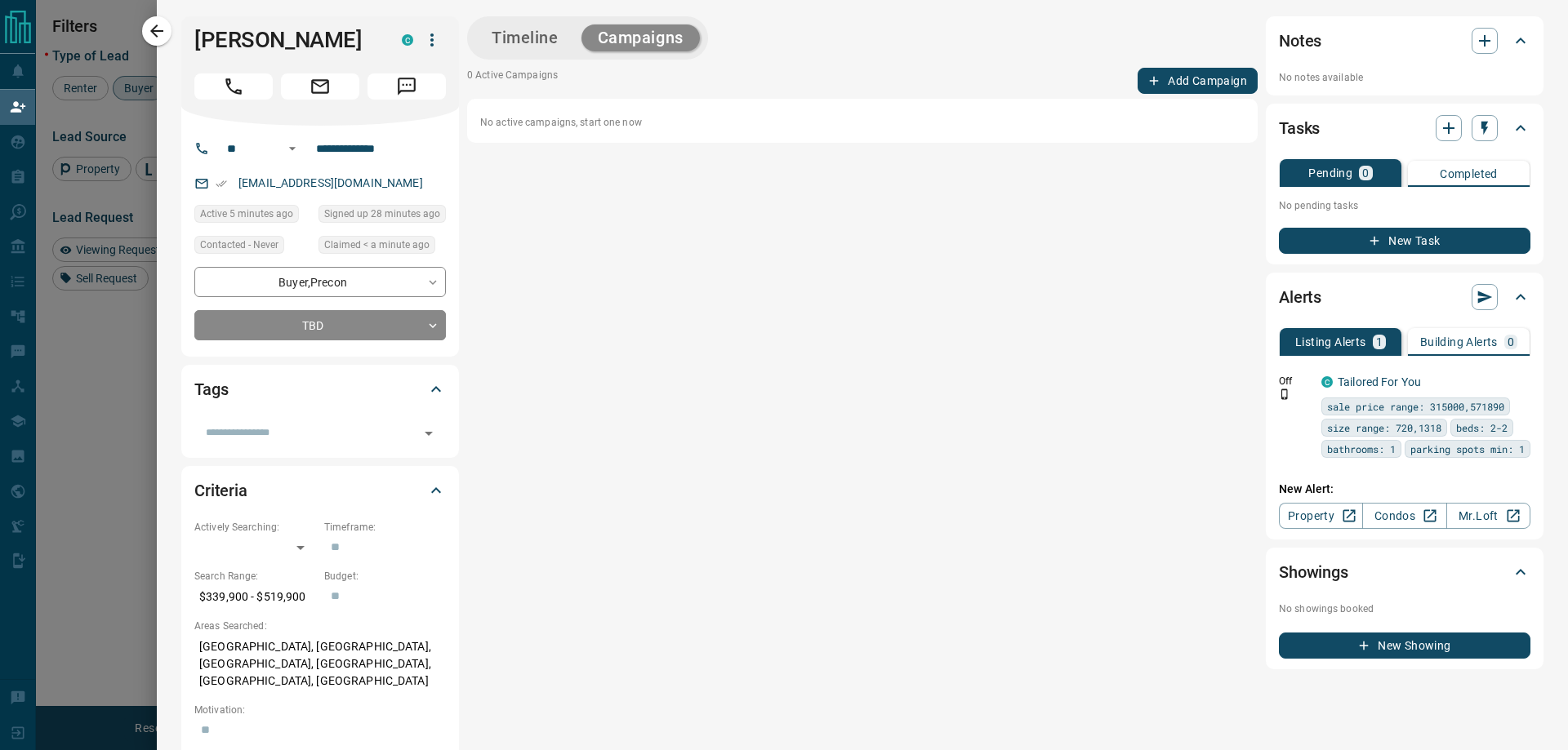
click at [1178, 92] on button "Add Campaign" at bounding box center [1198, 81] width 120 height 26
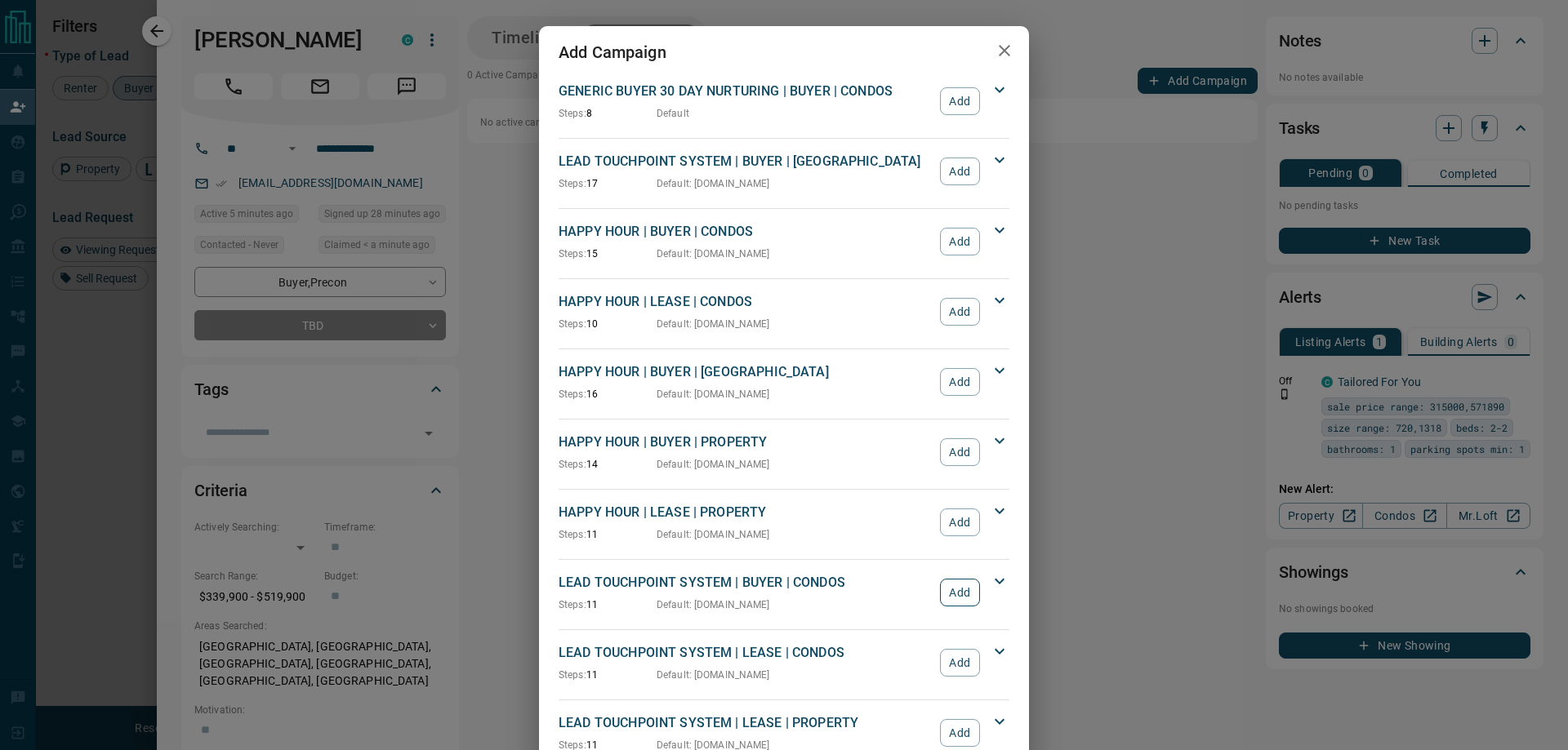
click at [955, 581] on button "Add" at bounding box center [960, 593] width 40 height 27
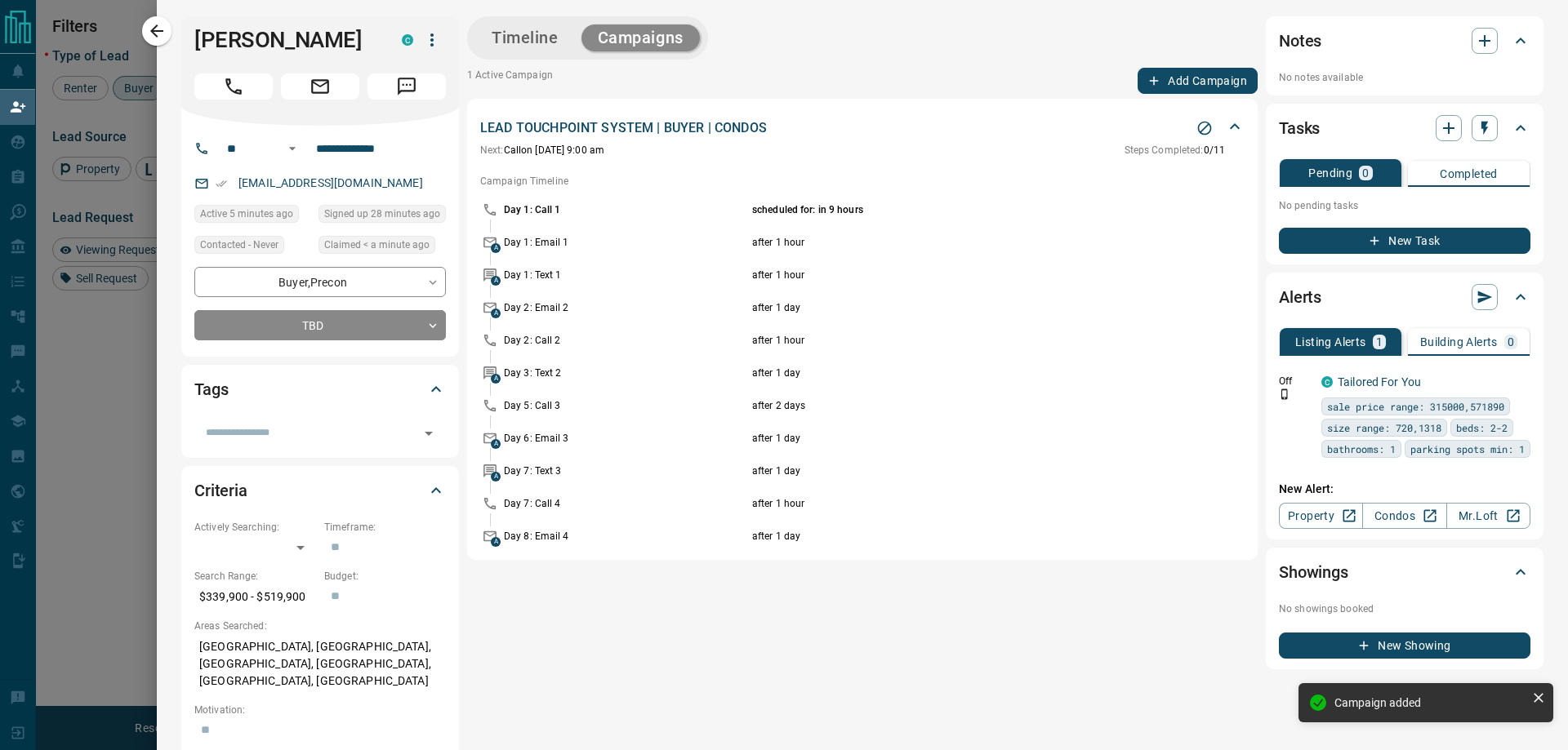
click at [157, 28] on icon "button" at bounding box center [156, 31] width 20 height 20
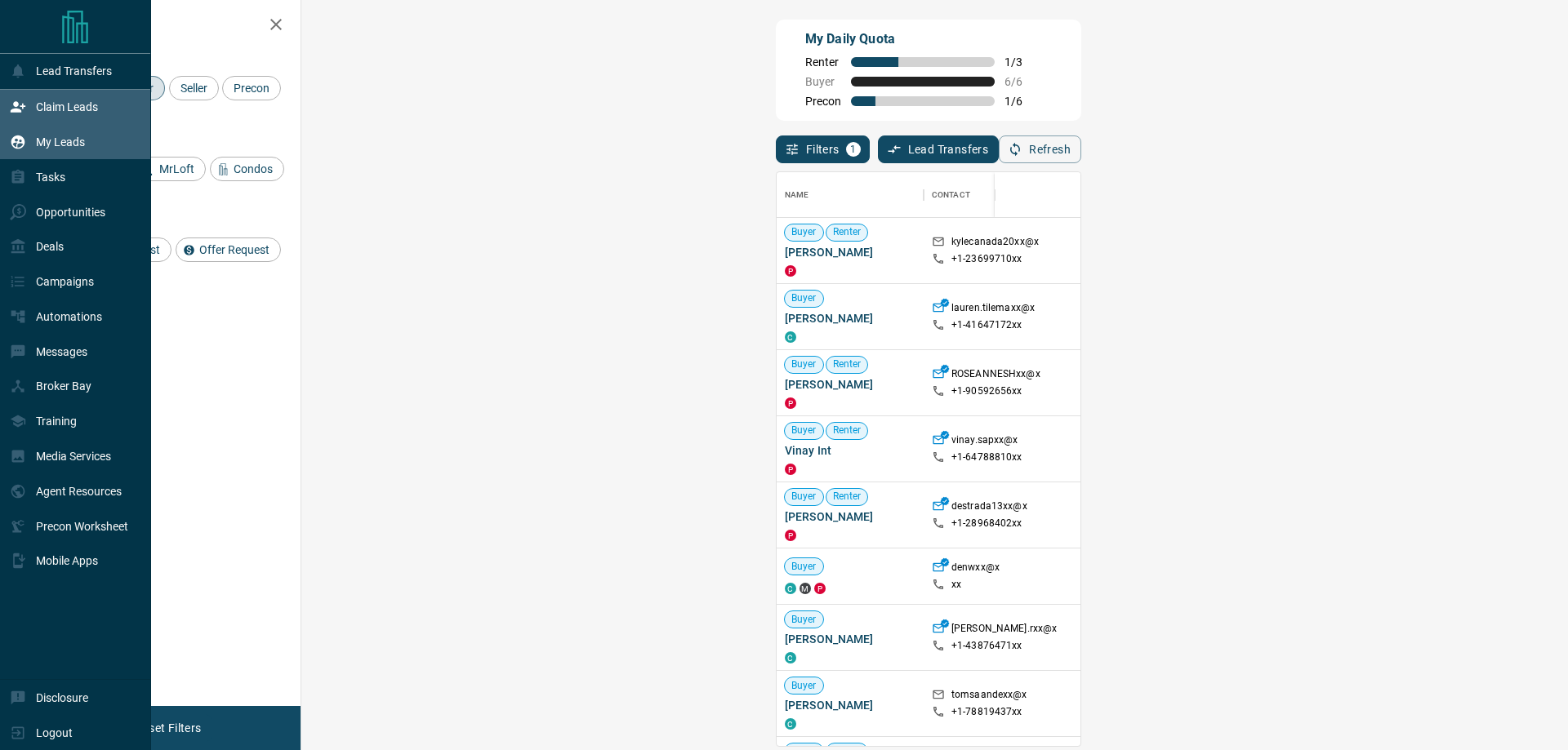
click at [9, 142] on div "My Leads" at bounding box center [76, 142] width 151 height 35
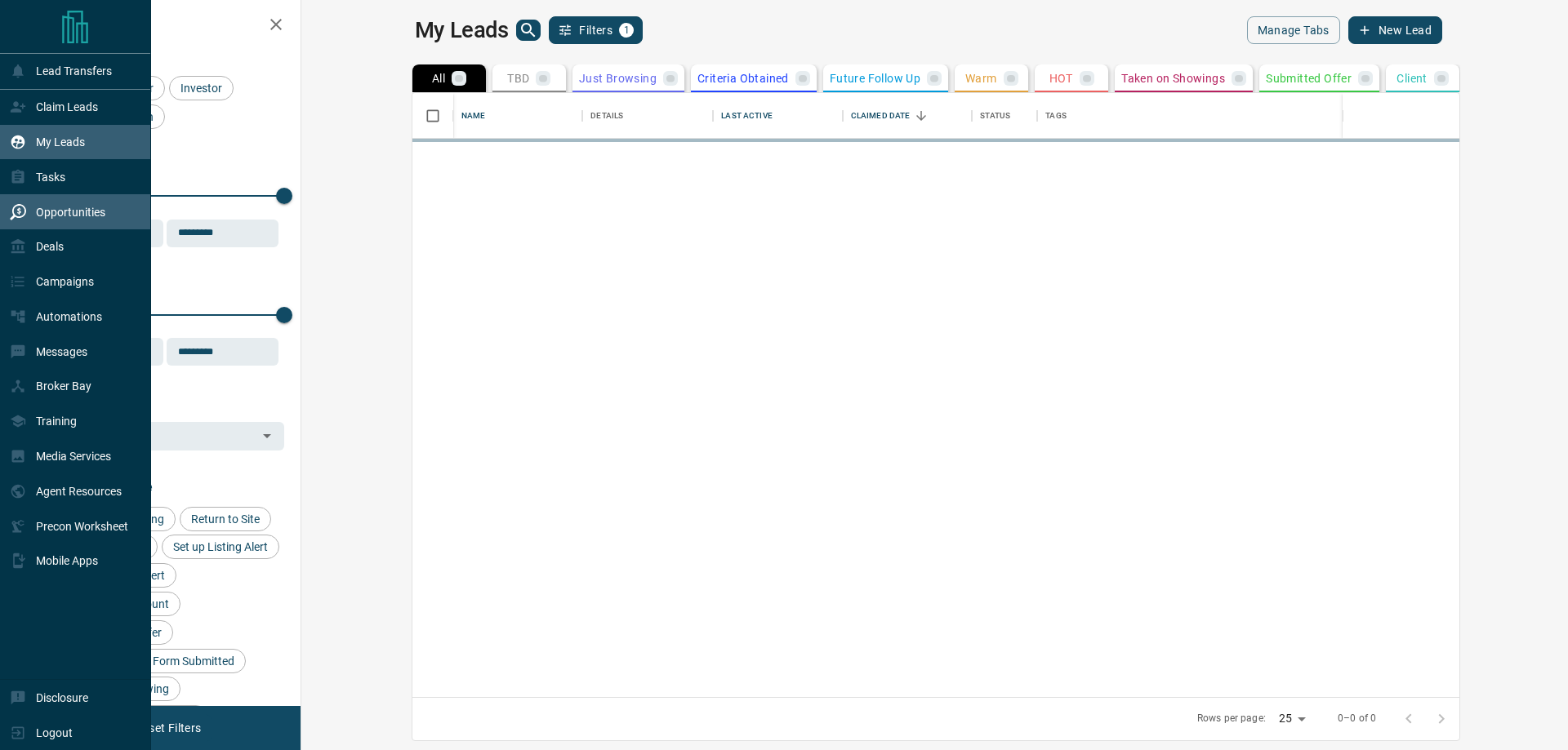
click at [70, 216] on p "Opportunities" at bounding box center [70, 211] width 70 height 13
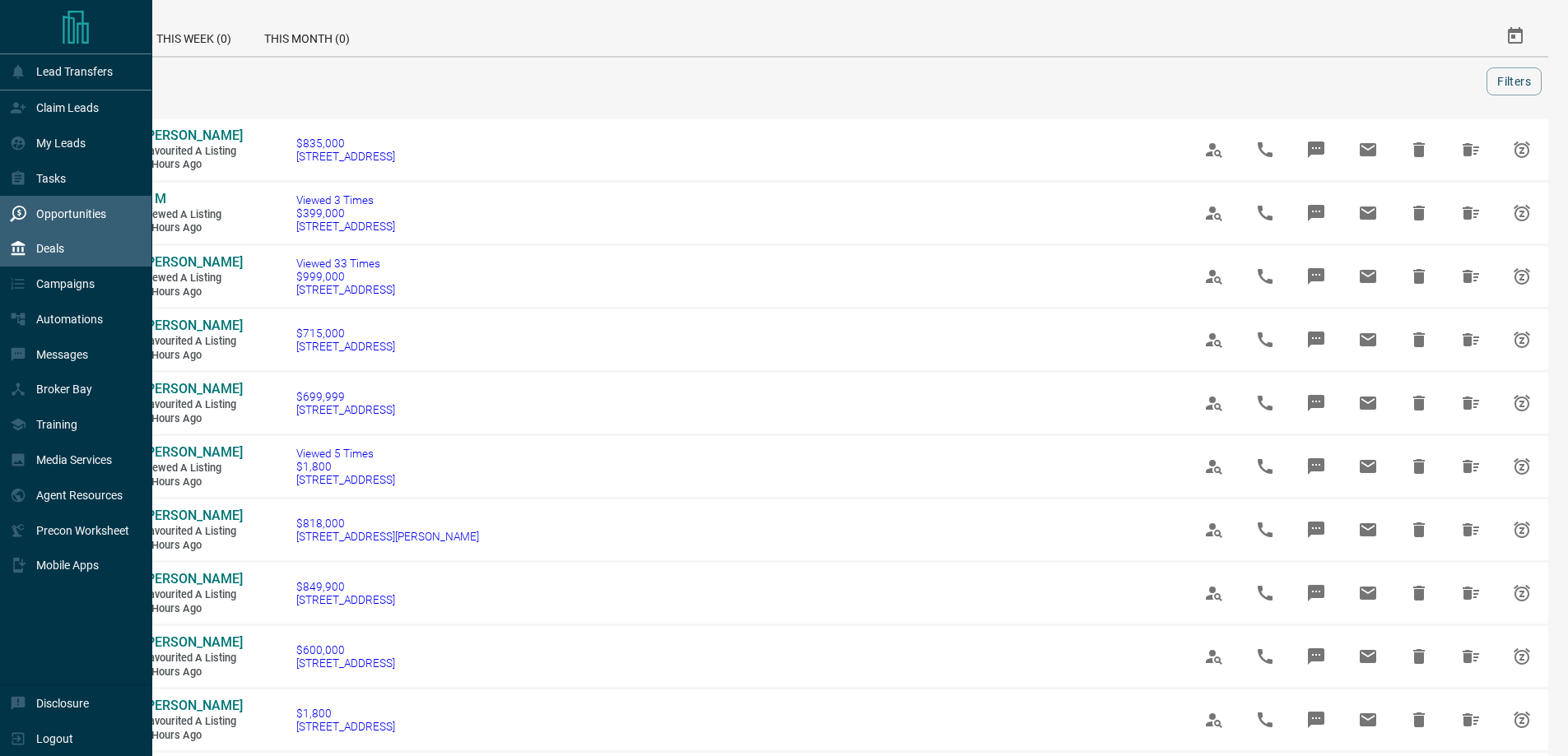
click at [63, 242] on div "Deals" at bounding box center [36, 249] width 55 height 27
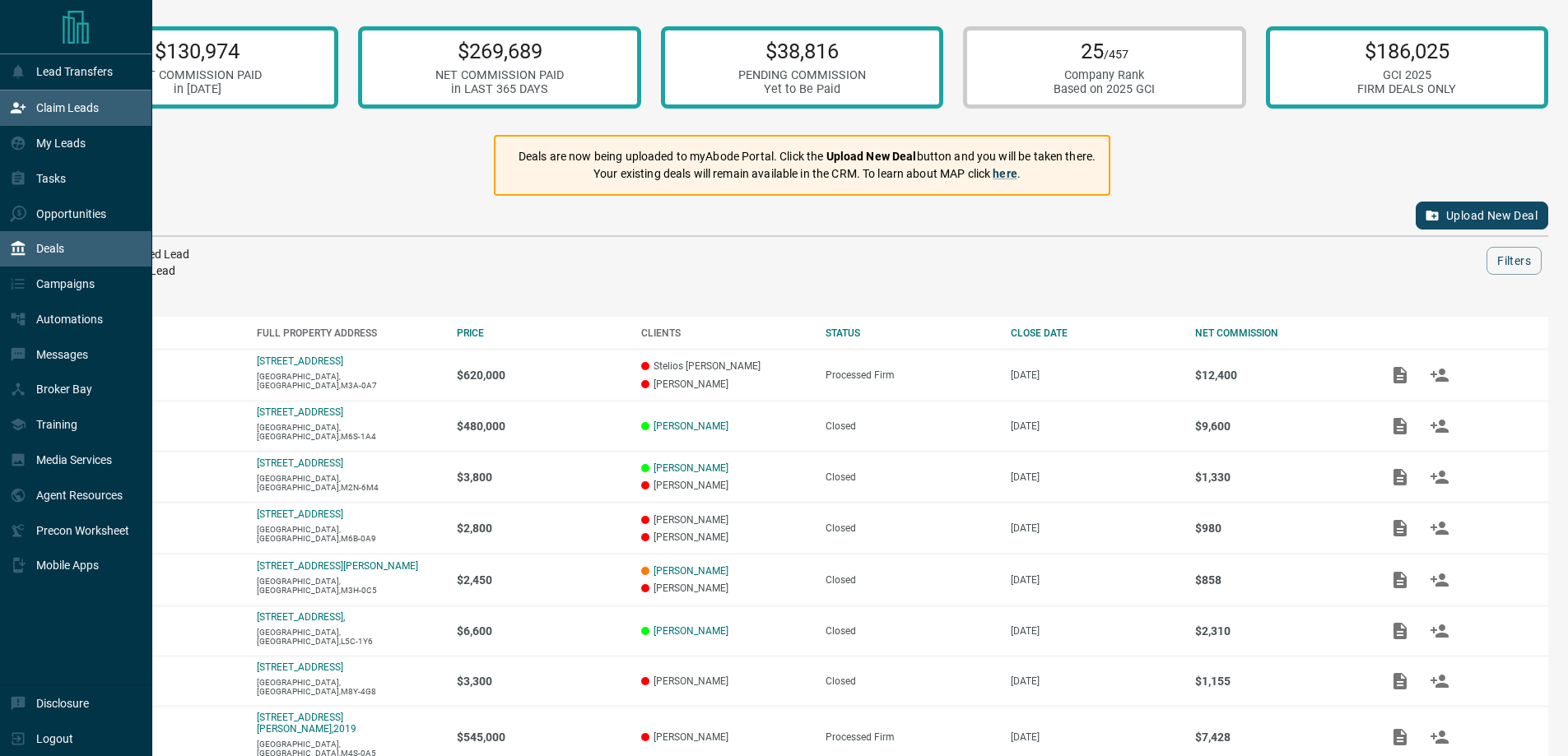
click at [58, 114] on p "Claim Leads" at bounding box center [68, 107] width 62 height 13
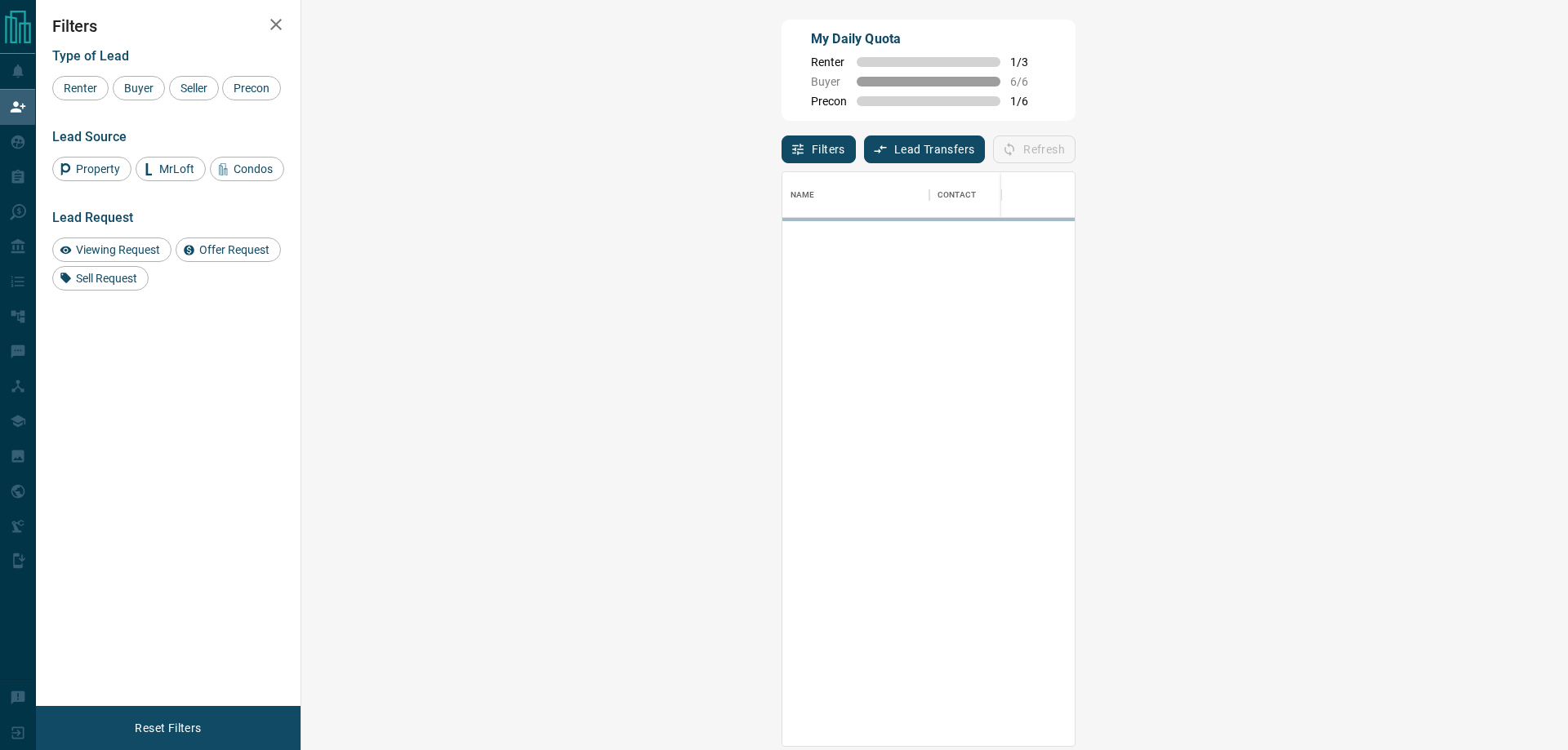
scroll to position [562, 1219]
